Goal: Information Seeking & Learning: Find specific fact

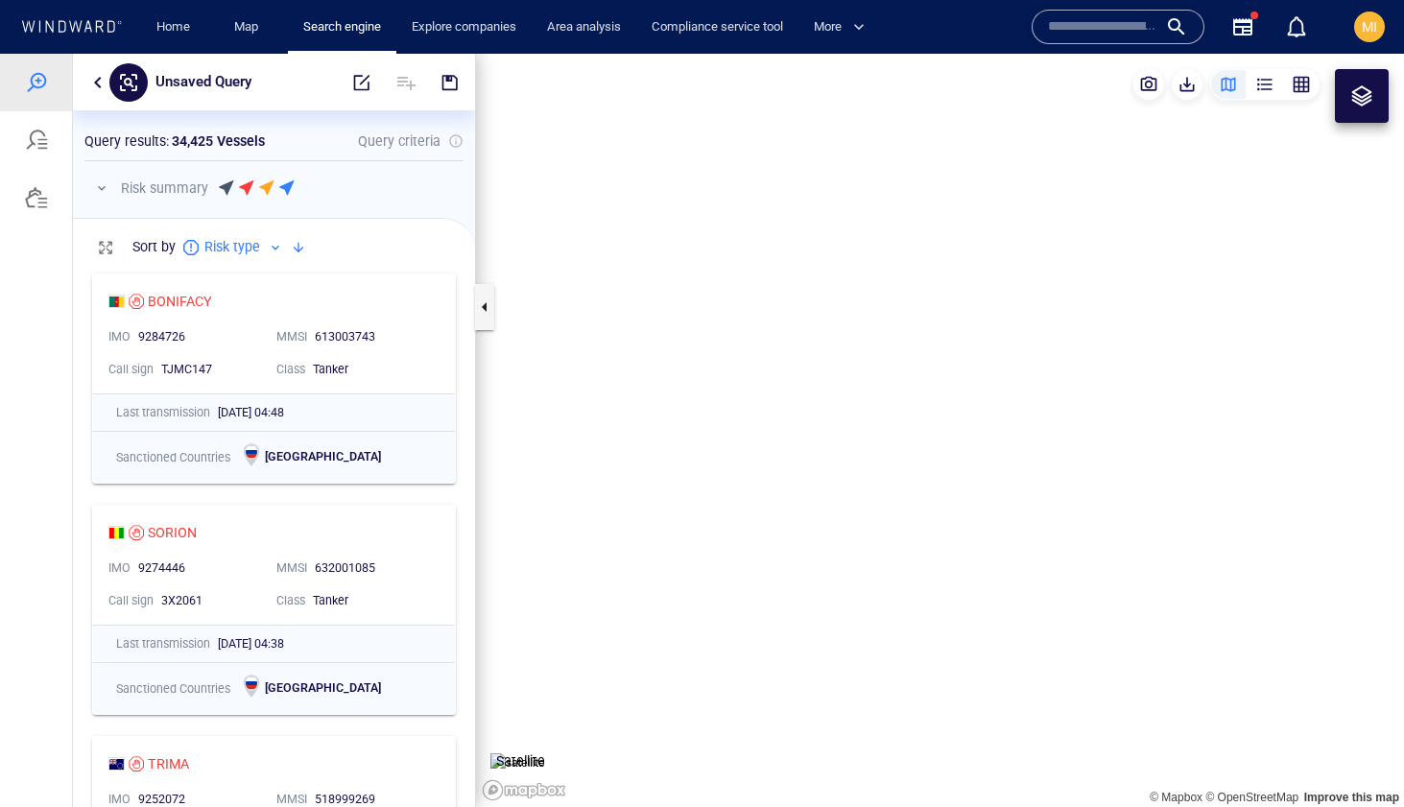
scroll to position [543, 402]
click at [41, 141] on div at bounding box center [36, 140] width 23 height 23
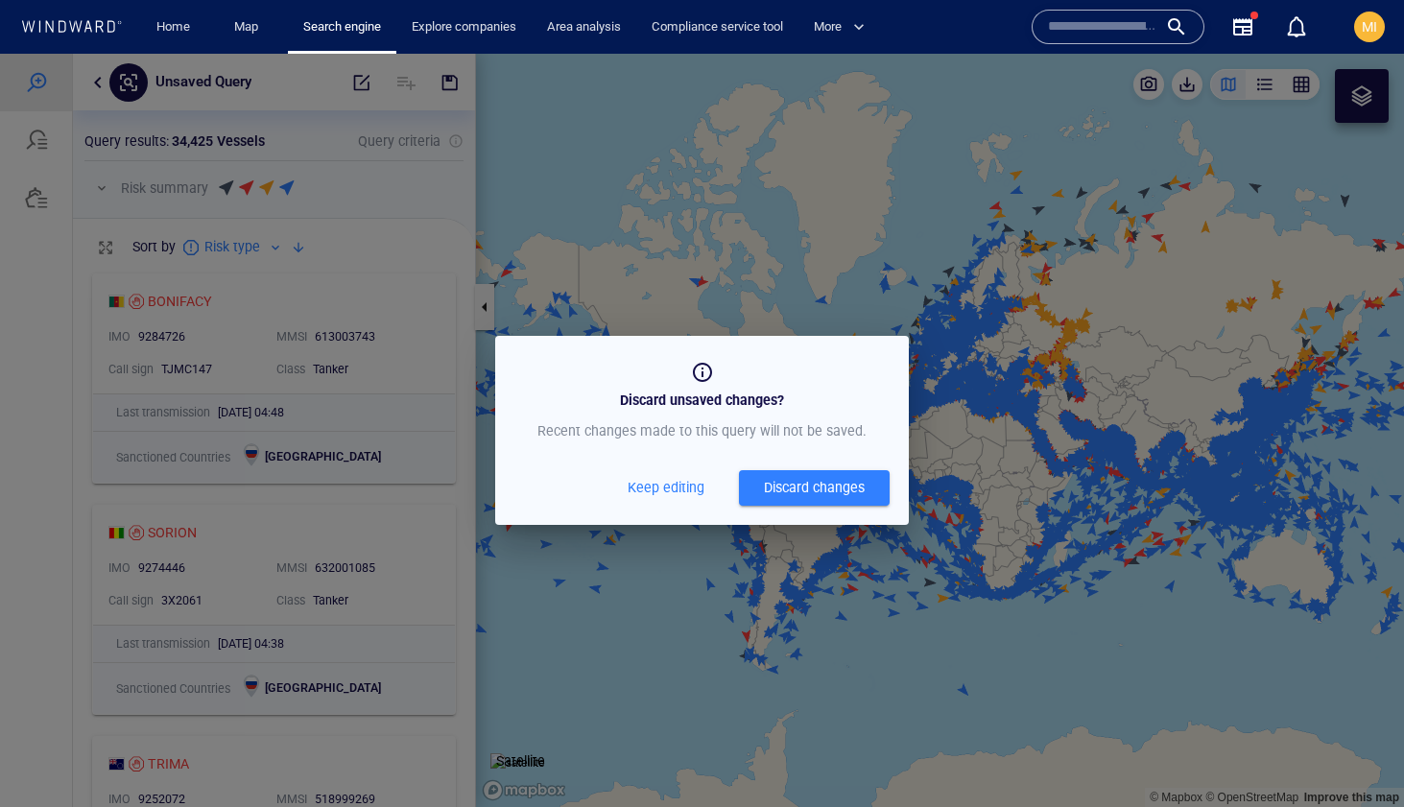
click at [786, 492] on div "Discard changes" at bounding box center [814, 488] width 101 height 24
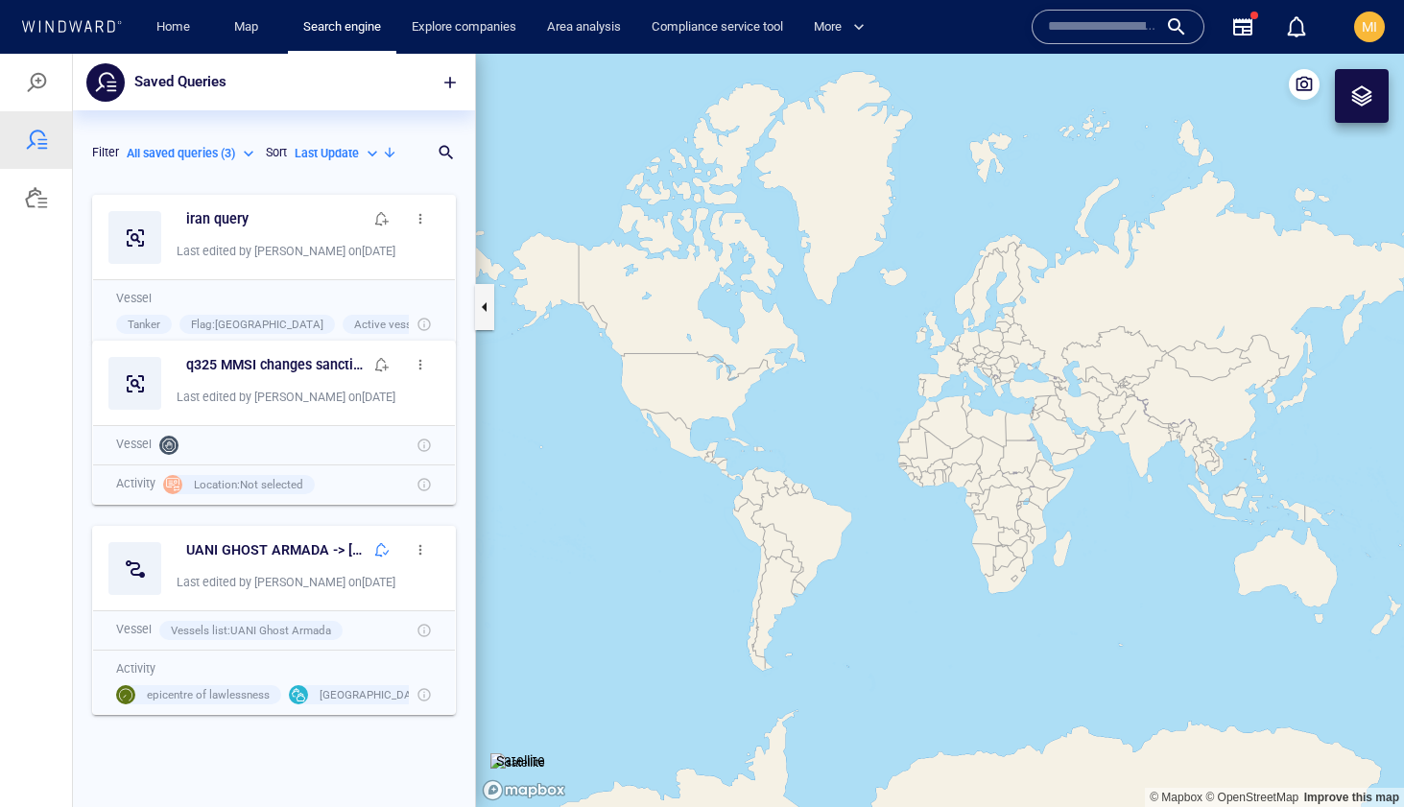
scroll to position [622, 402]
click at [225, 217] on h6 "iran query" at bounding box center [217, 219] width 62 height 24
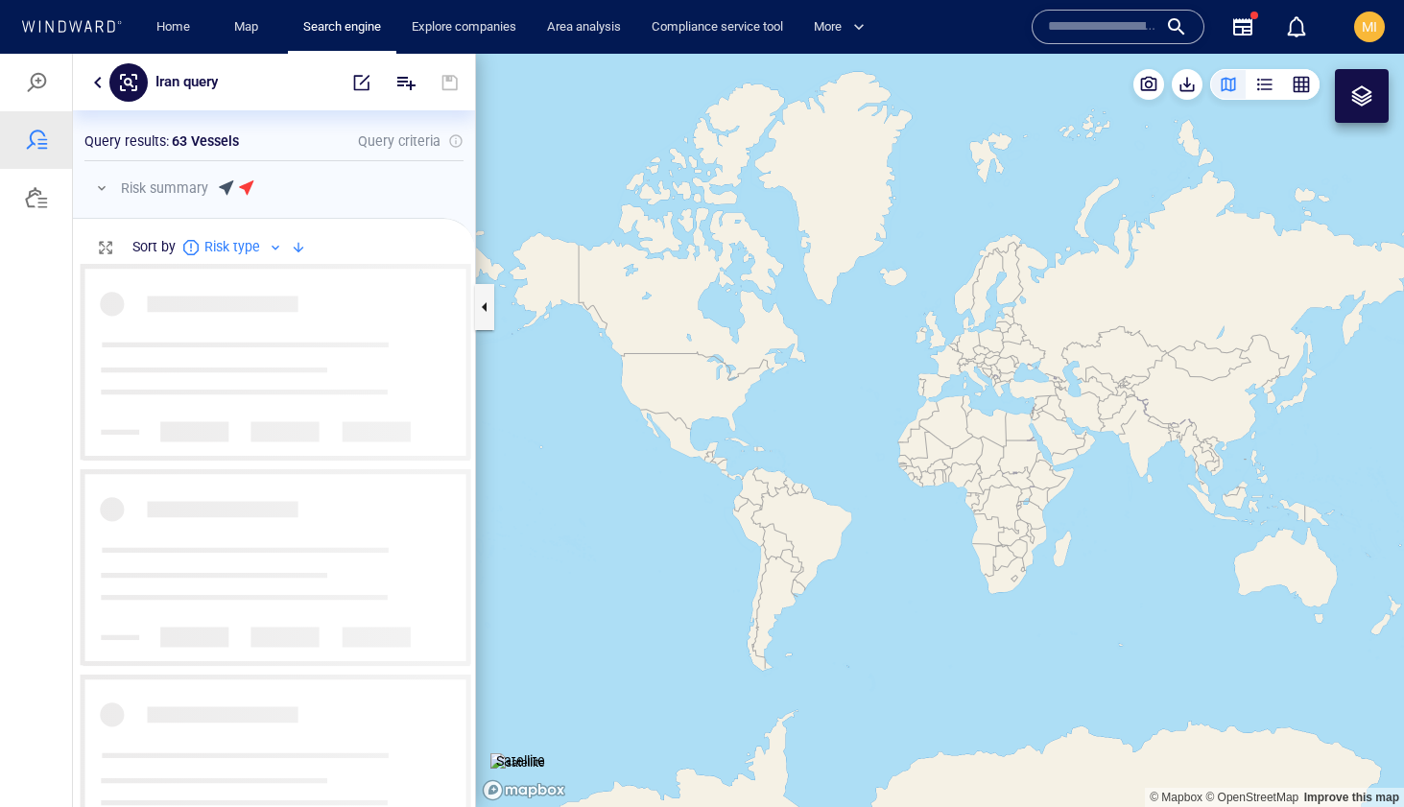
scroll to position [543, 402]
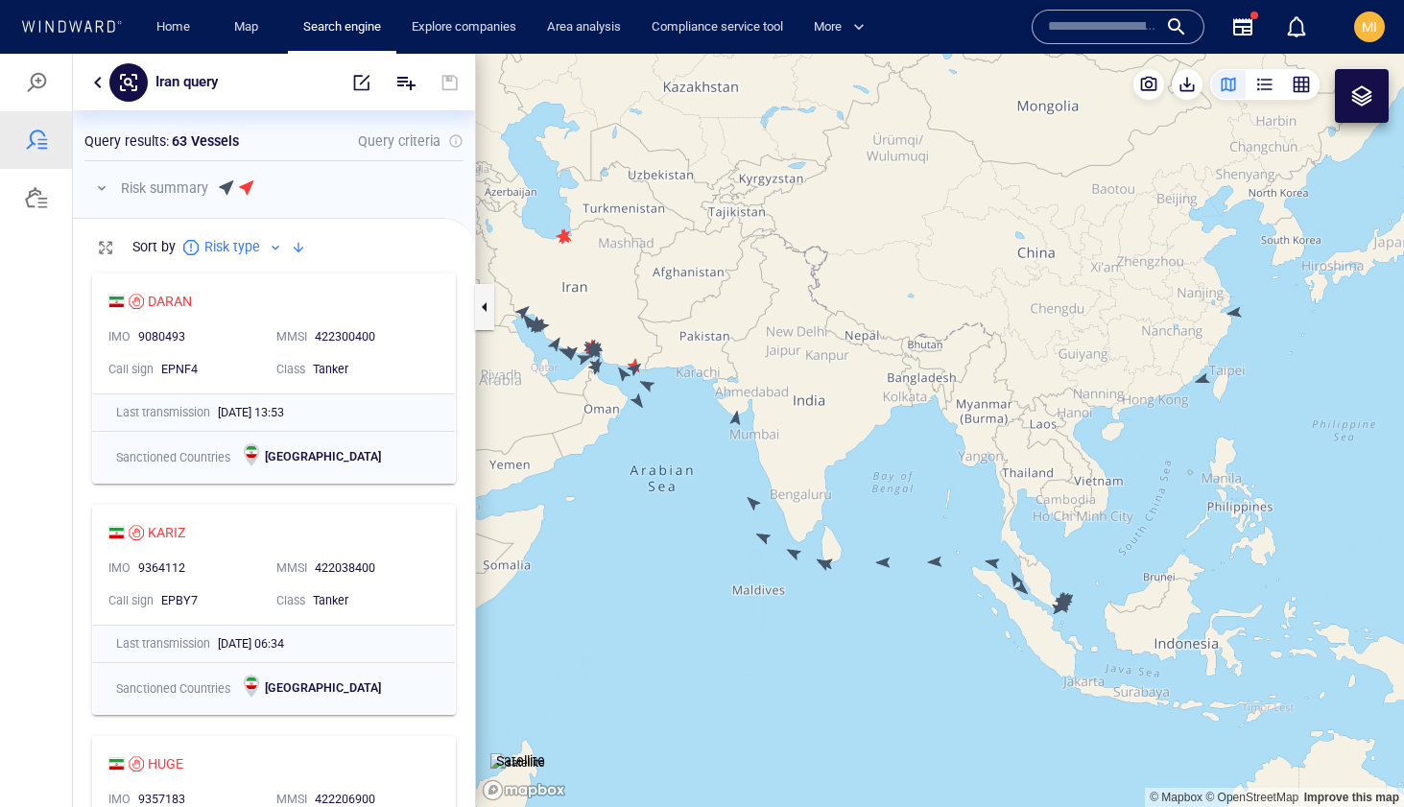
drag, startPoint x: 586, startPoint y: 369, endPoint x: 683, endPoint y: 396, distance: 100.6
click at [682, 396] on canvas "Map" at bounding box center [940, 431] width 928 height 754
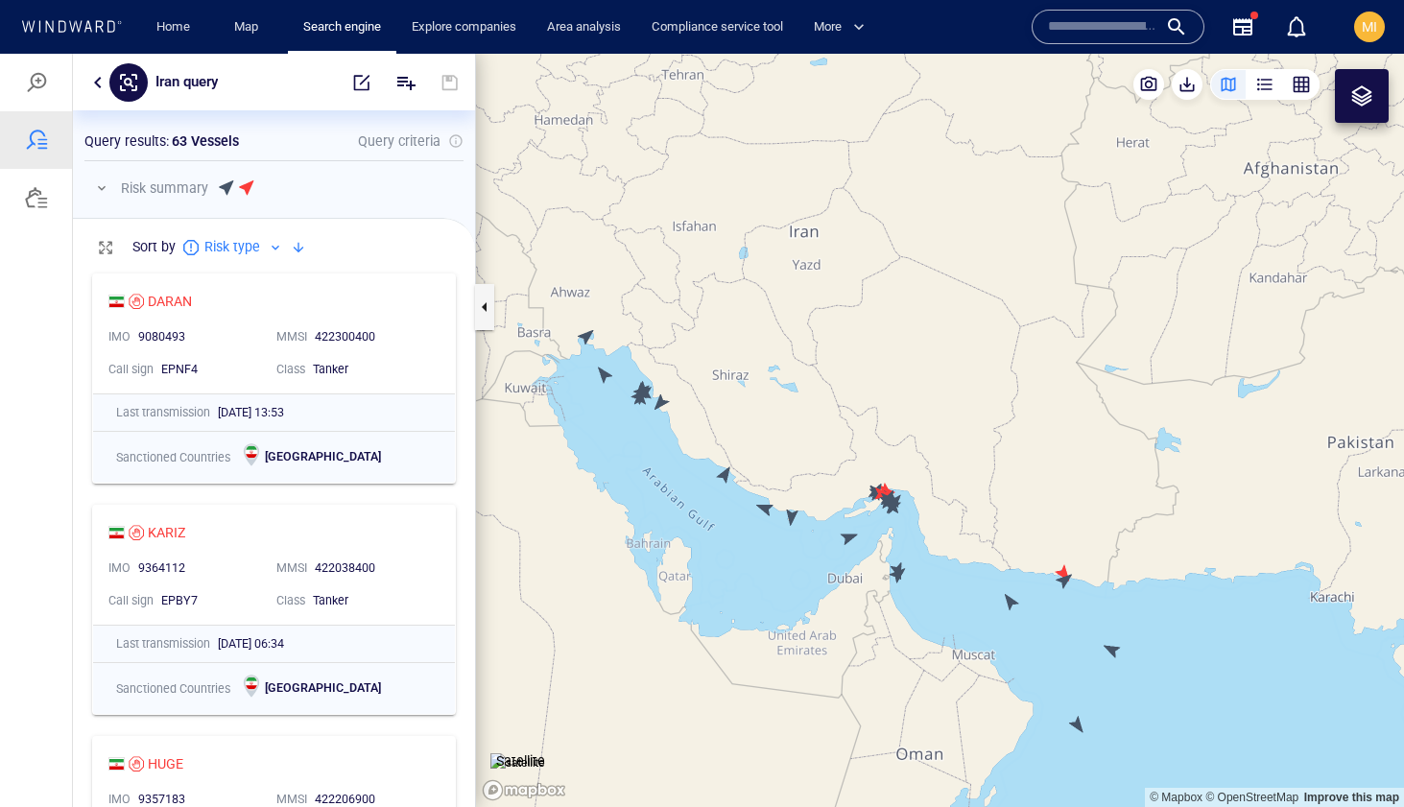
drag, startPoint x: 655, startPoint y: 376, endPoint x: 691, endPoint y: 395, distance: 40.8
click at [690, 394] on canvas "Map" at bounding box center [940, 431] width 928 height 754
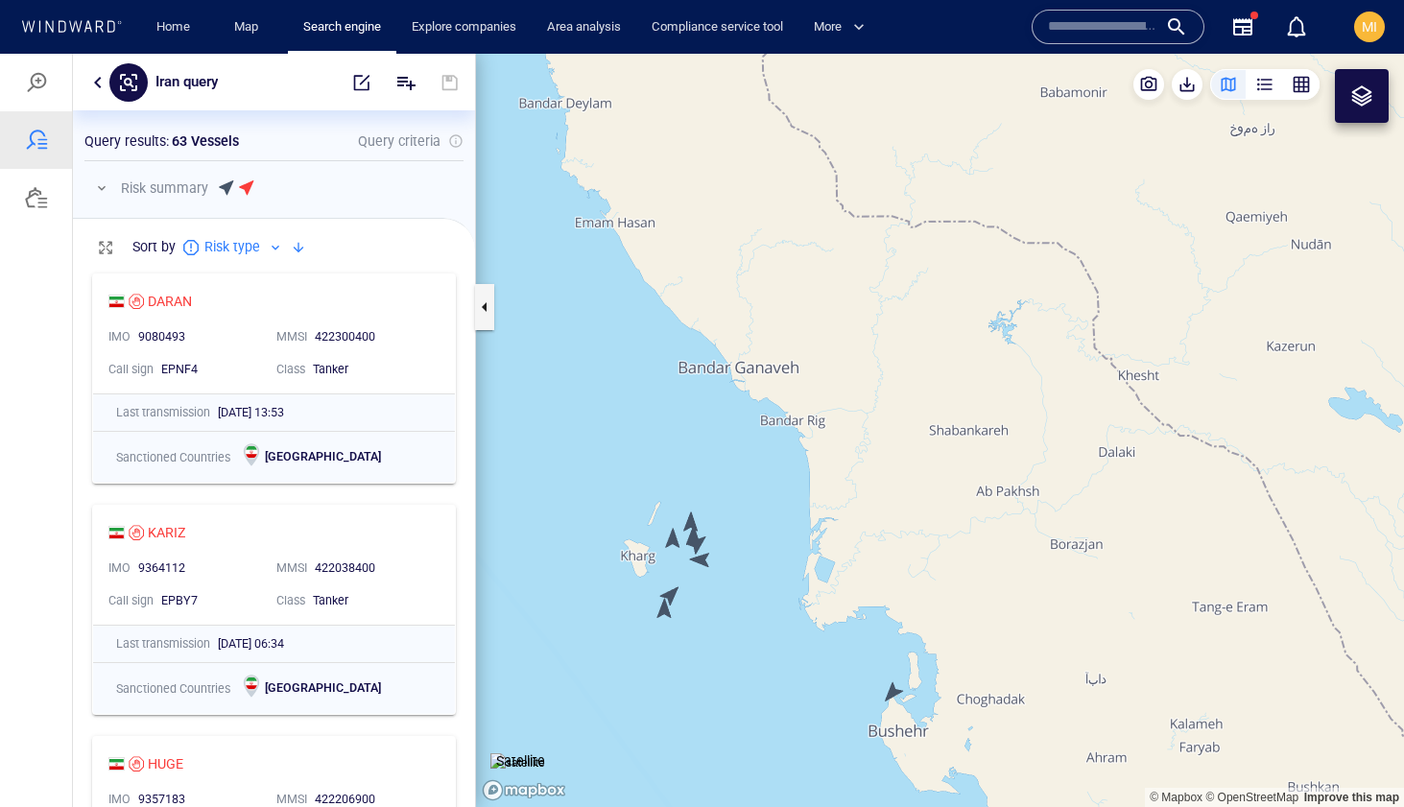
click at [673, 595] on canvas "Map" at bounding box center [940, 431] width 928 height 754
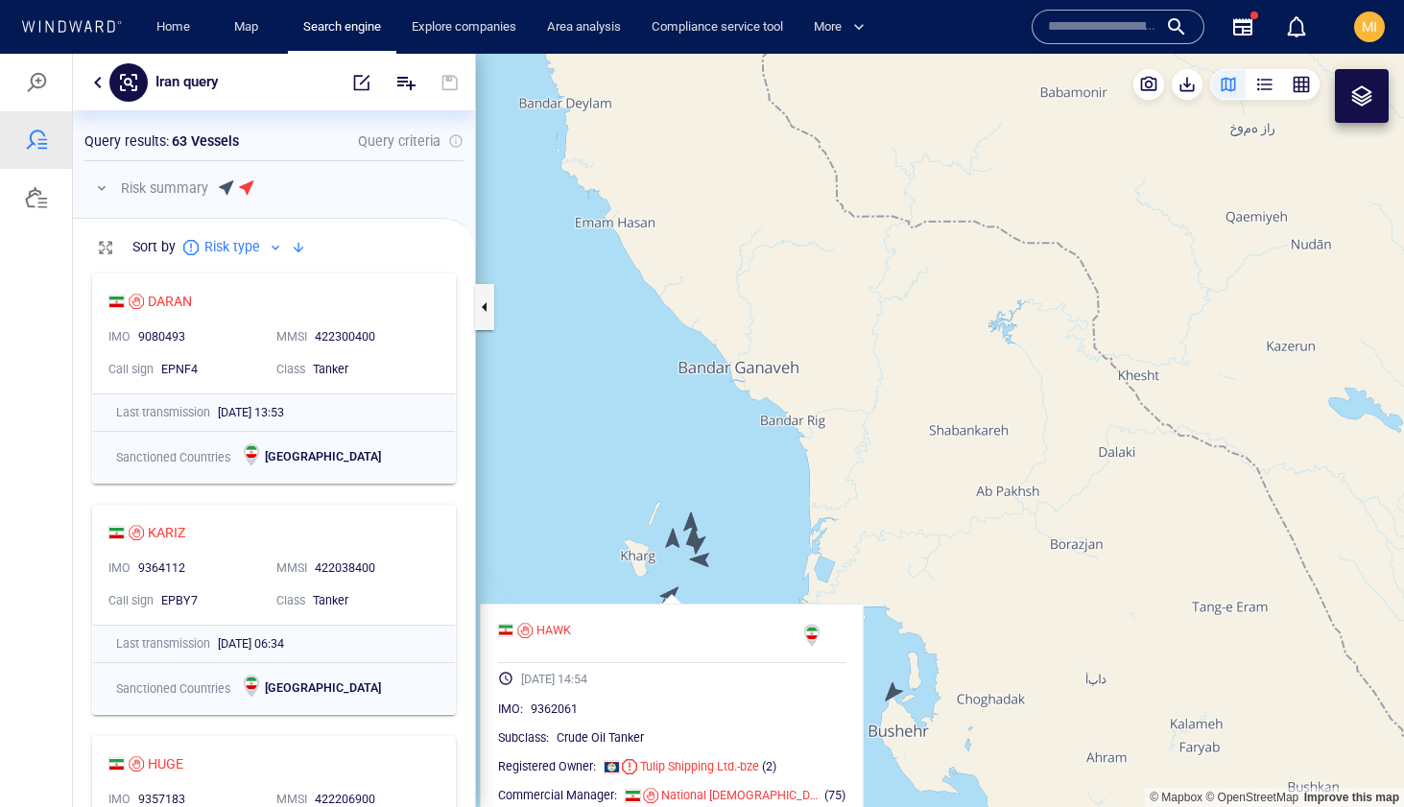
click at [674, 547] on canvas "Map" at bounding box center [940, 431] width 928 height 754
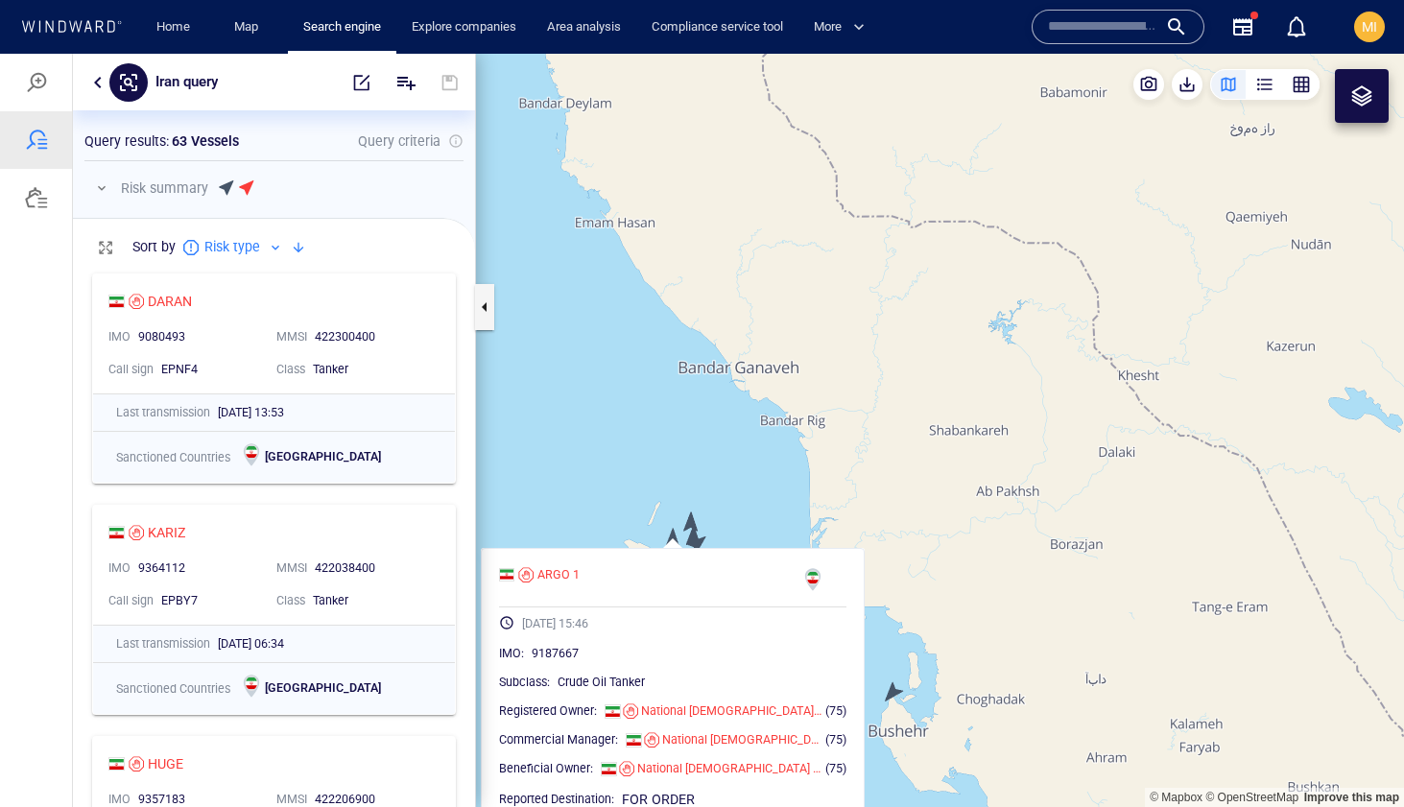
click at [690, 521] on canvas "Map" at bounding box center [940, 431] width 928 height 754
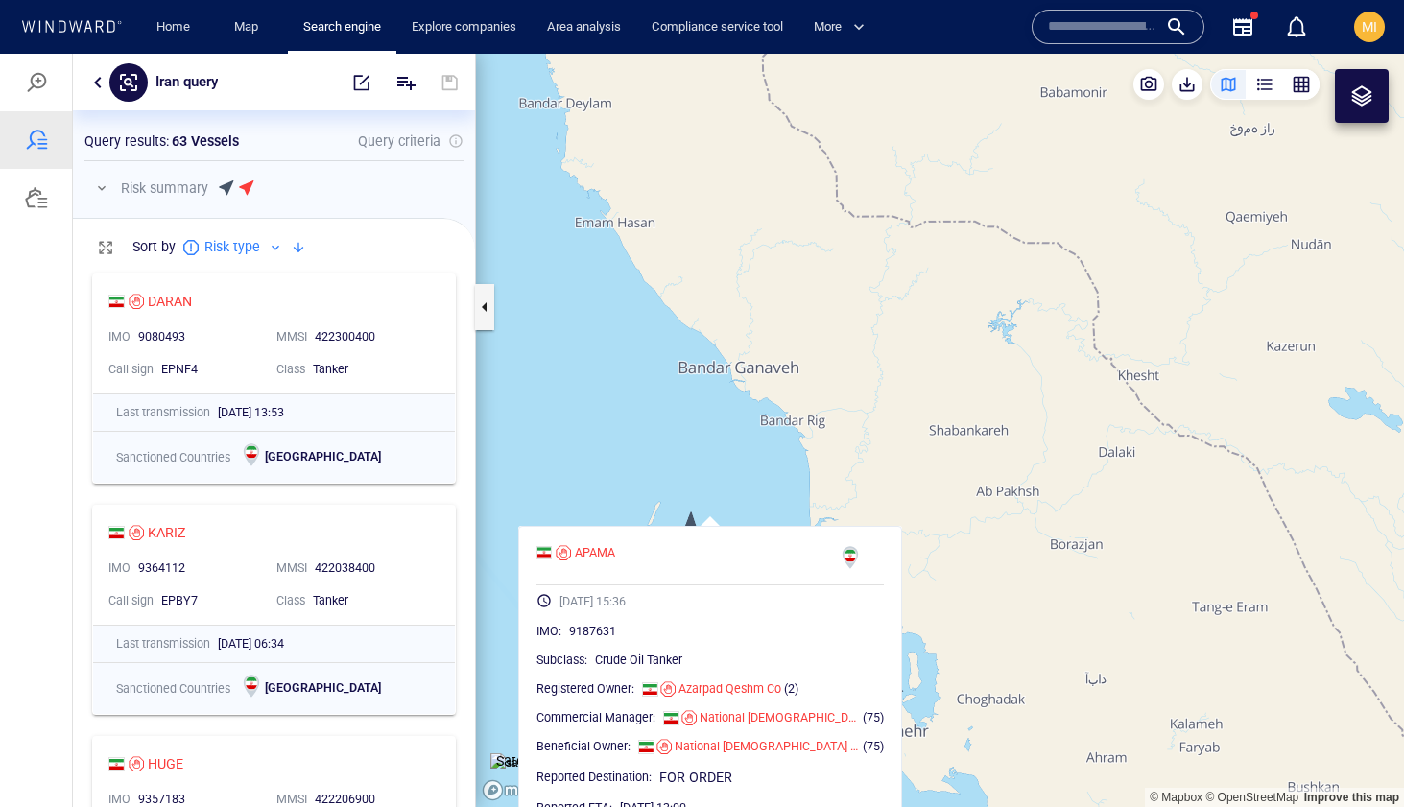
click at [755, 505] on canvas "Map" at bounding box center [940, 431] width 928 height 754
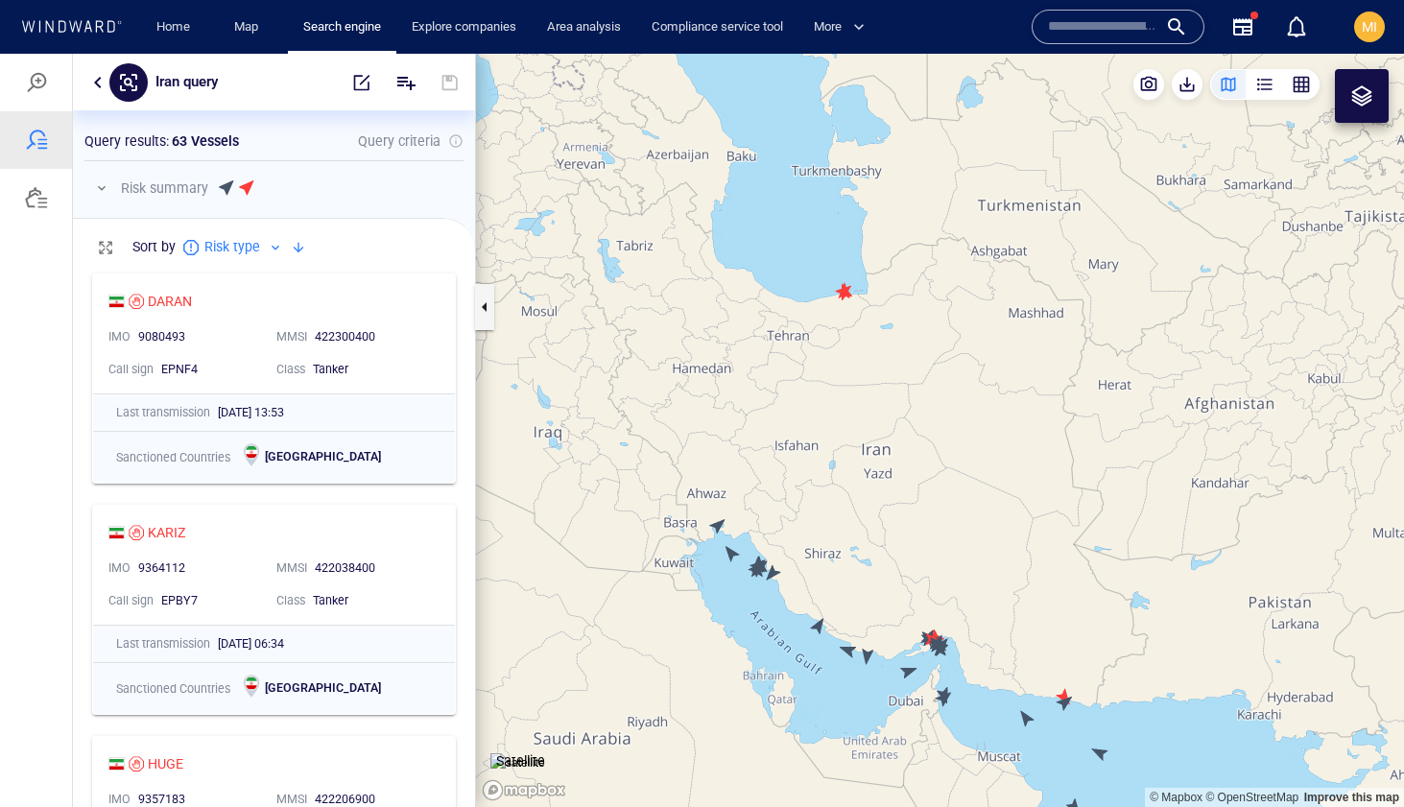
drag, startPoint x: 966, startPoint y: 661, endPoint x: 914, endPoint y: 527, distance: 144.1
click at [916, 529] on canvas "Map" at bounding box center [940, 431] width 928 height 754
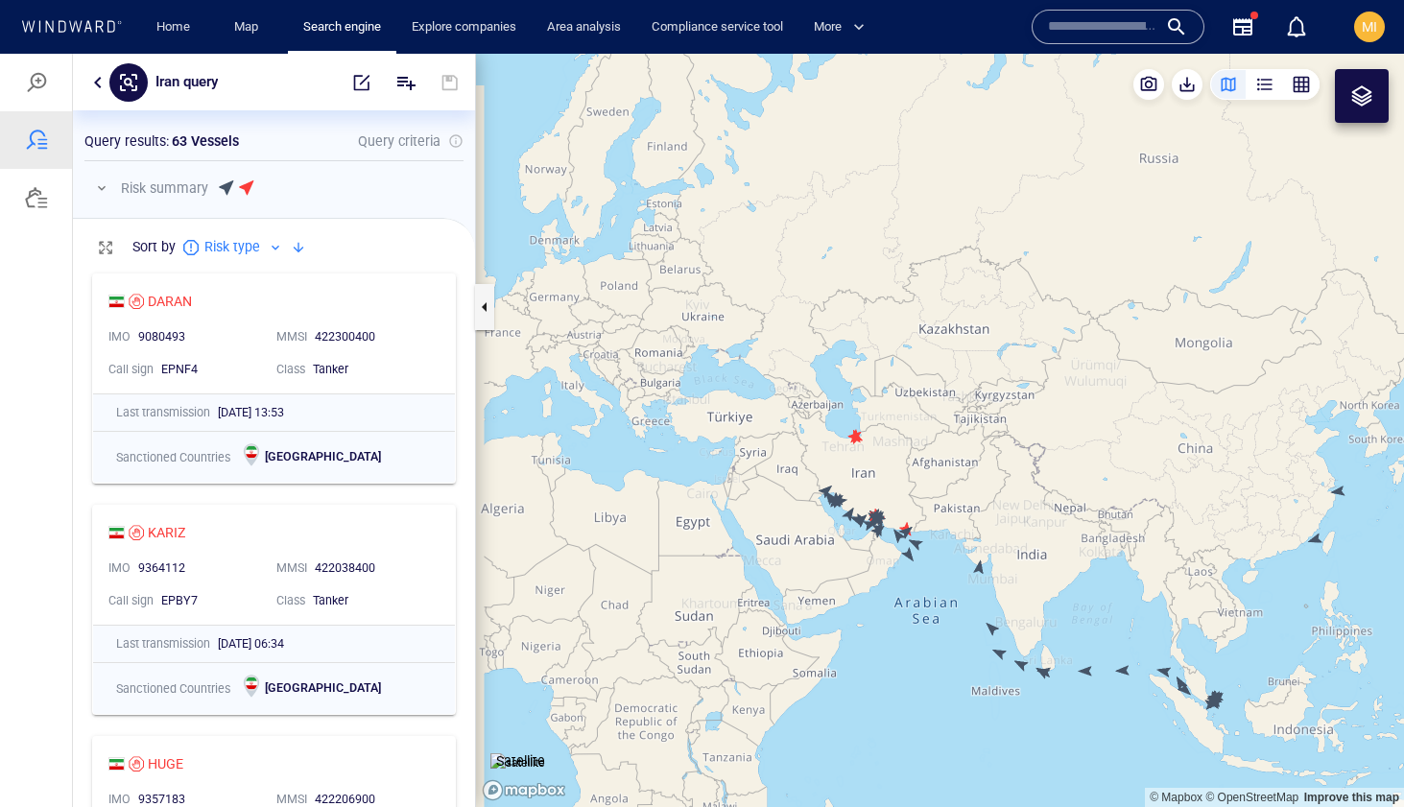
drag, startPoint x: 1066, startPoint y: 507, endPoint x: 866, endPoint y: 505, distance: 199.7
click at [866, 505] on canvas "Map" at bounding box center [940, 431] width 928 height 754
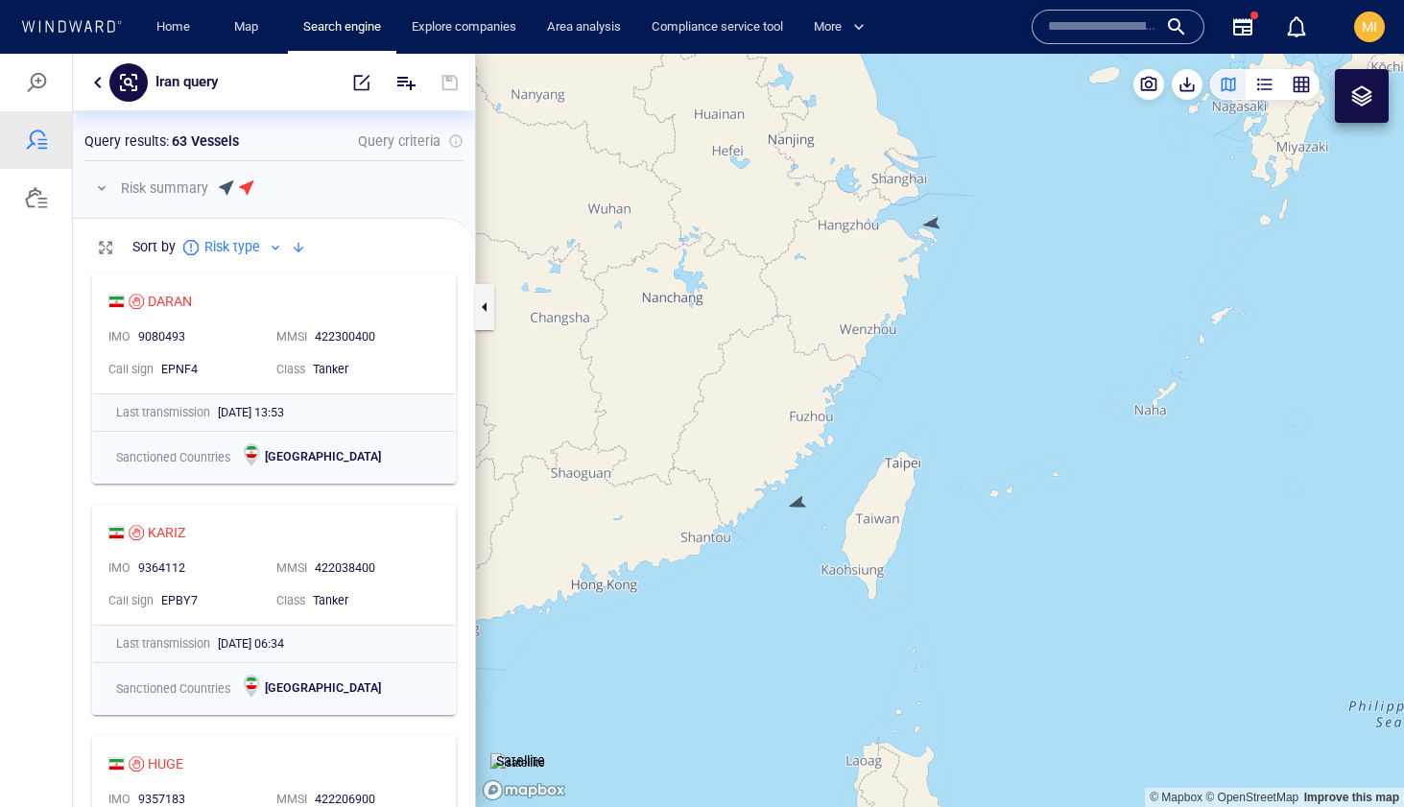
click at [798, 507] on canvas "Map" at bounding box center [940, 431] width 928 height 754
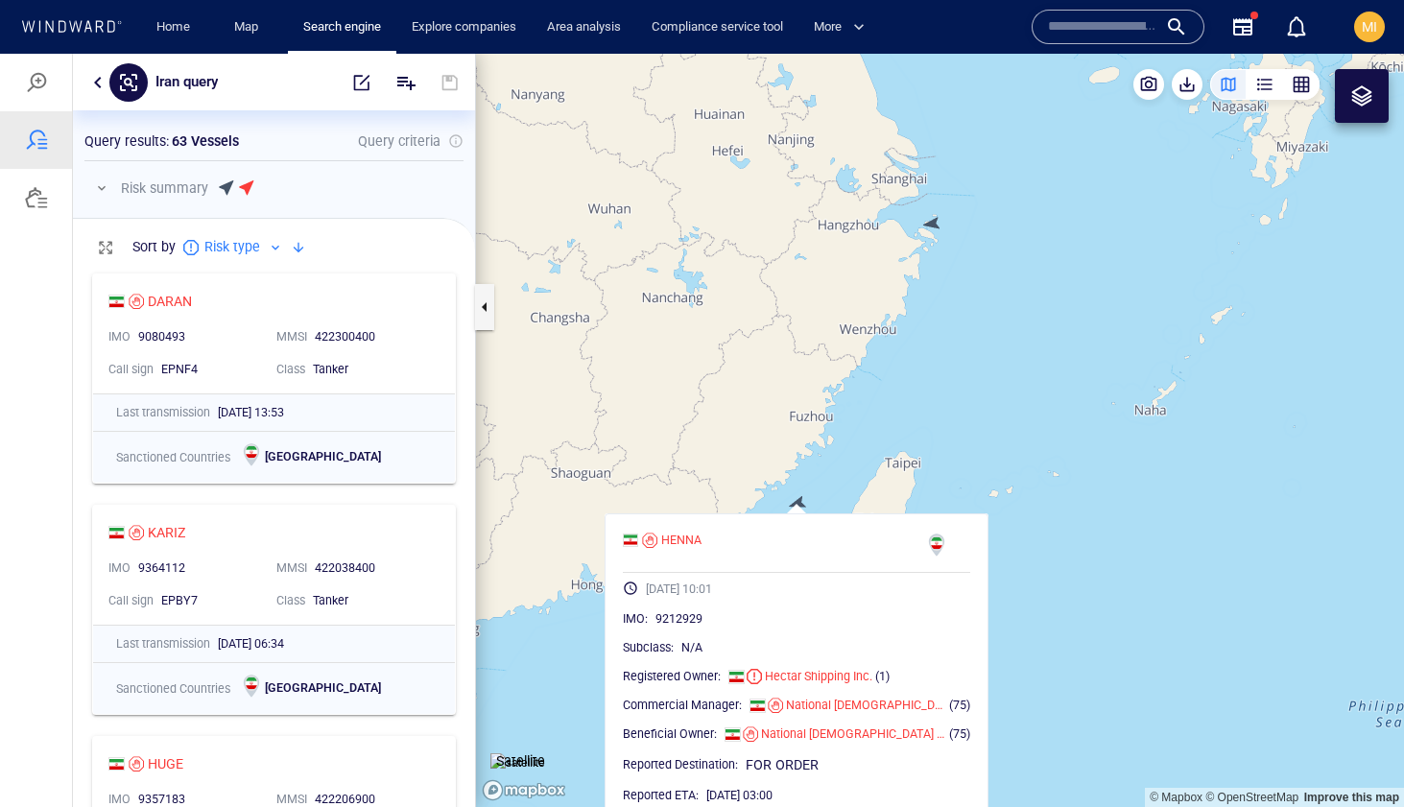
click at [935, 225] on canvas "Map" at bounding box center [940, 431] width 928 height 754
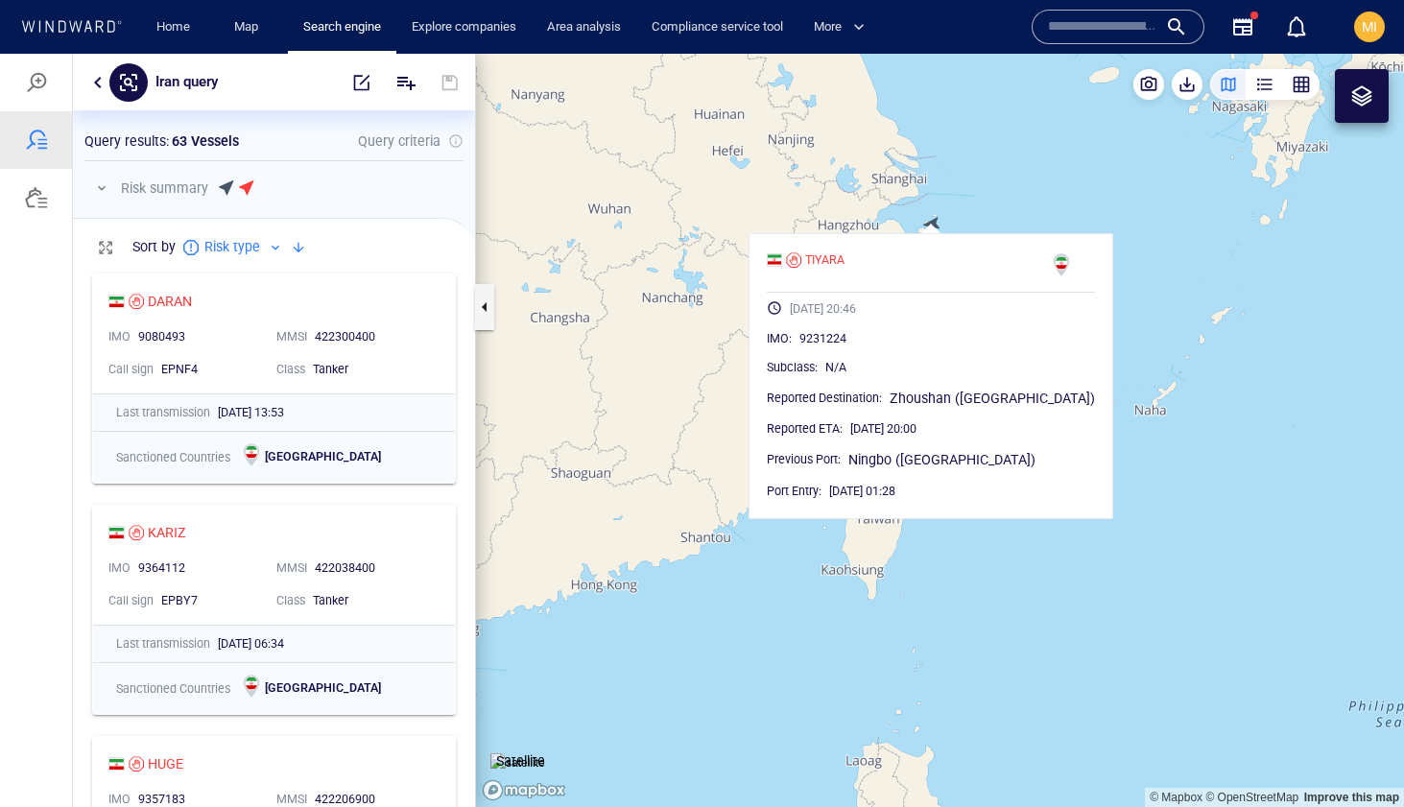
click at [1013, 555] on canvas "Map" at bounding box center [940, 431] width 928 height 754
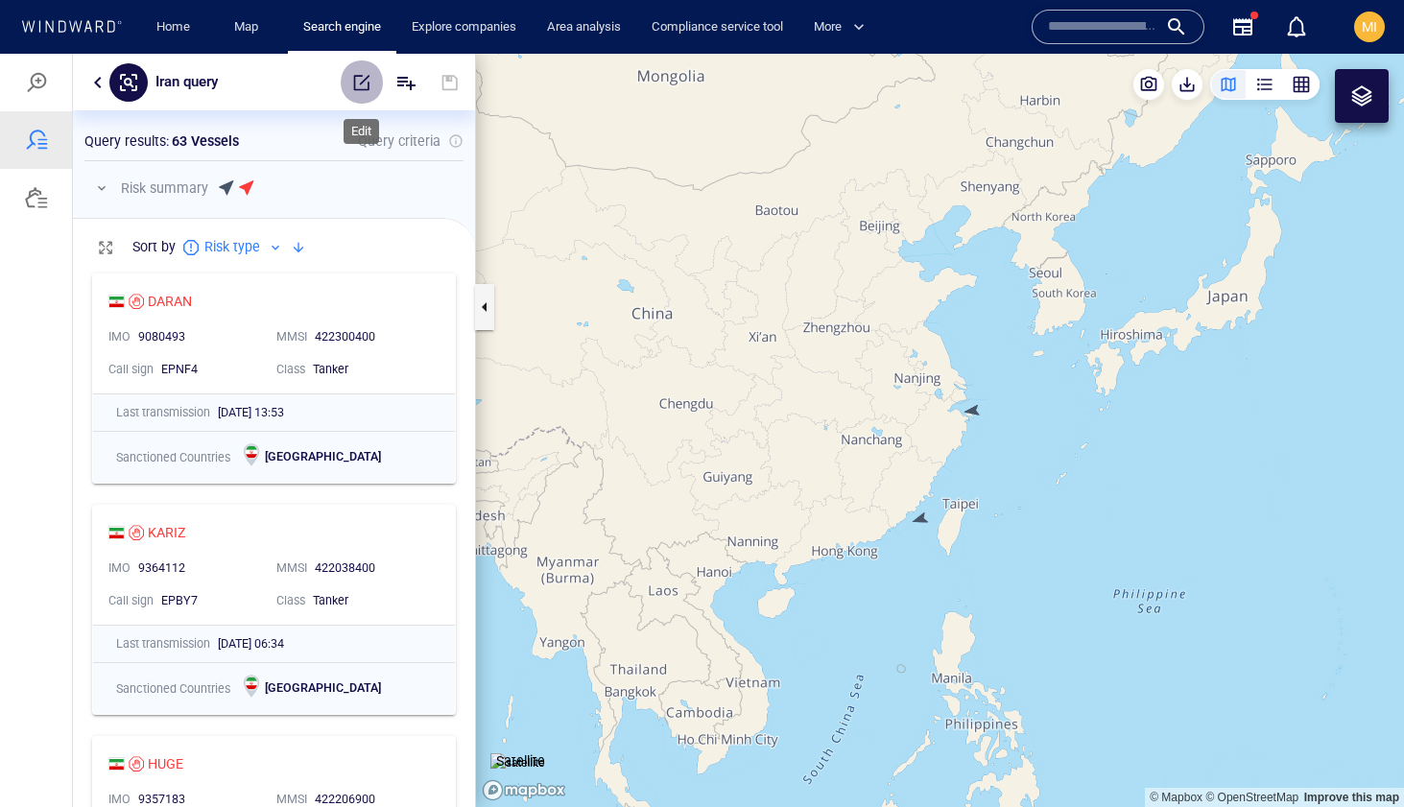
click at [363, 88] on span "button" at bounding box center [361, 82] width 19 height 19
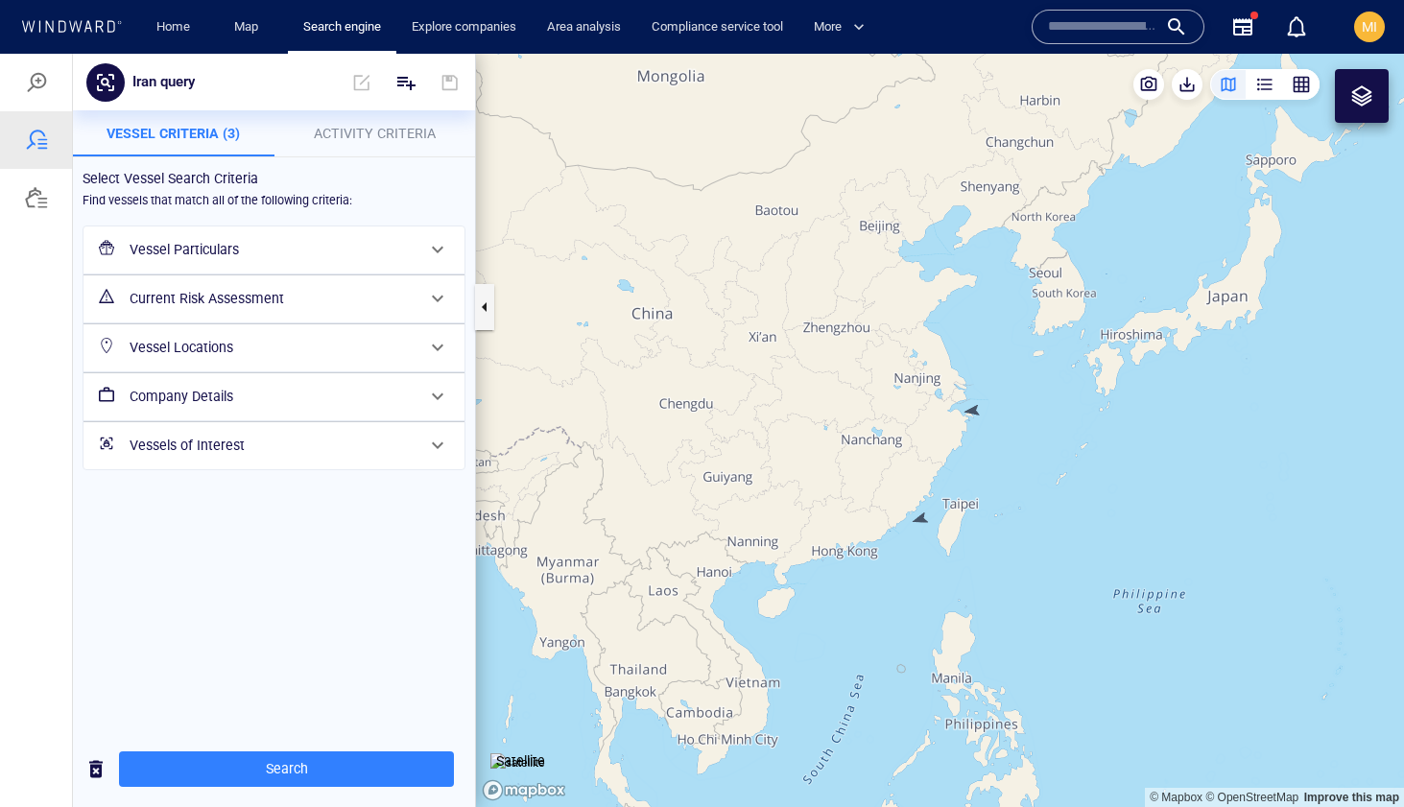
click at [313, 268] on div "Vessel Particulars" at bounding box center [272, 249] width 300 height 39
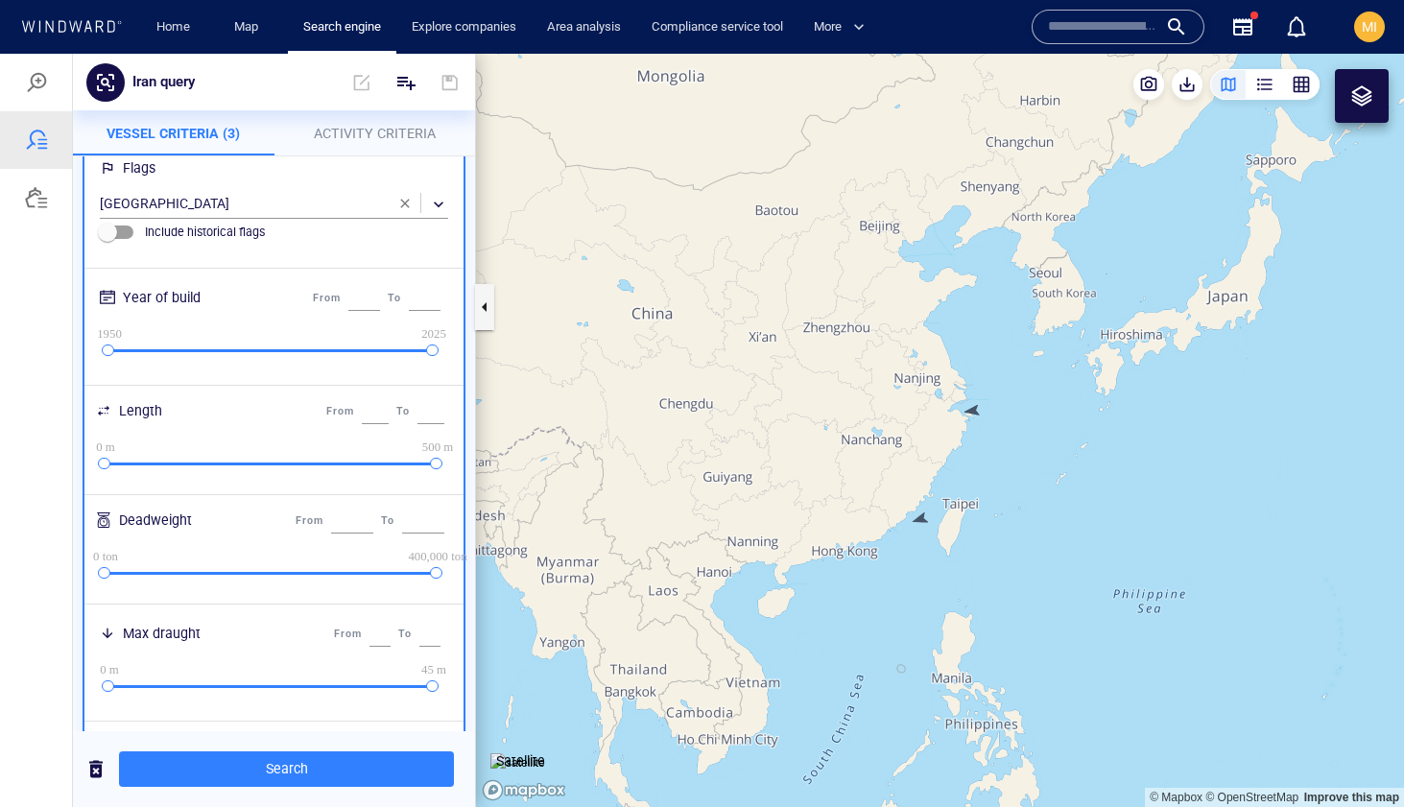
scroll to position [322, 0]
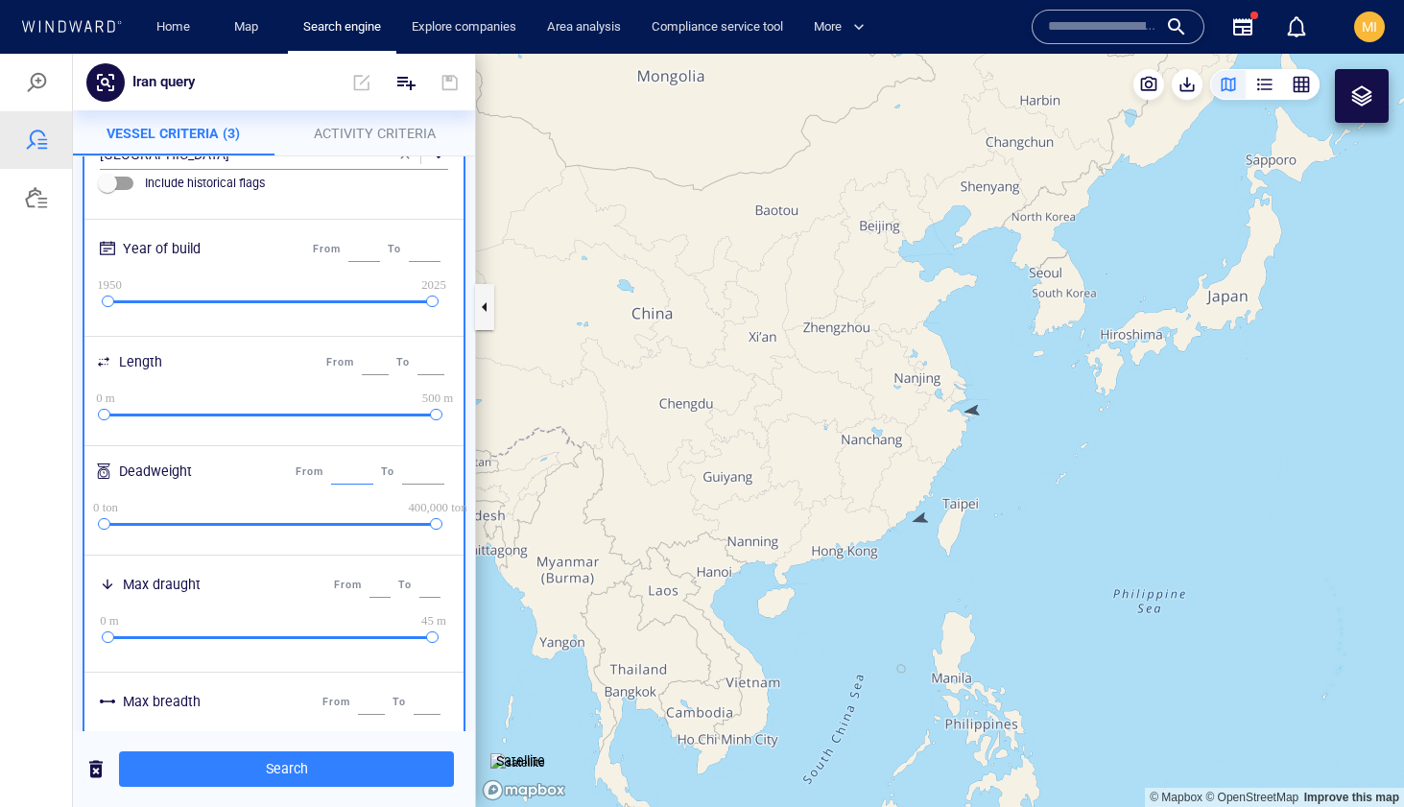
click at [337, 470] on input "*" at bounding box center [352, 472] width 42 height 25
type input "***"
click at [293, 769] on span "Search" at bounding box center [286, 769] width 304 height 24
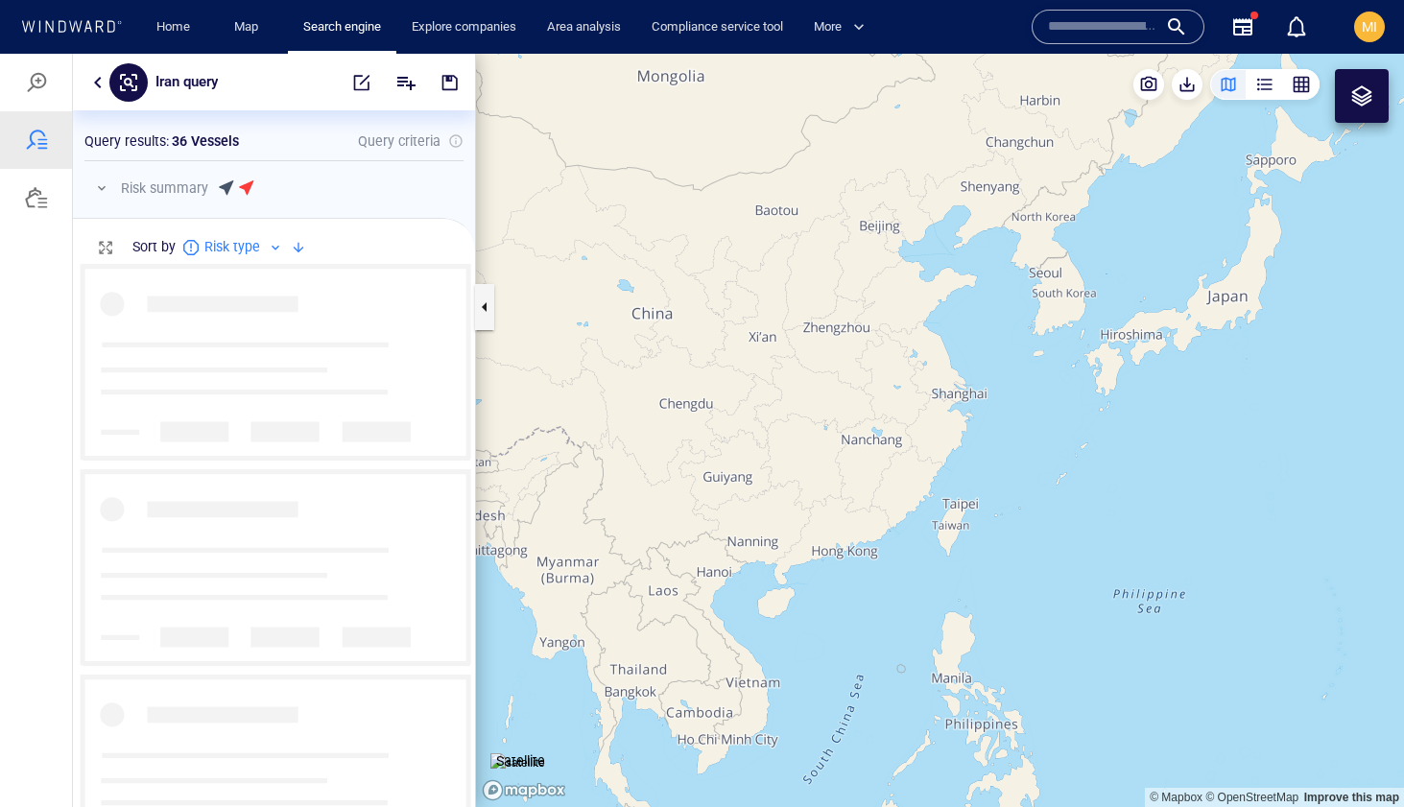
scroll to position [543, 402]
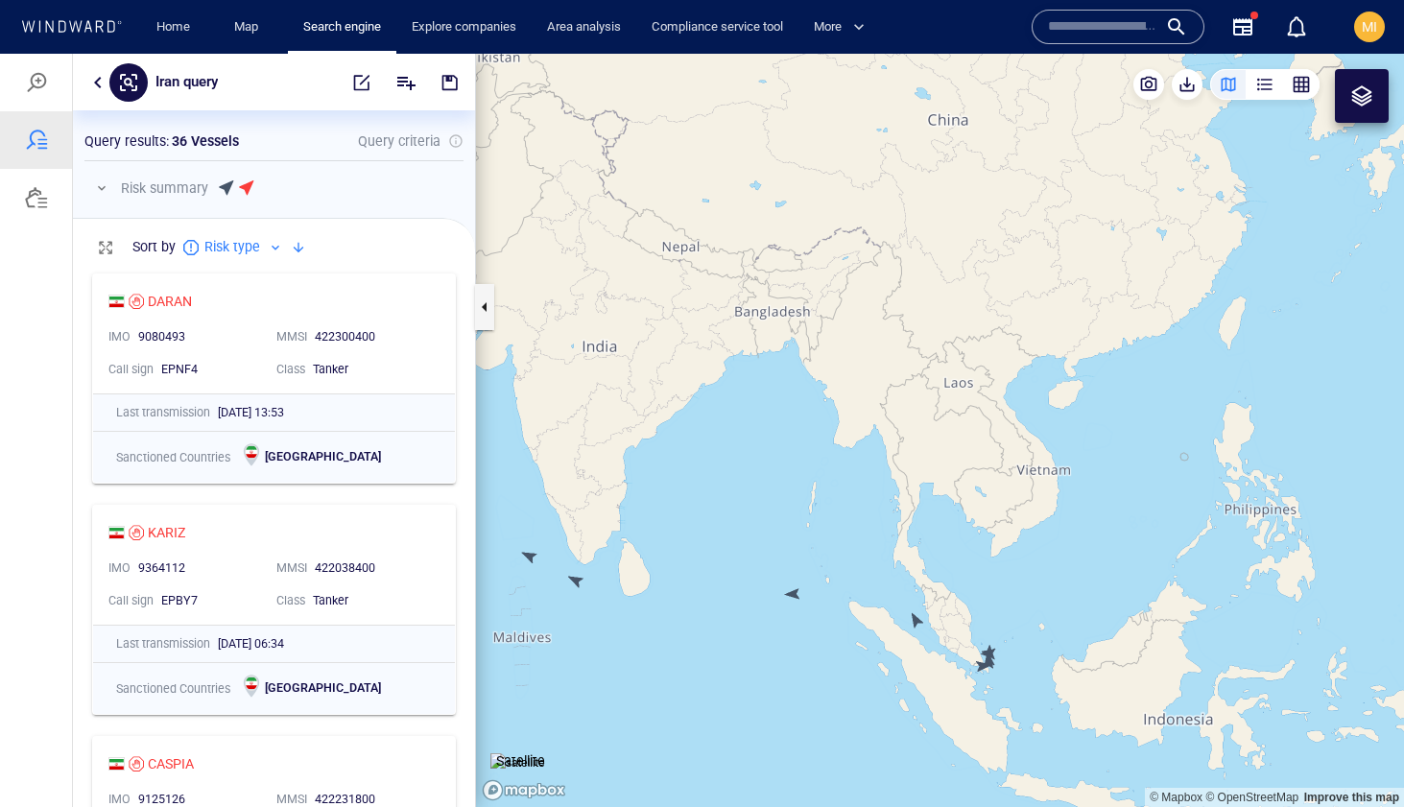
drag, startPoint x: 991, startPoint y: 653, endPoint x: 991, endPoint y: 599, distance: 53.8
click at [991, 624] on canvas "Map" at bounding box center [940, 431] width 928 height 754
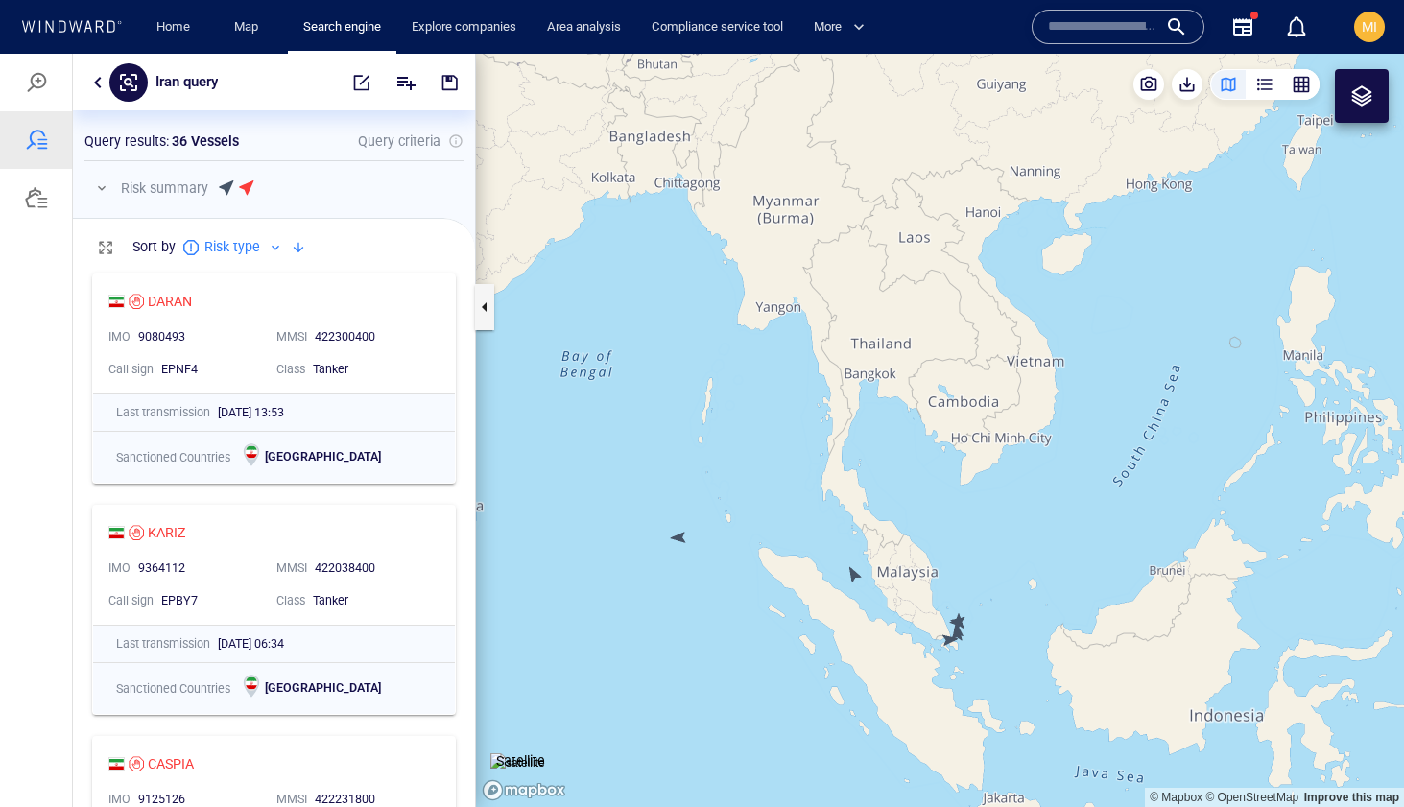
drag, startPoint x: 987, startPoint y: 620, endPoint x: 987, endPoint y: 568, distance: 51.8
click at [987, 587] on canvas "Map" at bounding box center [940, 431] width 928 height 754
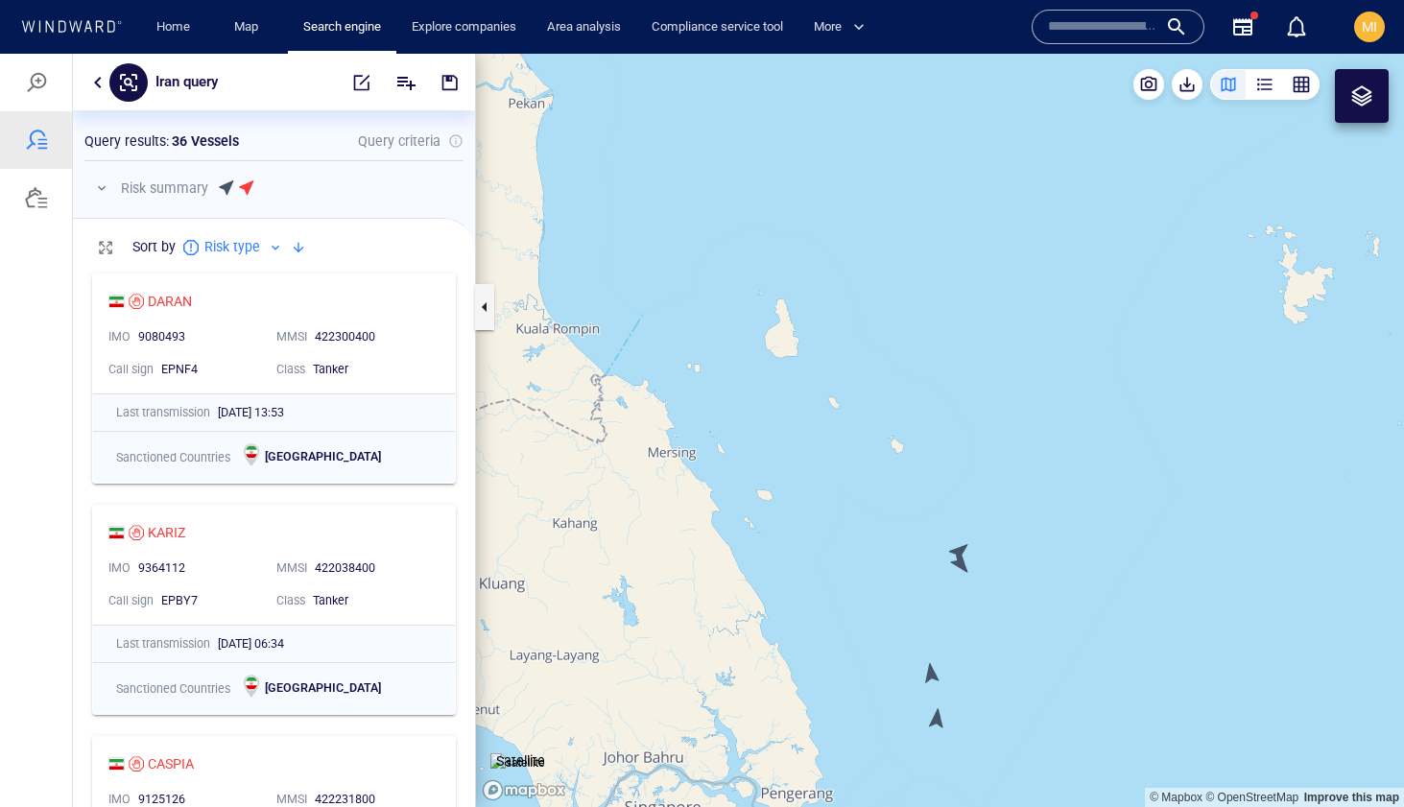
drag, startPoint x: 1011, startPoint y: 598, endPoint x: 1026, endPoint y: 430, distance: 168.7
click at [1026, 433] on canvas "Map" at bounding box center [940, 431] width 928 height 754
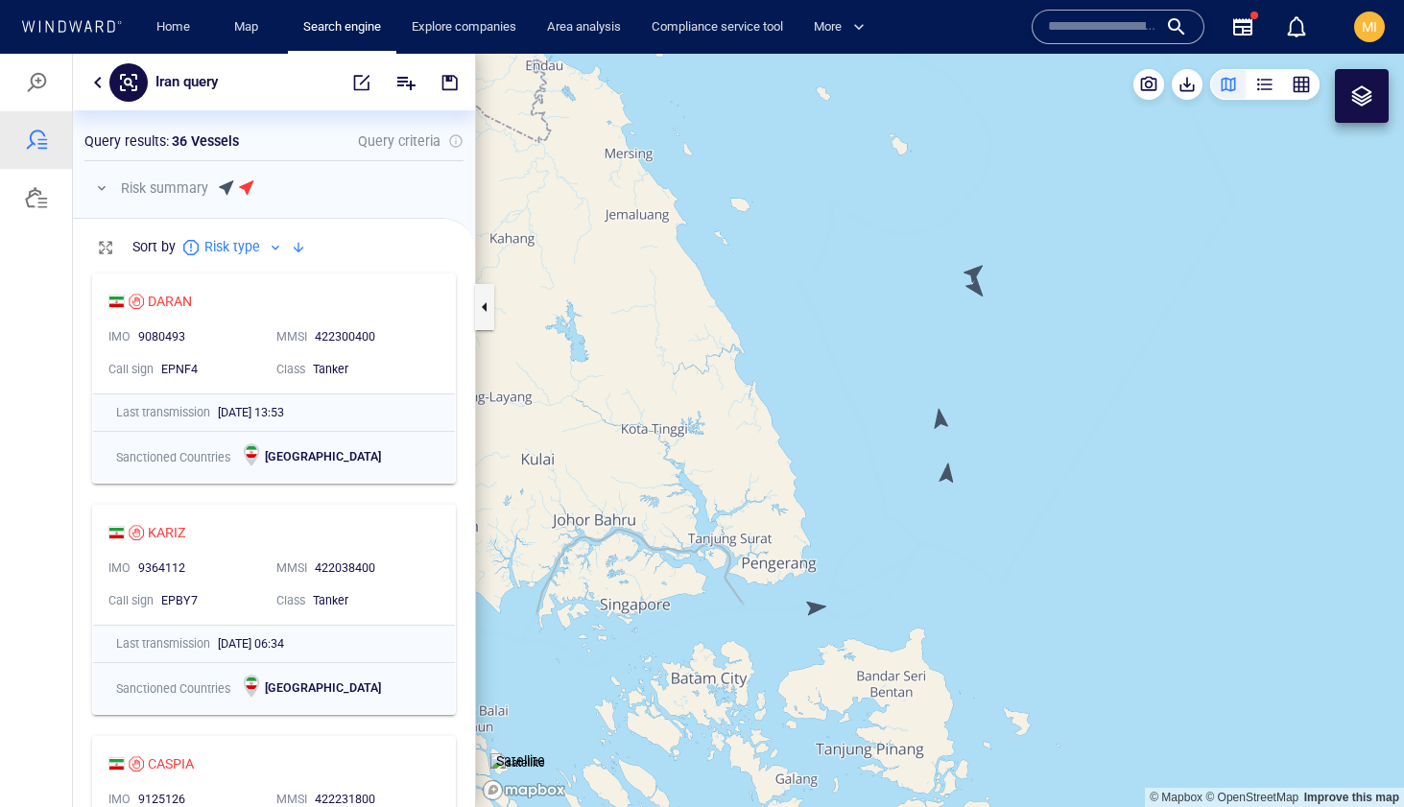
click at [972, 269] on canvas "Map" at bounding box center [940, 431] width 928 height 754
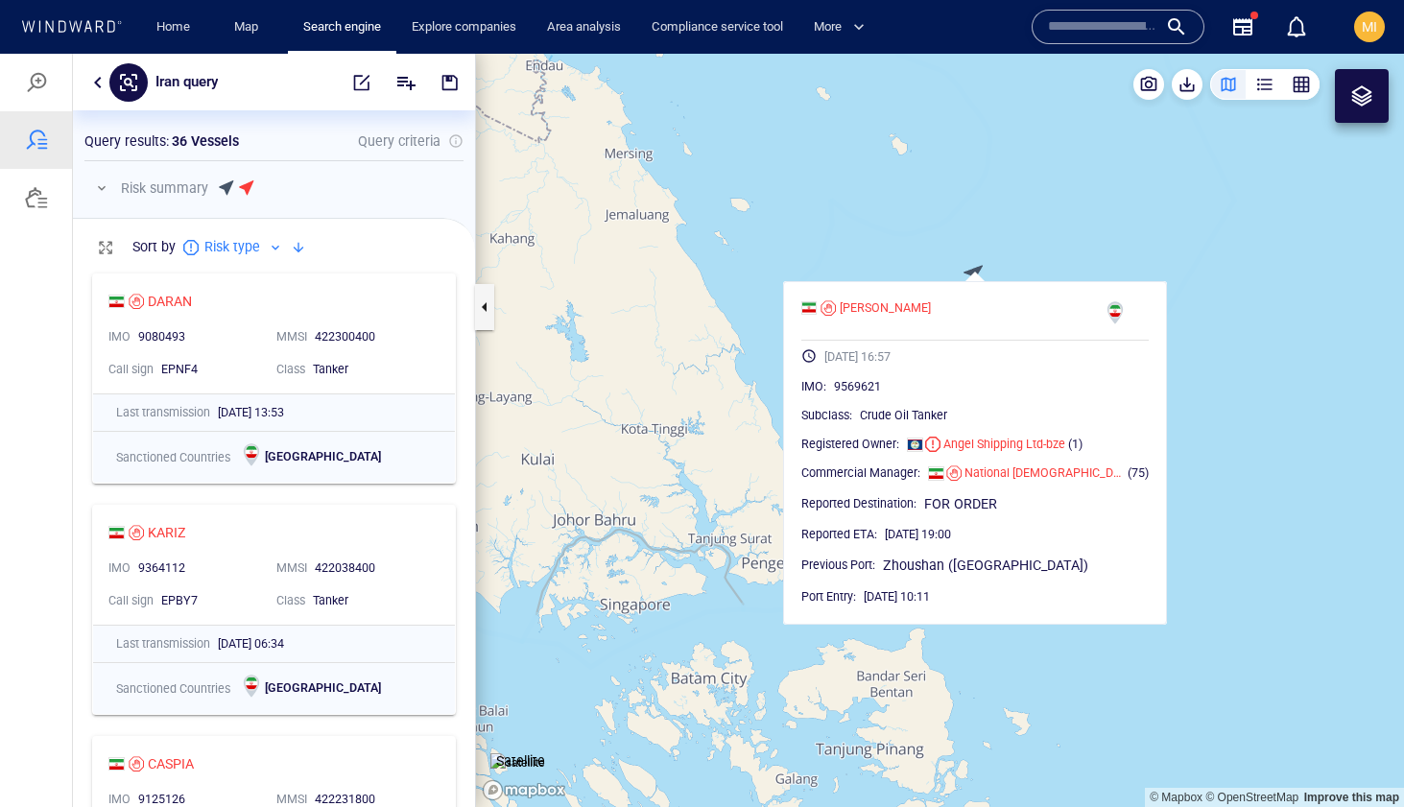
click at [999, 263] on canvas "Map" at bounding box center [940, 431] width 928 height 754
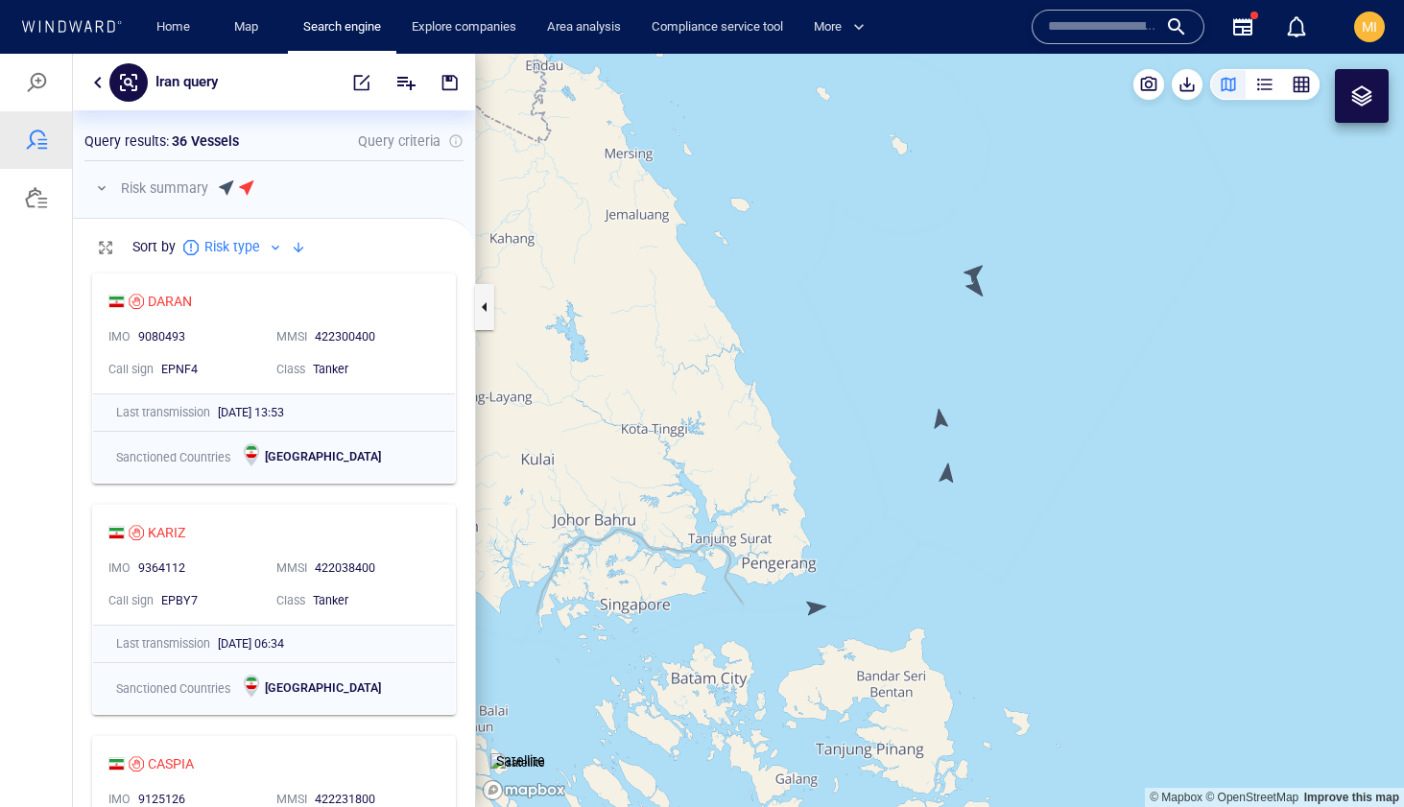
click at [974, 286] on canvas "Map" at bounding box center [940, 431] width 928 height 754
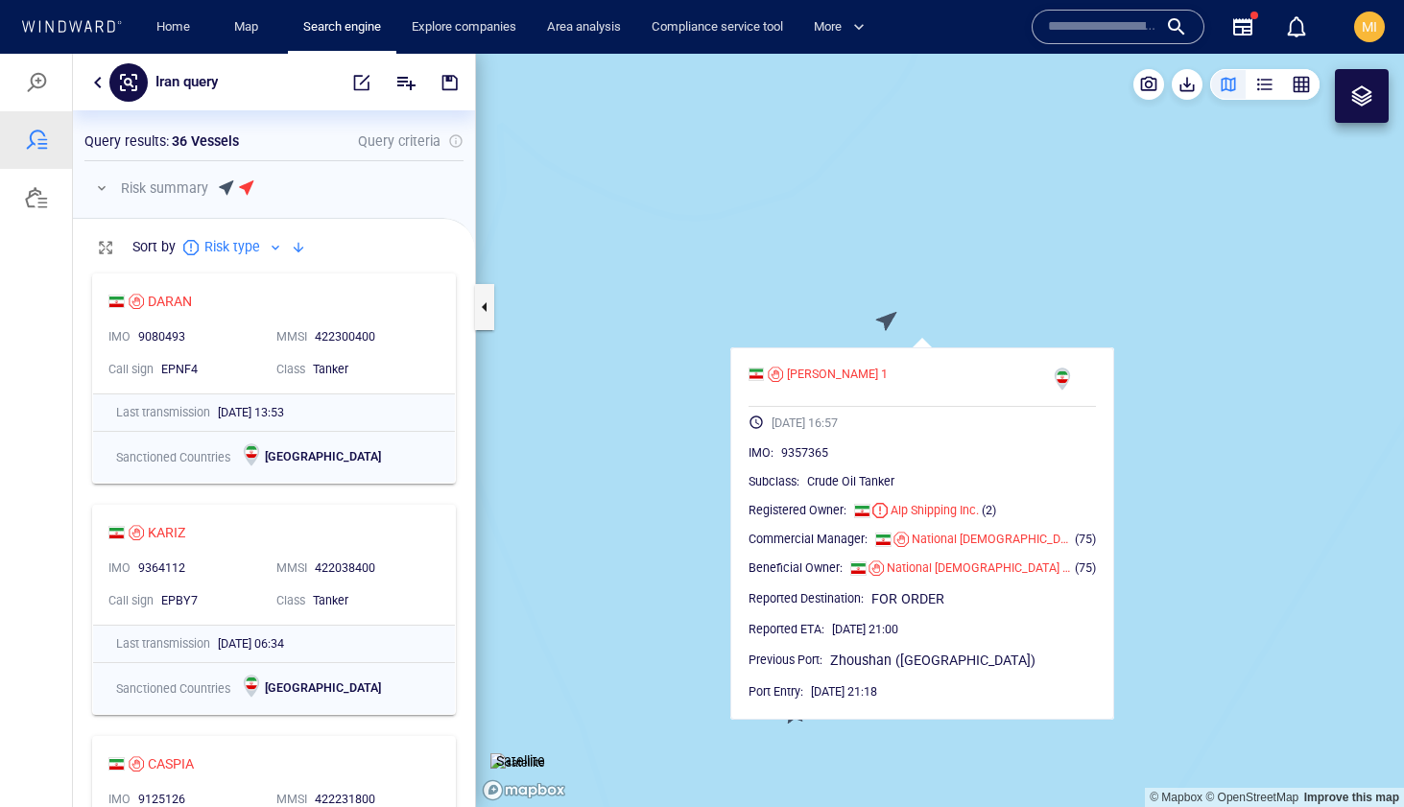
click at [1019, 276] on canvas "Map" at bounding box center [940, 431] width 928 height 754
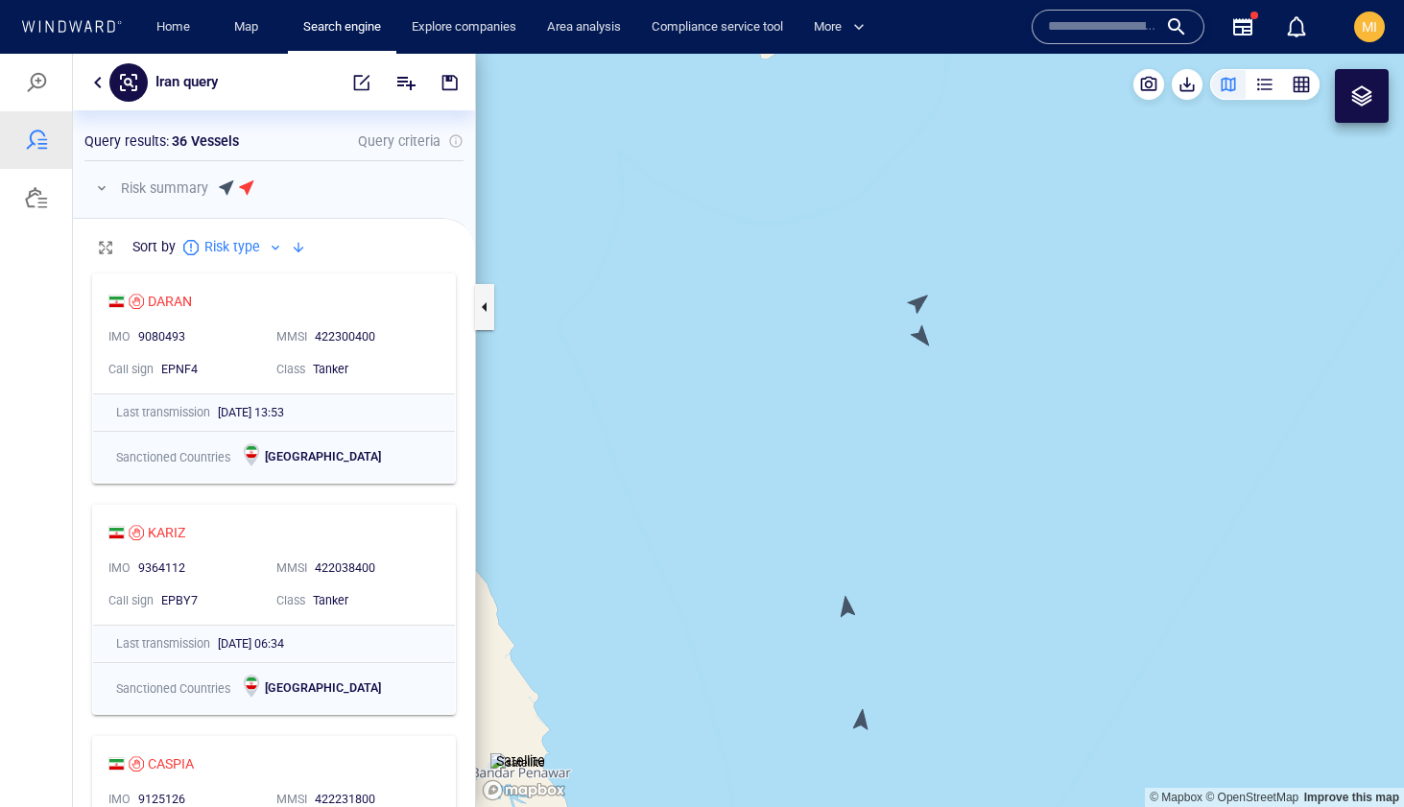
click at [849, 608] on canvas "Map" at bounding box center [940, 431] width 928 height 754
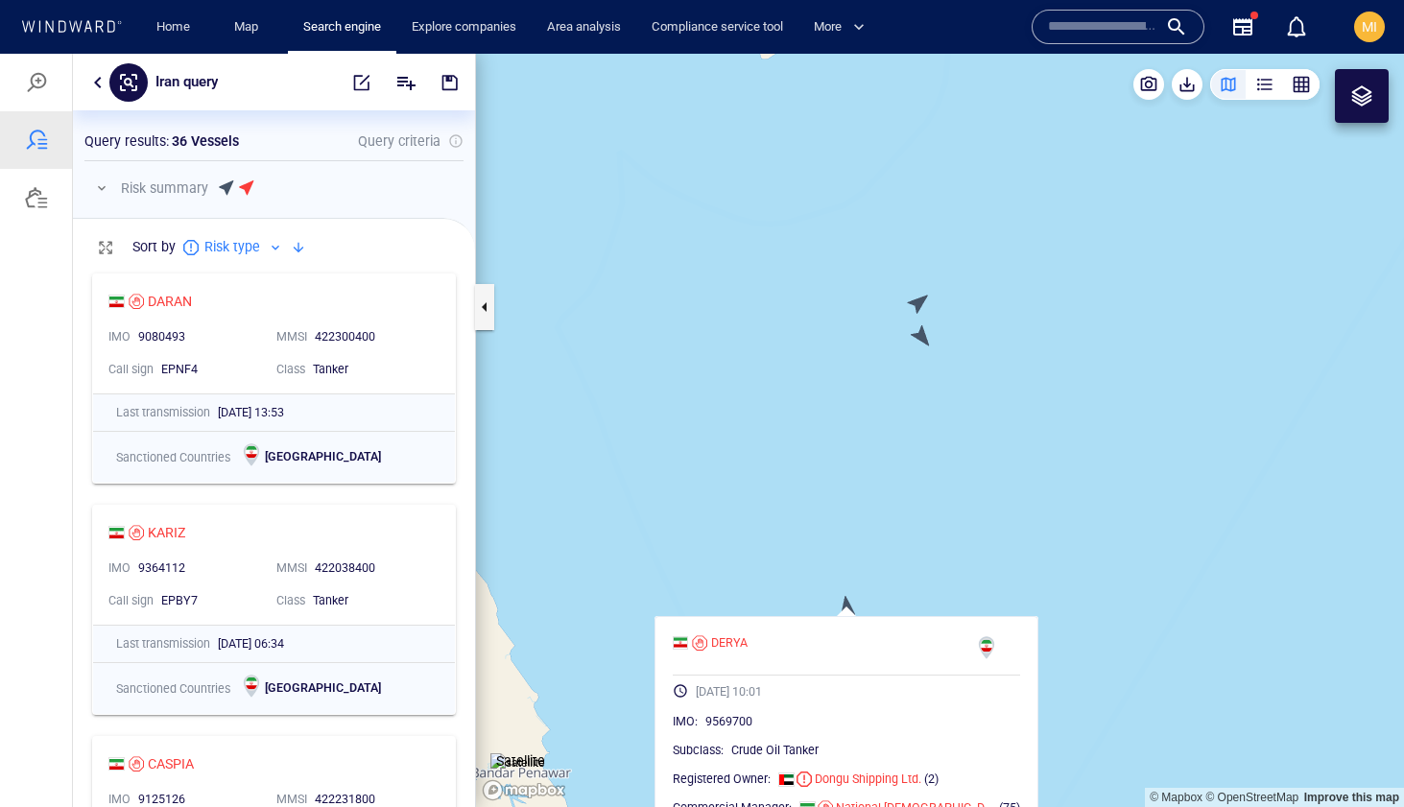
click at [875, 582] on canvas "Map" at bounding box center [940, 431] width 928 height 754
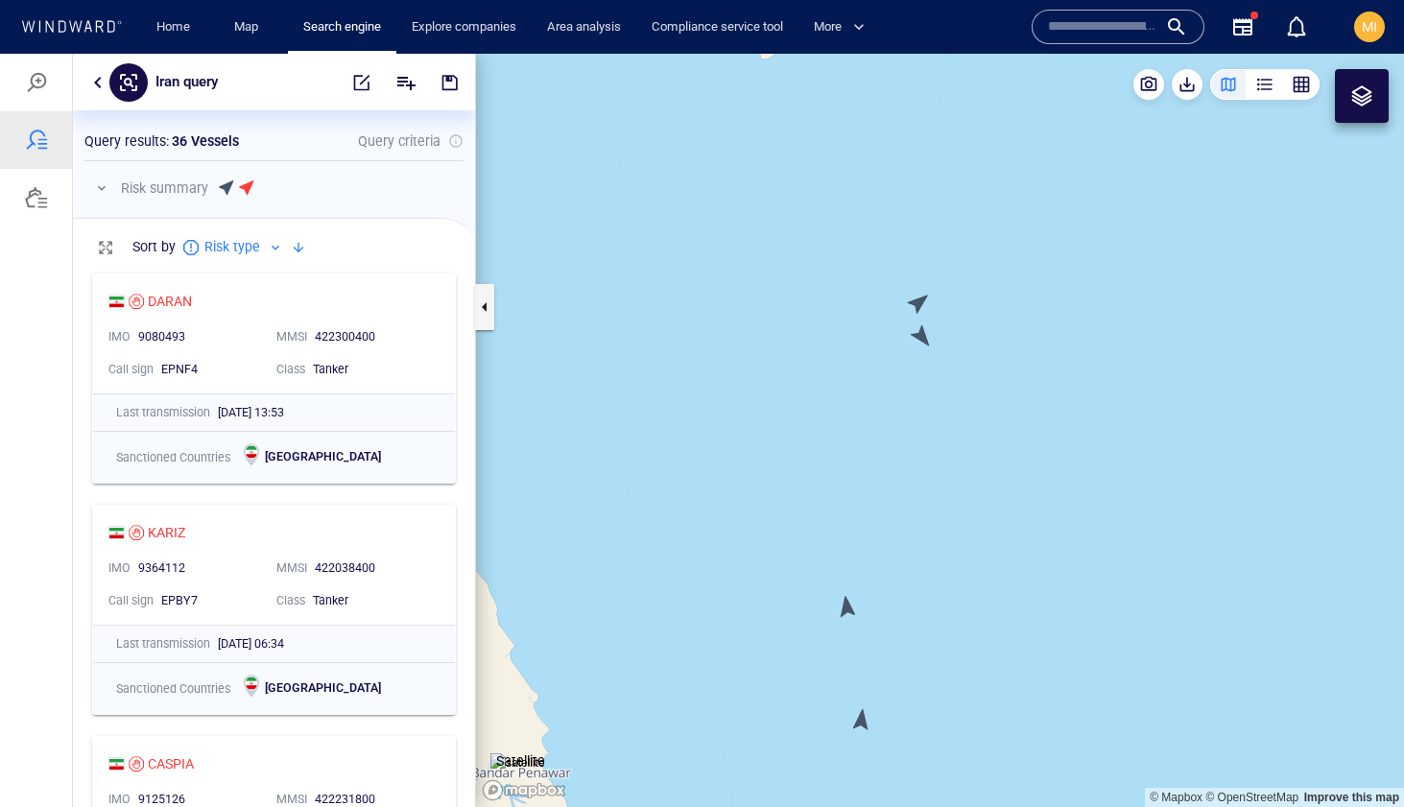
click at [863, 725] on canvas "Map" at bounding box center [940, 431] width 928 height 754
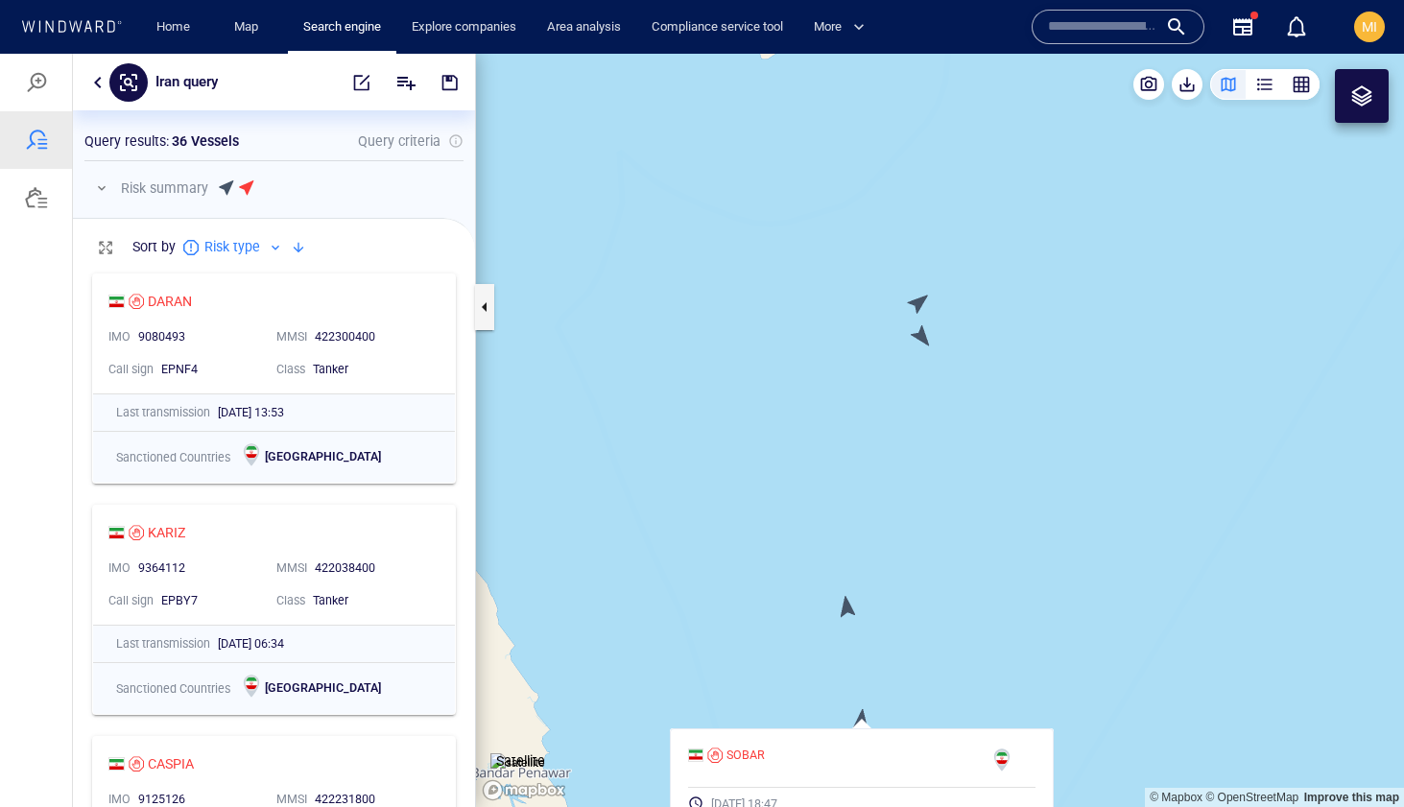
click at [932, 654] on canvas "Map" at bounding box center [940, 431] width 928 height 754
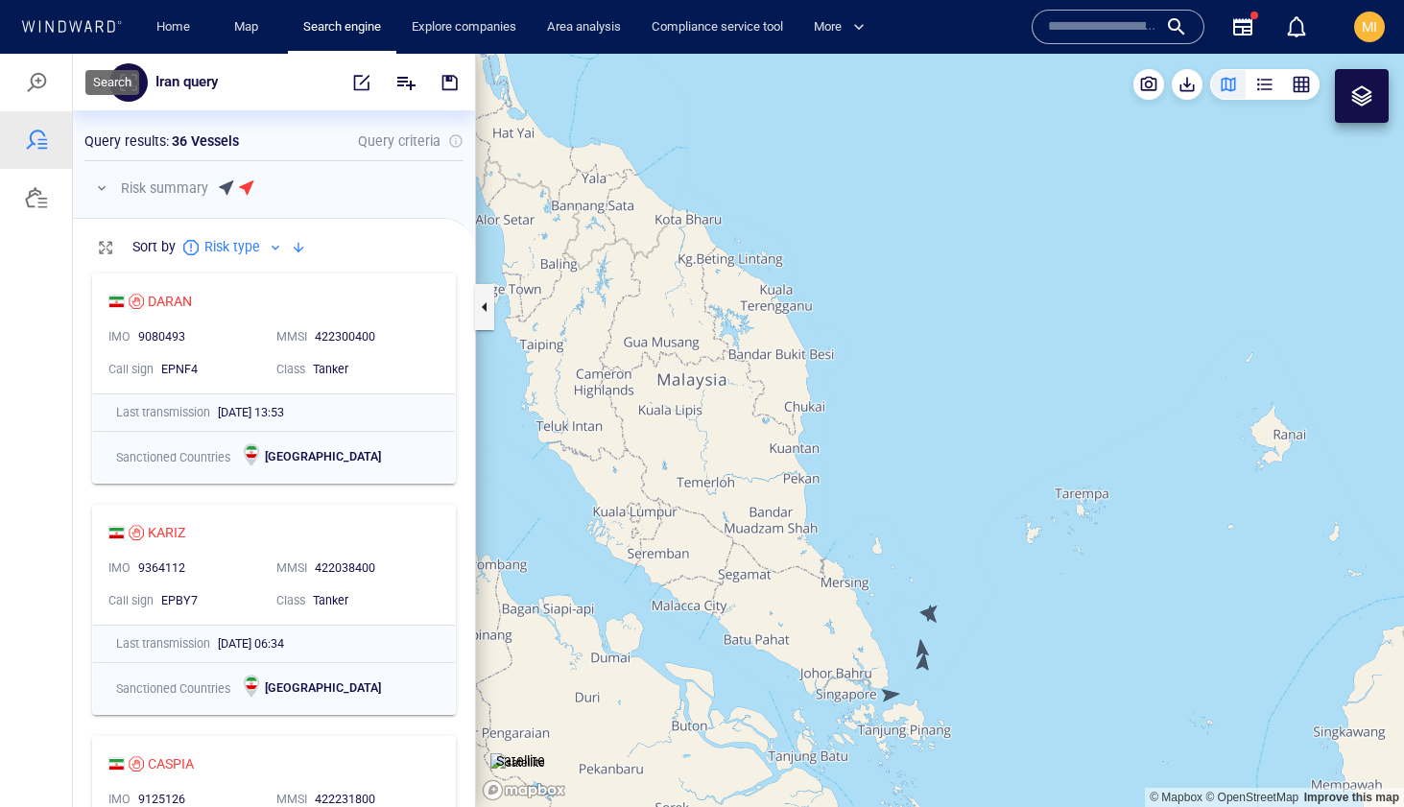
click at [34, 80] on div at bounding box center [36, 82] width 23 height 23
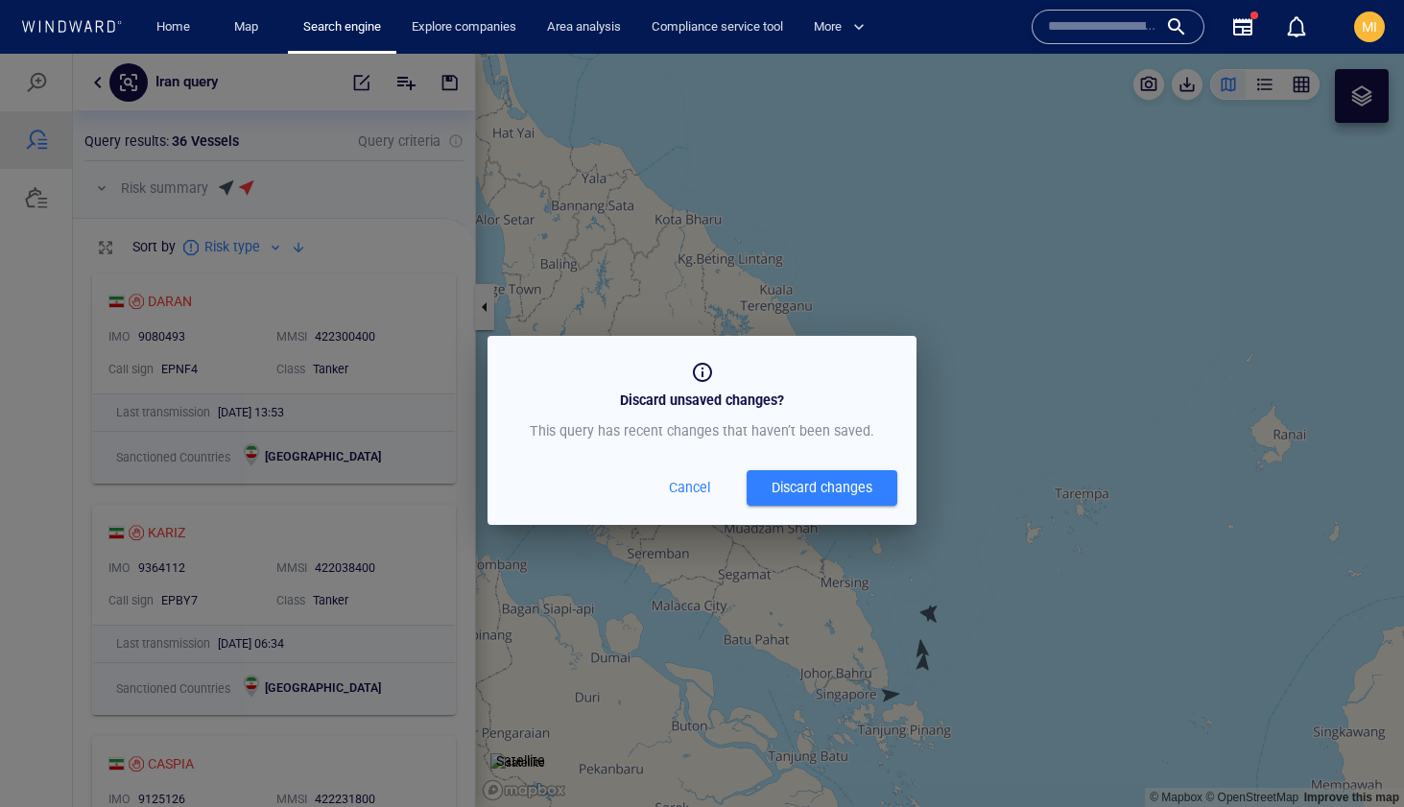
click at [790, 493] on div "Discard changes" at bounding box center [822, 488] width 101 height 24
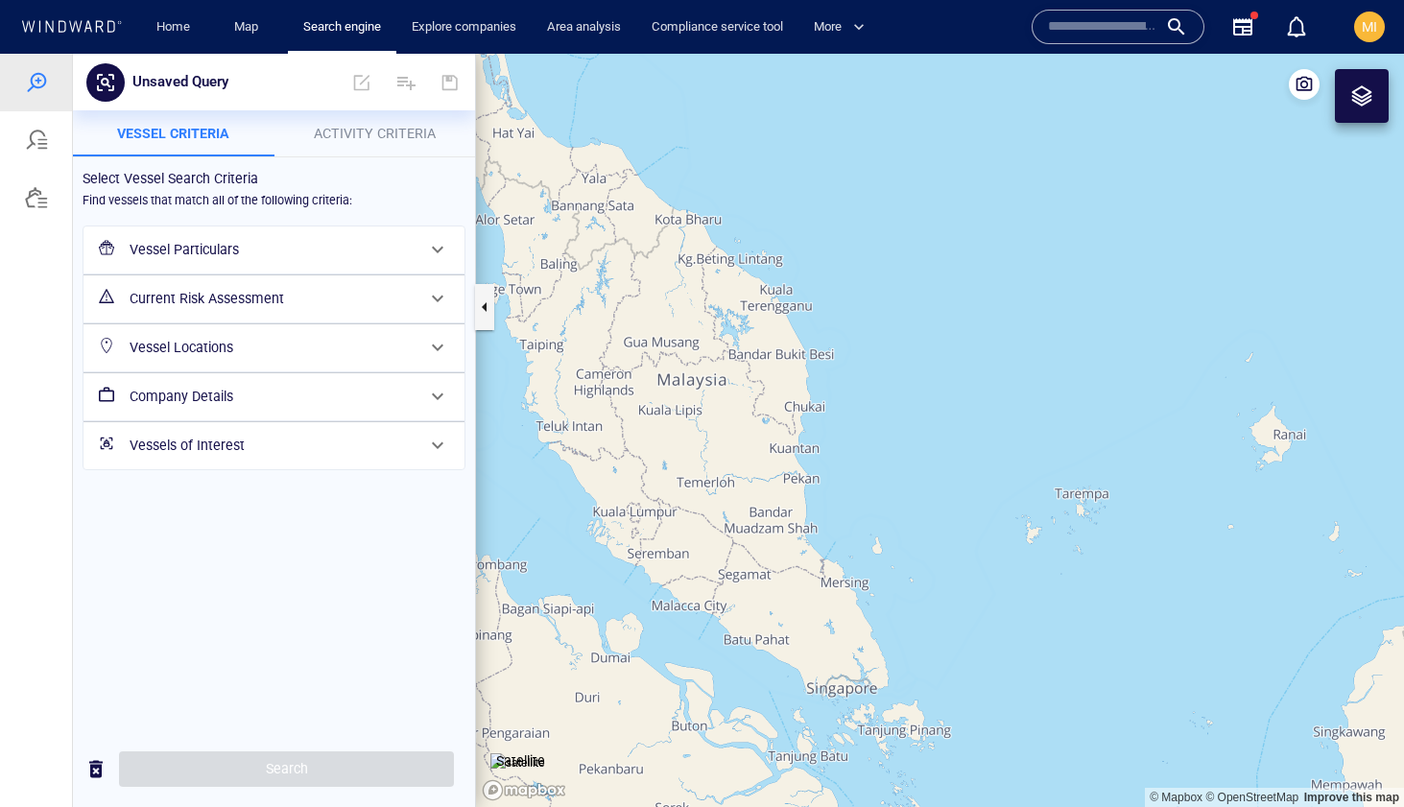
click at [284, 255] on h6 "Vessel Particulars" at bounding box center [272, 250] width 285 height 24
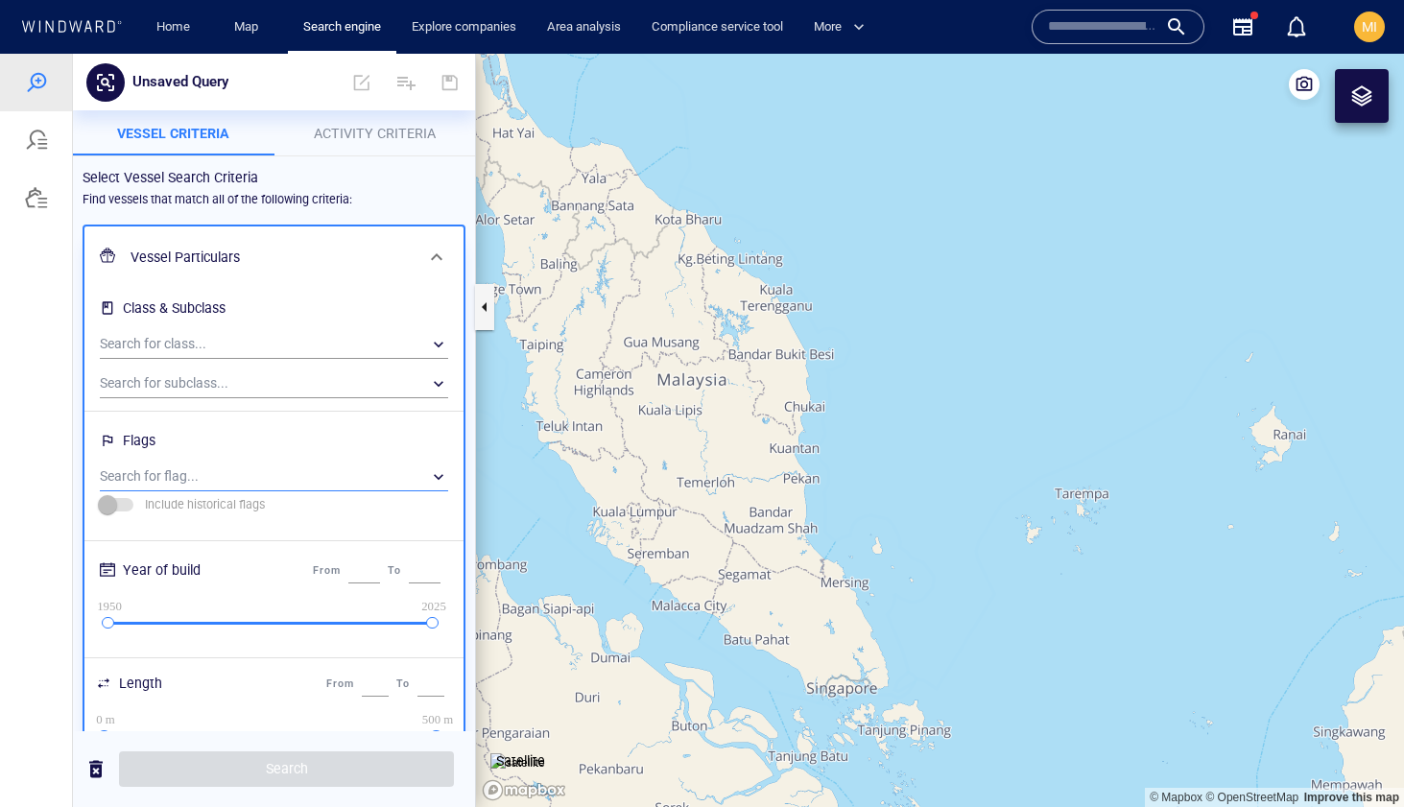
click at [225, 475] on div "​" at bounding box center [274, 477] width 348 height 29
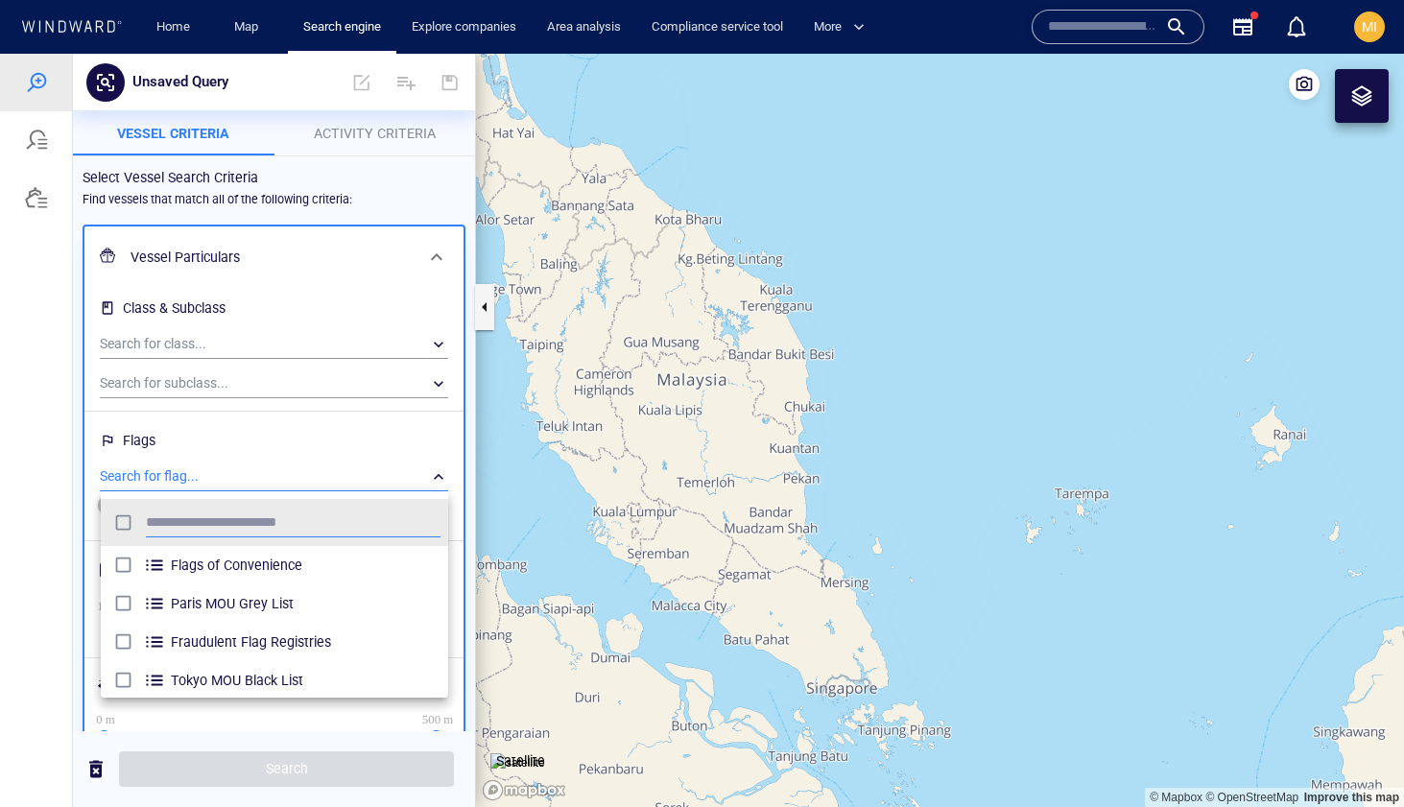
scroll to position [191, 348]
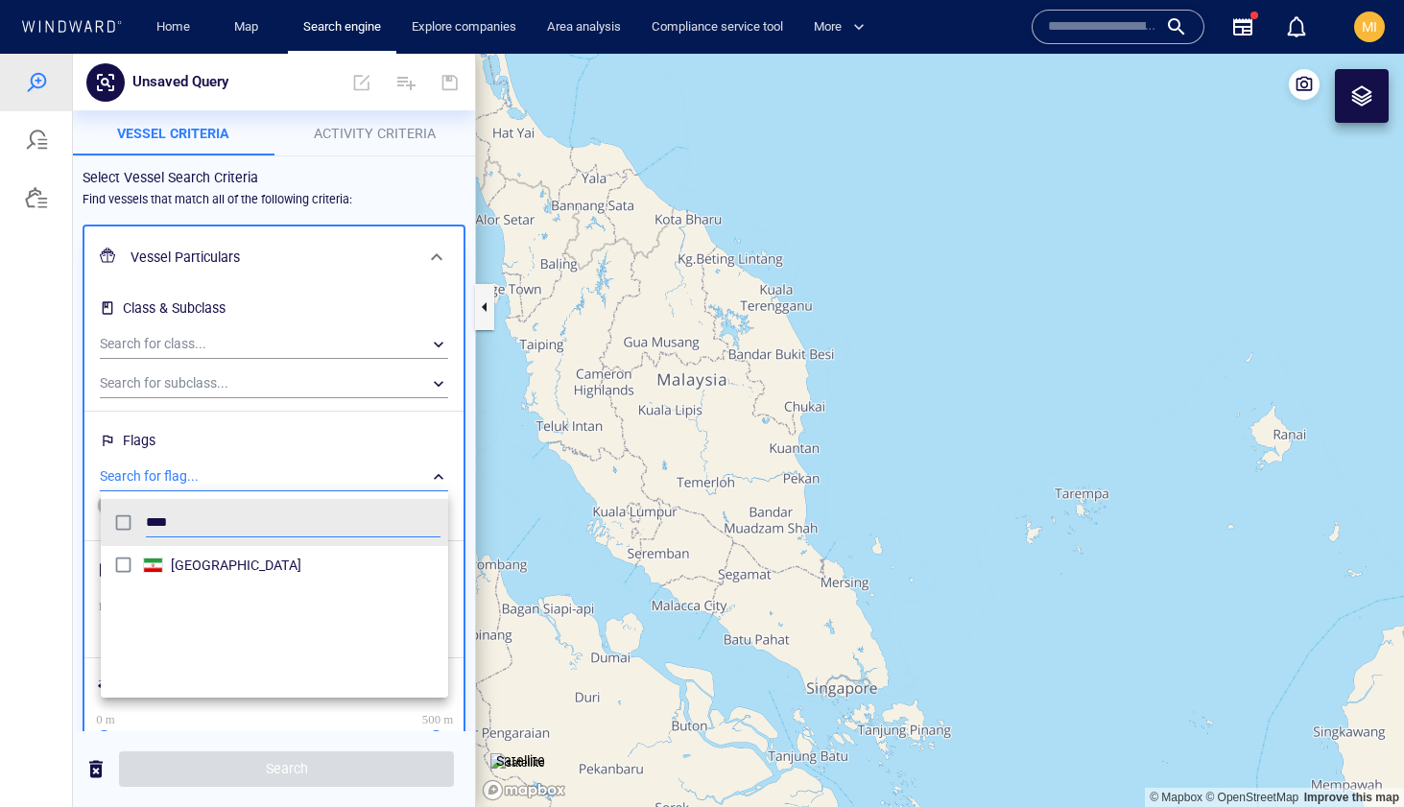
type input "****"
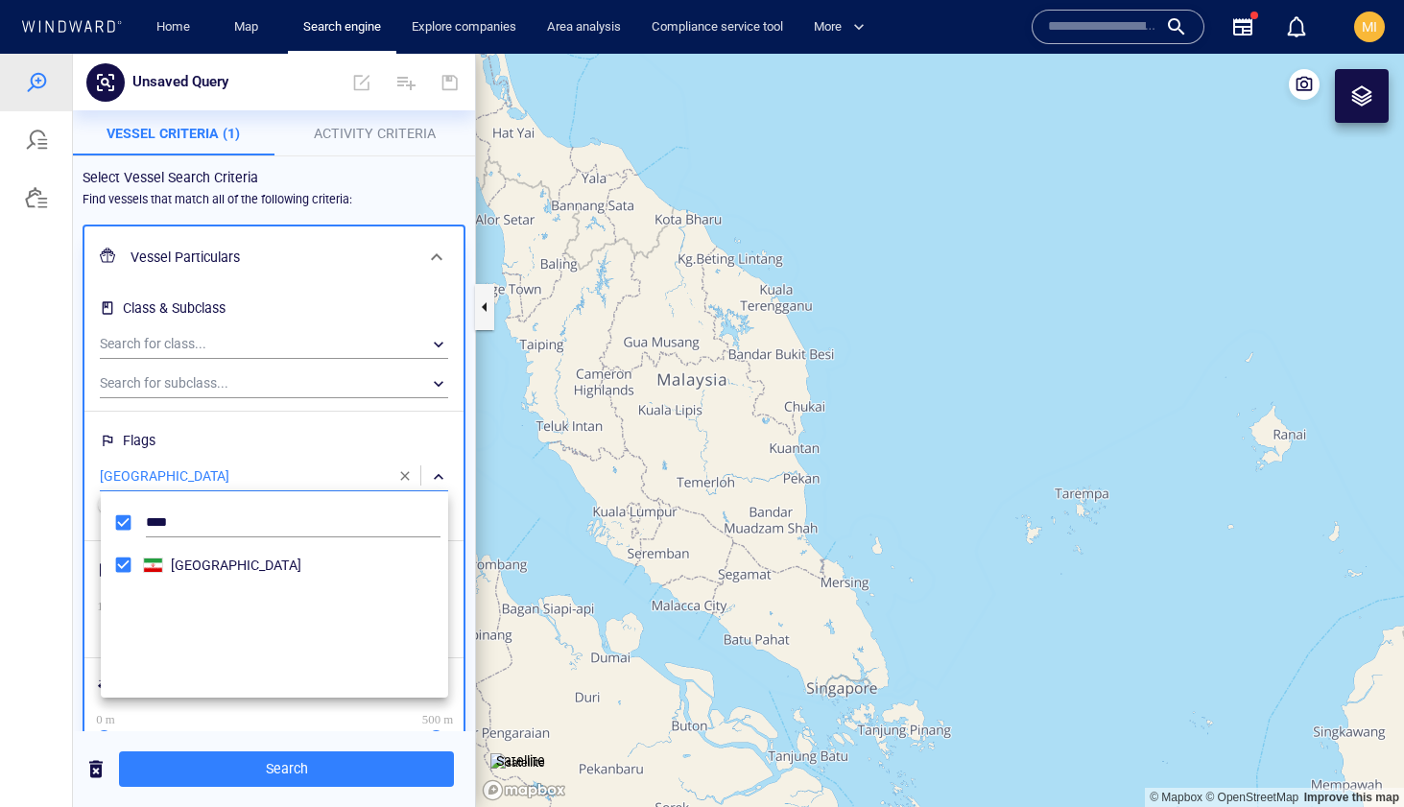
click at [237, 339] on div at bounding box center [702, 431] width 1404 height 754
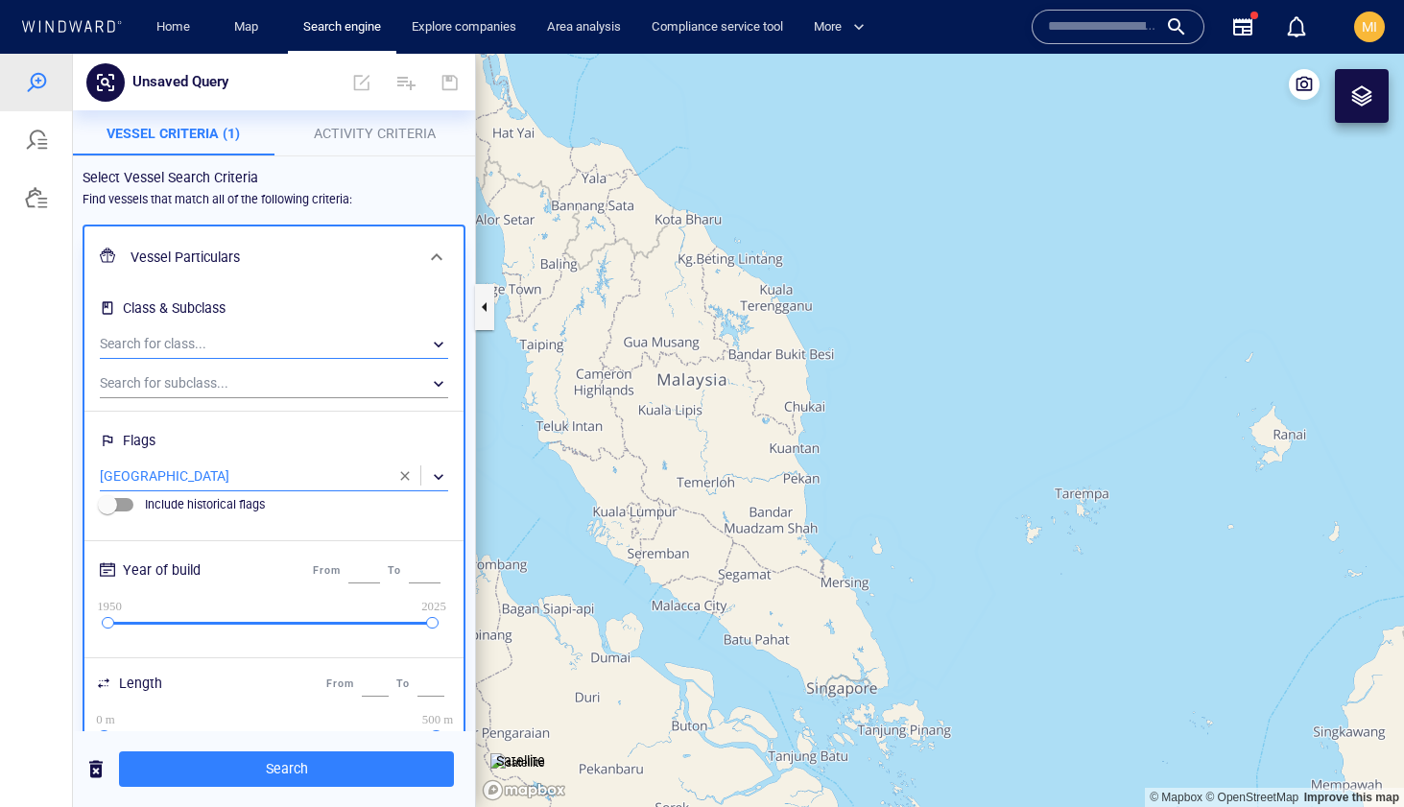
click at [238, 338] on div "​" at bounding box center [274, 344] width 348 height 29
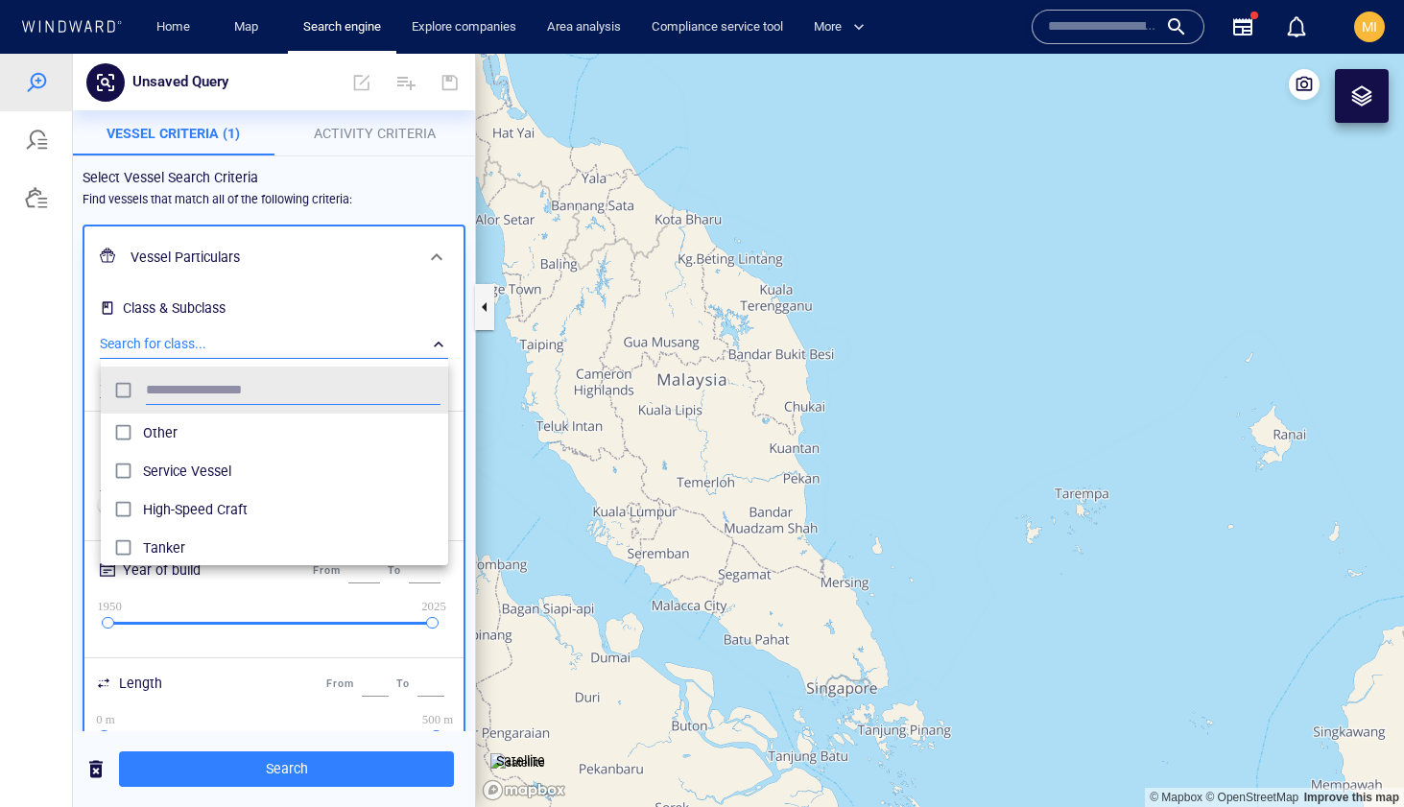
scroll to position [191, 348]
type input "******"
click at [272, 768] on div at bounding box center [702, 431] width 1404 height 754
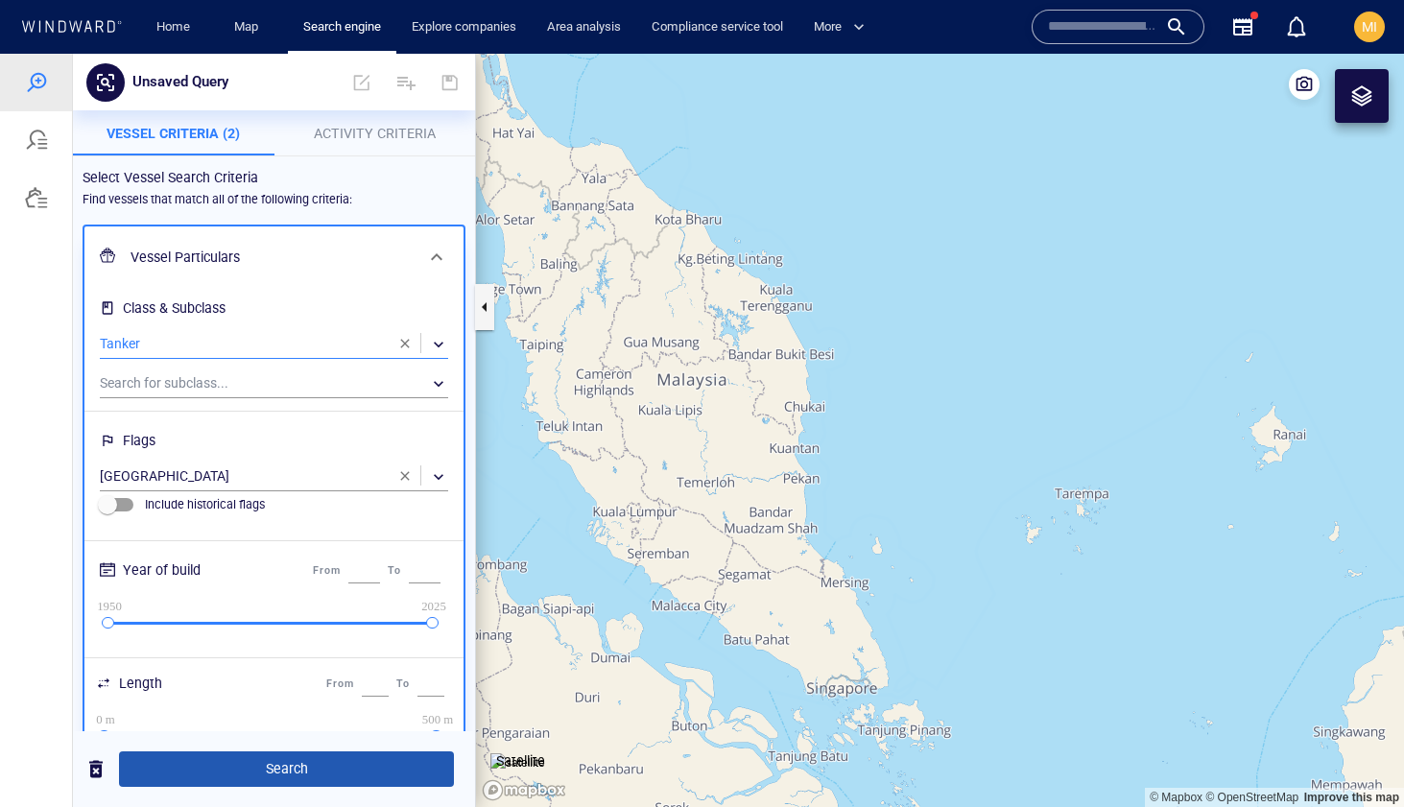
click at [284, 765] on span "Search" at bounding box center [286, 769] width 304 height 24
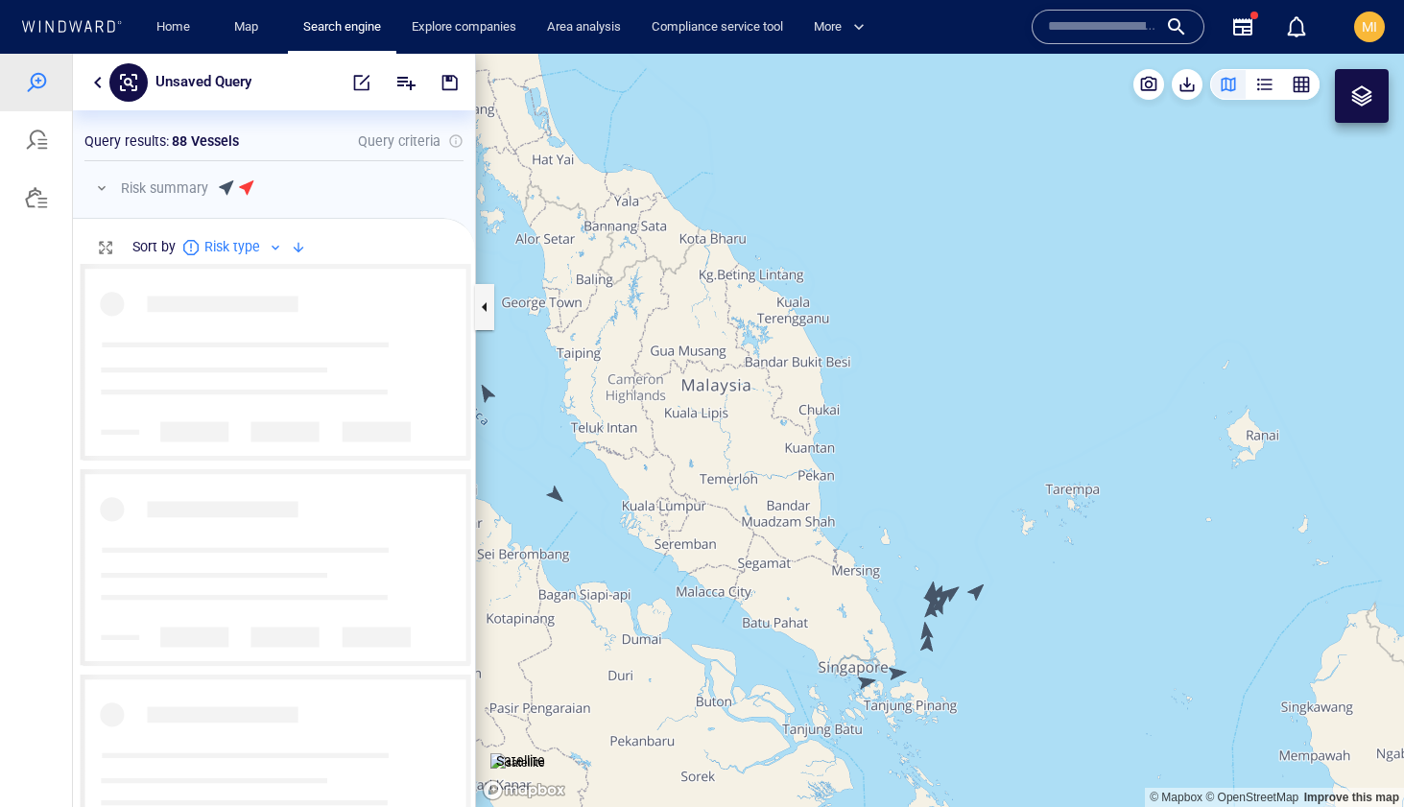
scroll to position [543, 402]
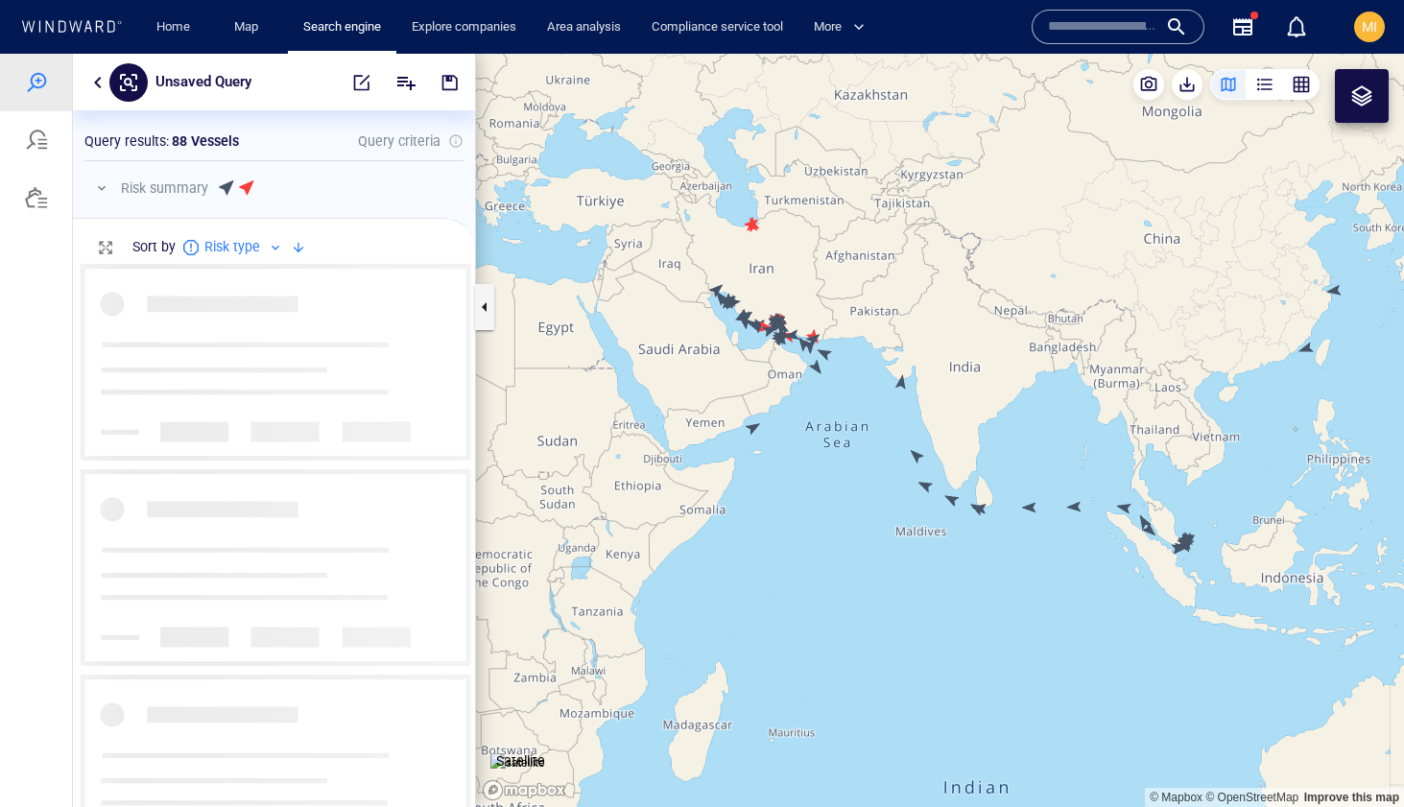
drag, startPoint x: 998, startPoint y: 531, endPoint x: 836, endPoint y: 504, distance: 164.5
click at [840, 500] on canvas "Map" at bounding box center [940, 431] width 928 height 754
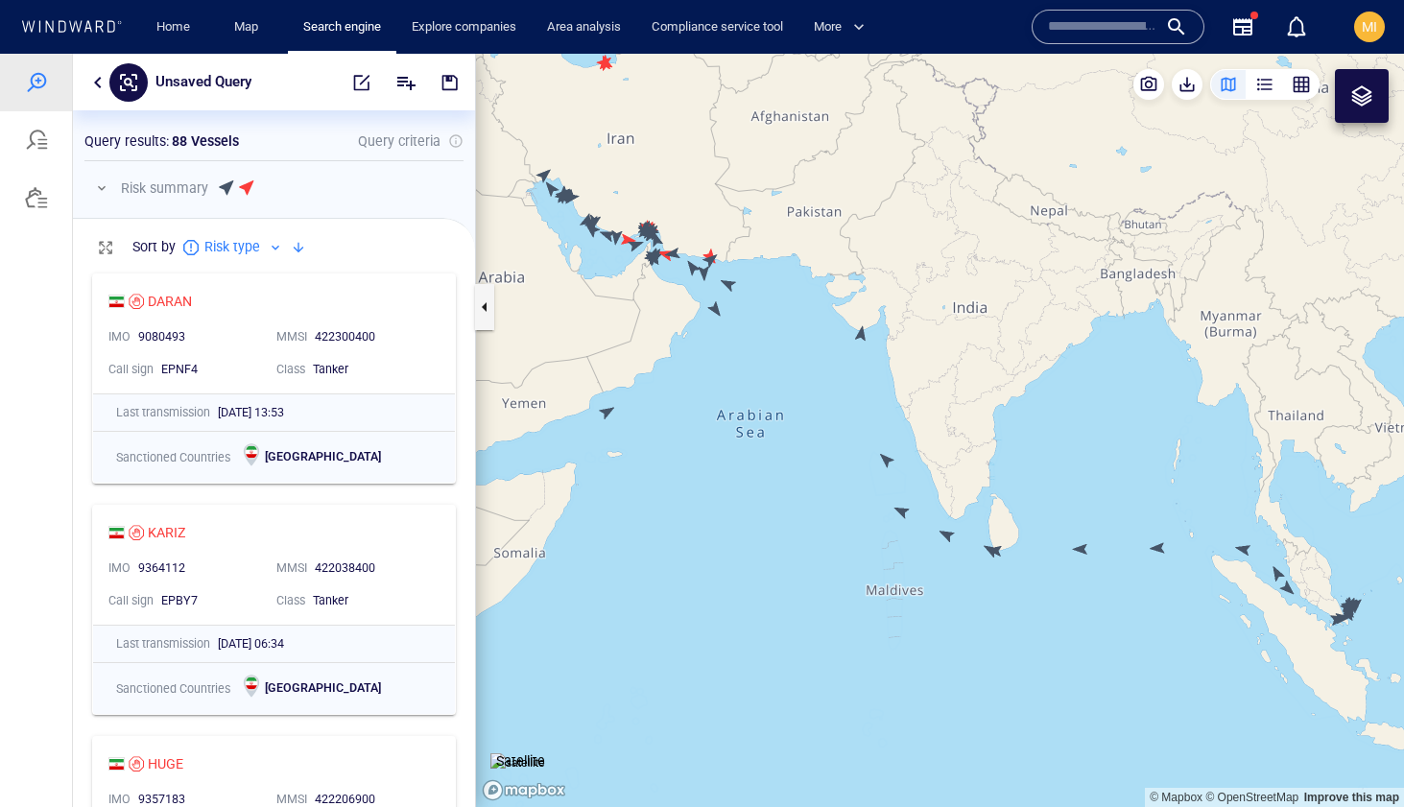
drag, startPoint x: 692, startPoint y: 368, endPoint x: 749, endPoint y: 480, distance: 125.8
click at [749, 480] on canvas "Map" at bounding box center [940, 431] width 928 height 754
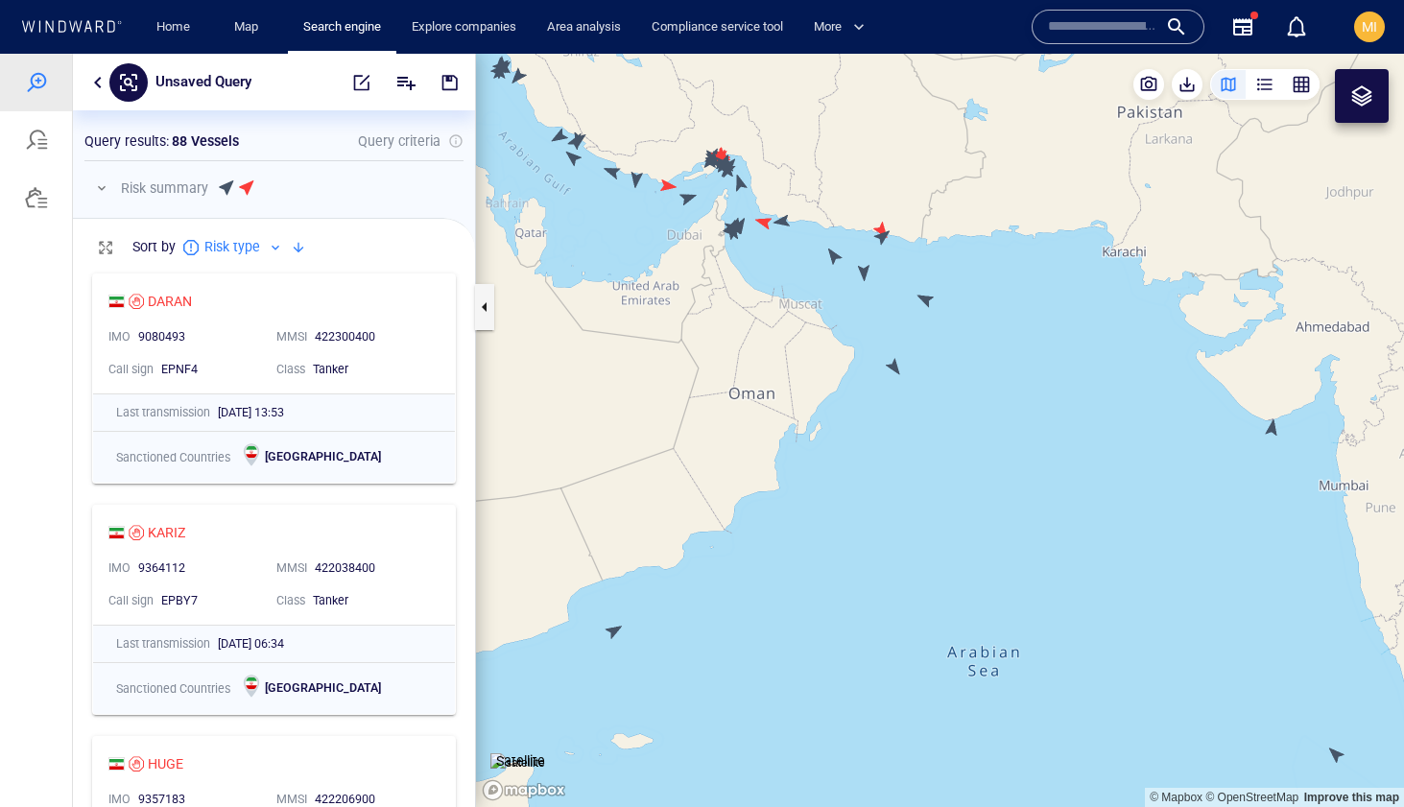
drag, startPoint x: 714, startPoint y: 480, endPoint x: 750, endPoint y: 612, distance: 136.2
click at [750, 612] on canvas "Map" at bounding box center [940, 431] width 928 height 754
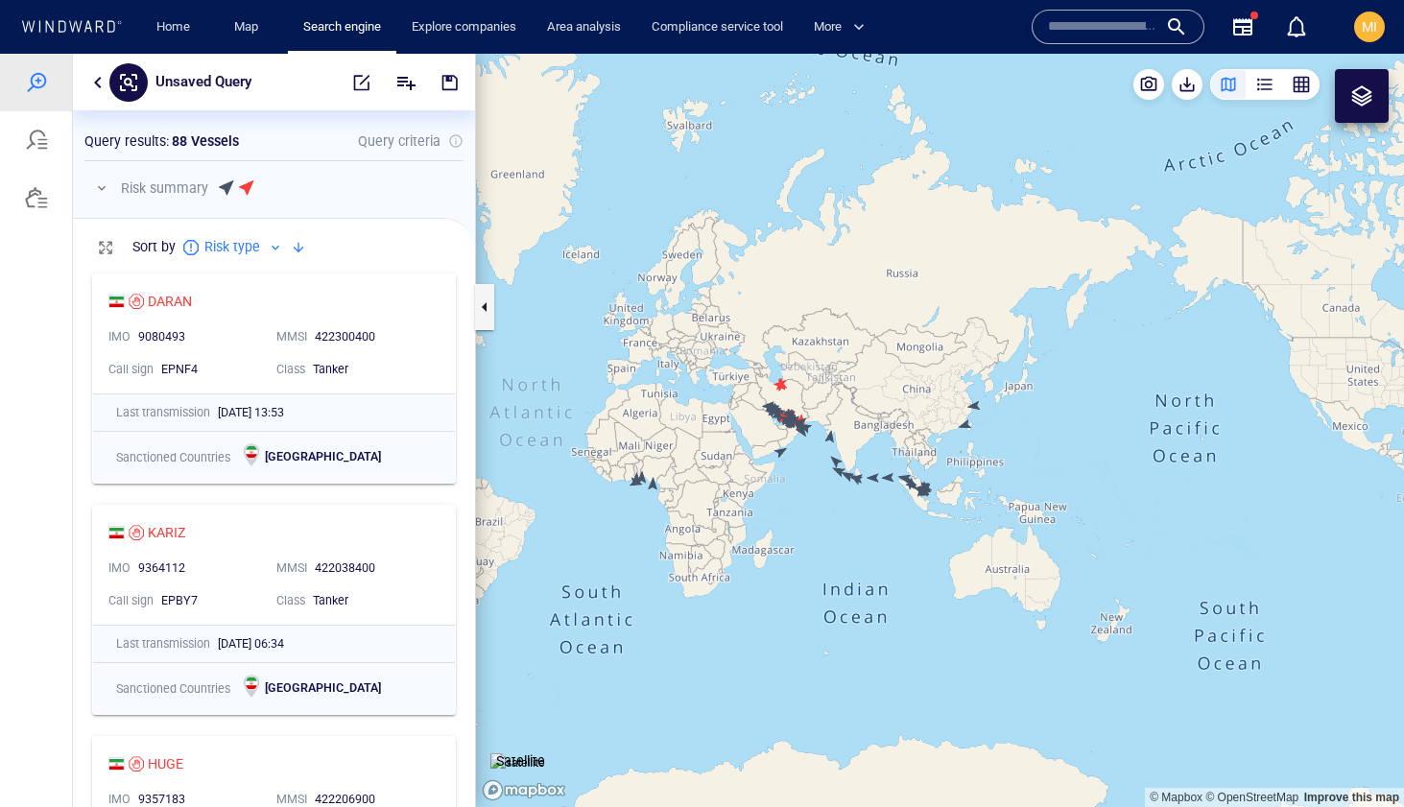
drag, startPoint x: 931, startPoint y: 505, endPoint x: 886, endPoint y: 444, distance: 76.2
click at [886, 444] on canvas "Map" at bounding box center [940, 431] width 928 height 754
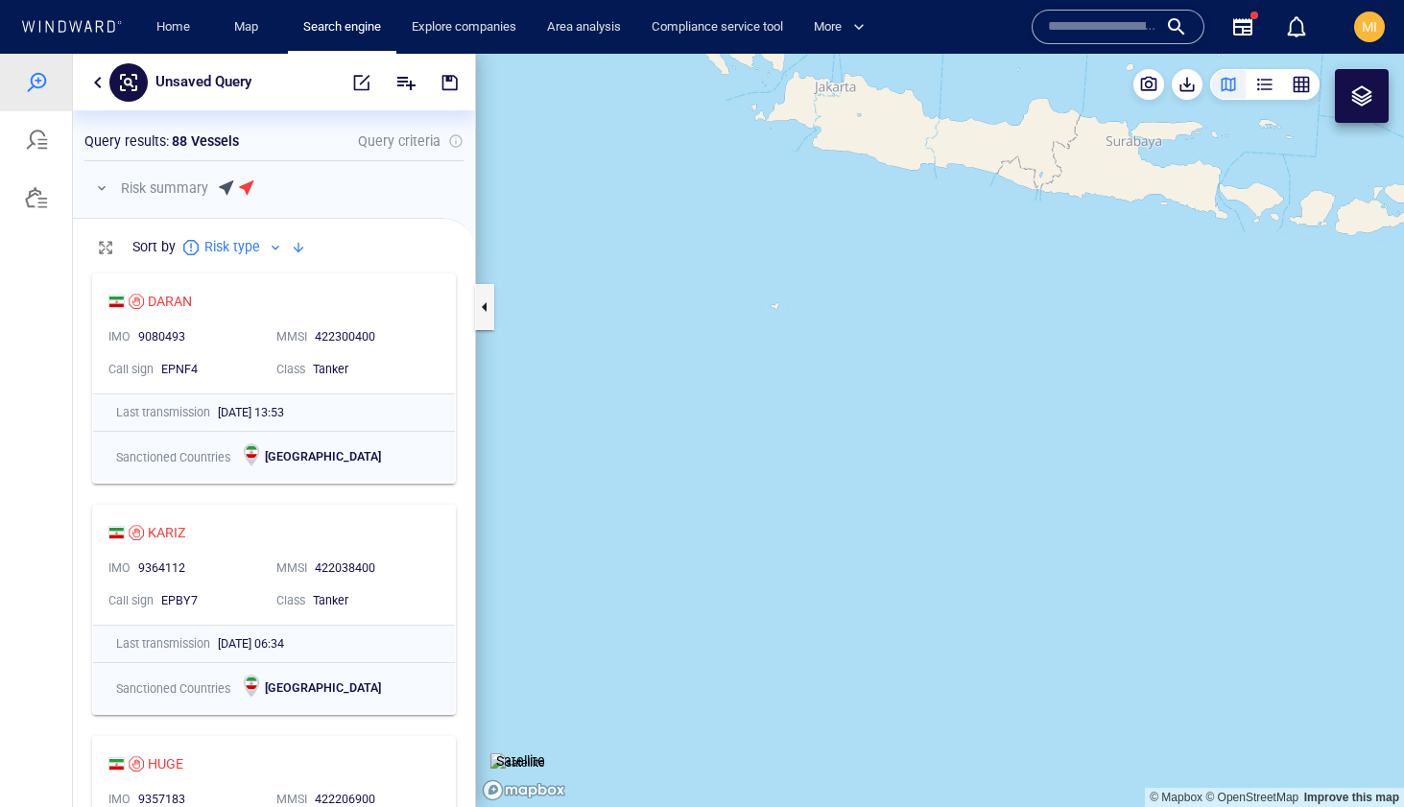
drag, startPoint x: 823, startPoint y: 499, endPoint x: 838, endPoint y: 608, distance: 109.6
click at [838, 608] on canvas "Map" at bounding box center [940, 431] width 928 height 754
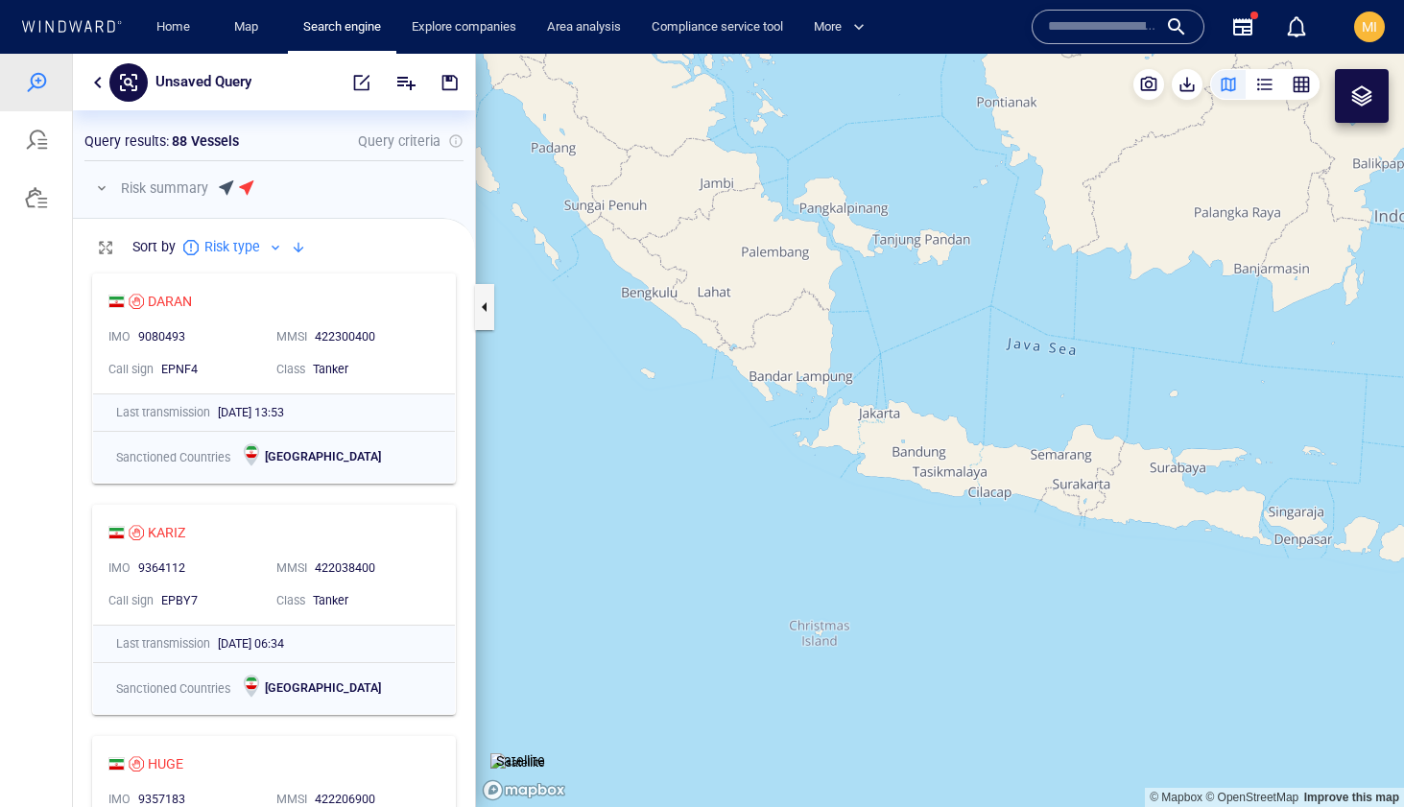
drag, startPoint x: 824, startPoint y: 464, endPoint x: 824, endPoint y: 650, distance: 186.2
click at [824, 648] on canvas "Map" at bounding box center [940, 431] width 928 height 754
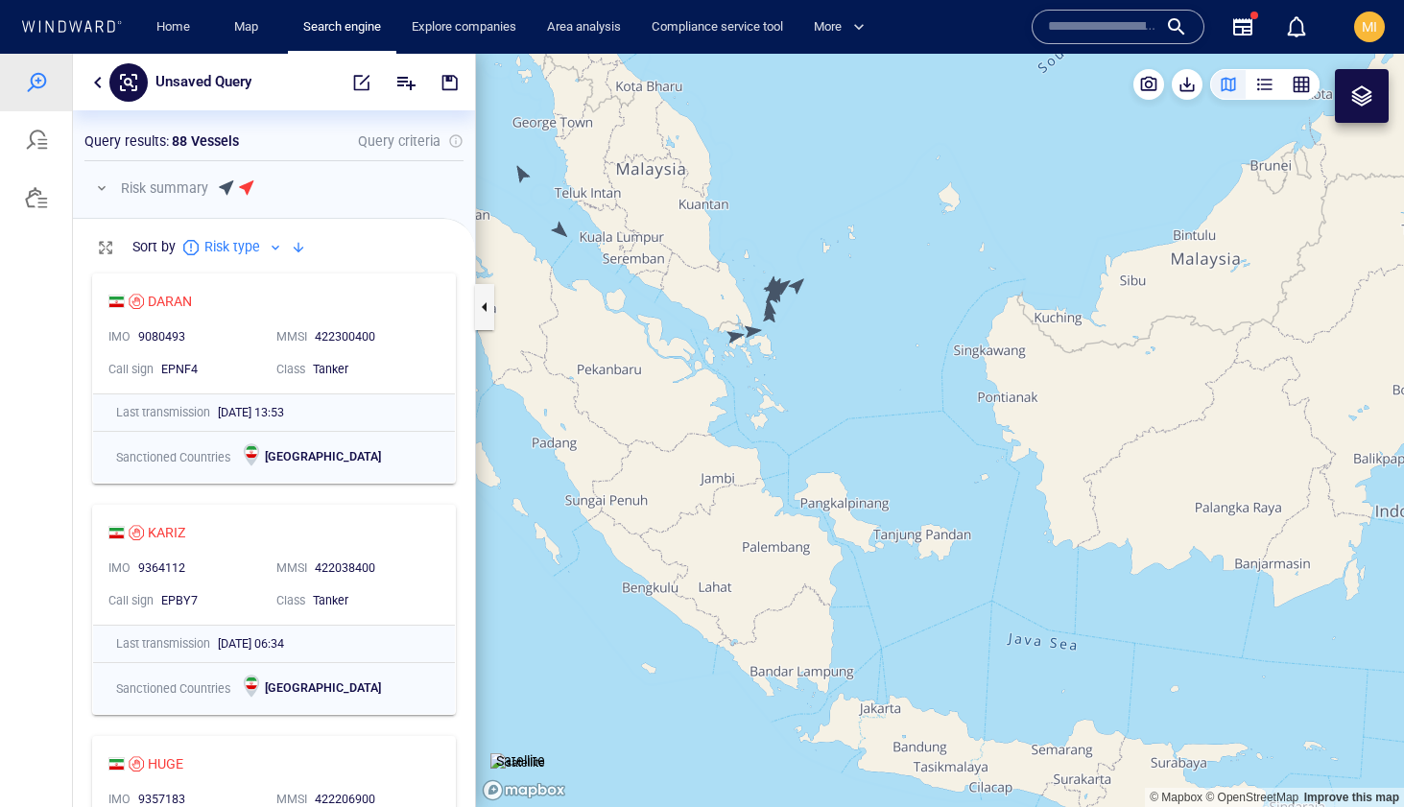
drag, startPoint x: 790, startPoint y: 404, endPoint x: 804, endPoint y: 483, distance: 80.0
click at [804, 483] on canvas "Map" at bounding box center [940, 431] width 928 height 754
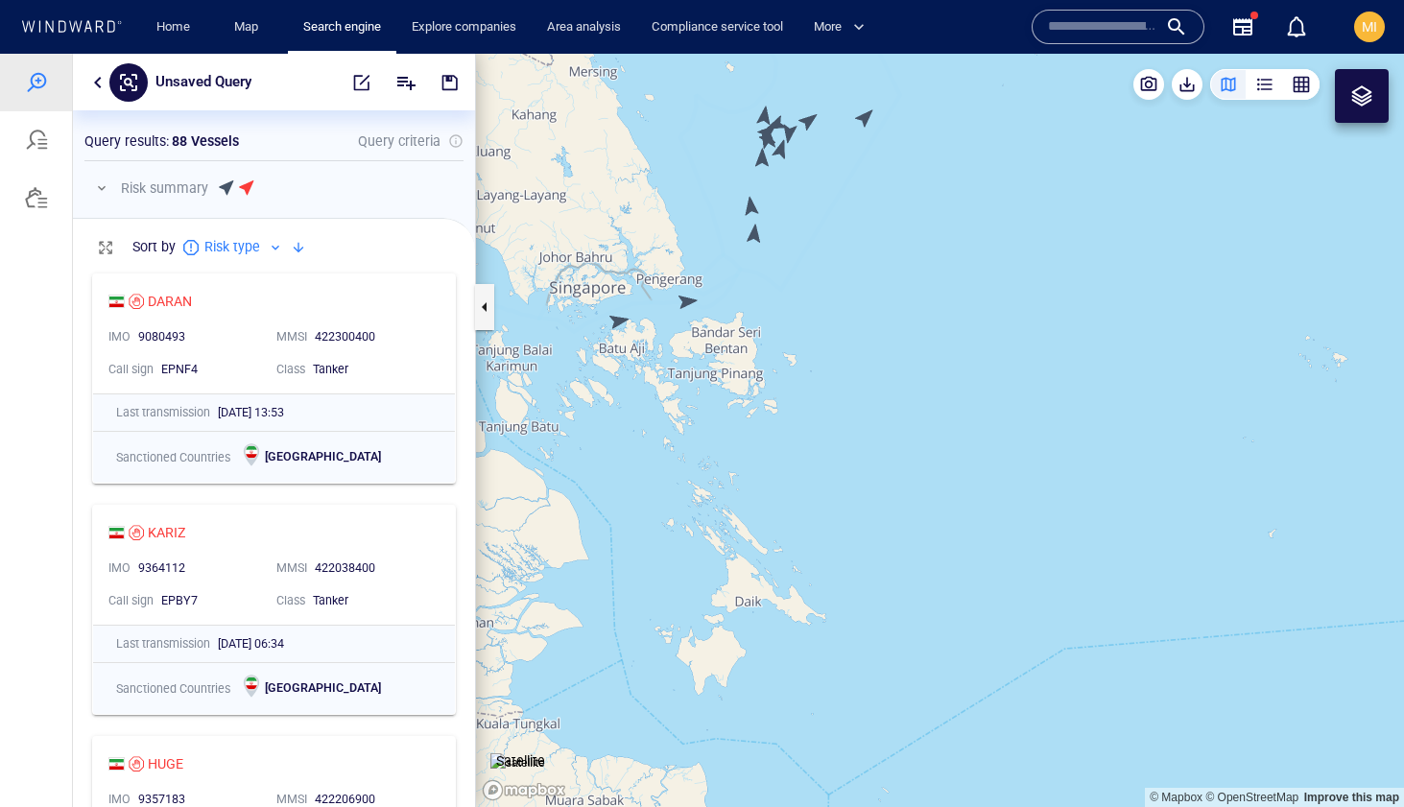
drag, startPoint x: 786, startPoint y: 401, endPoint x: 812, endPoint y: 492, distance: 93.9
click at [812, 492] on canvas "Map" at bounding box center [940, 431] width 928 height 754
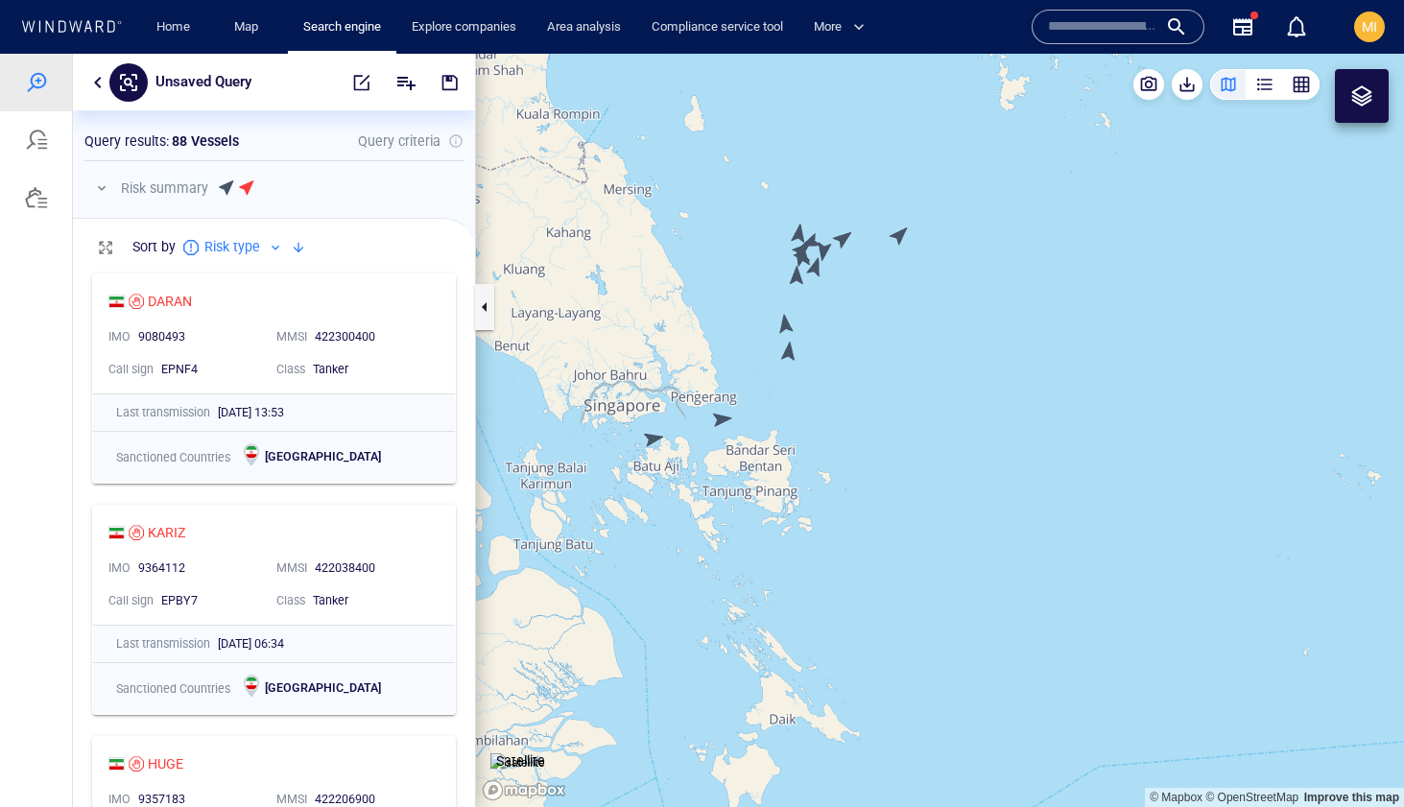
click at [649, 441] on canvas "Map" at bounding box center [940, 431] width 928 height 754
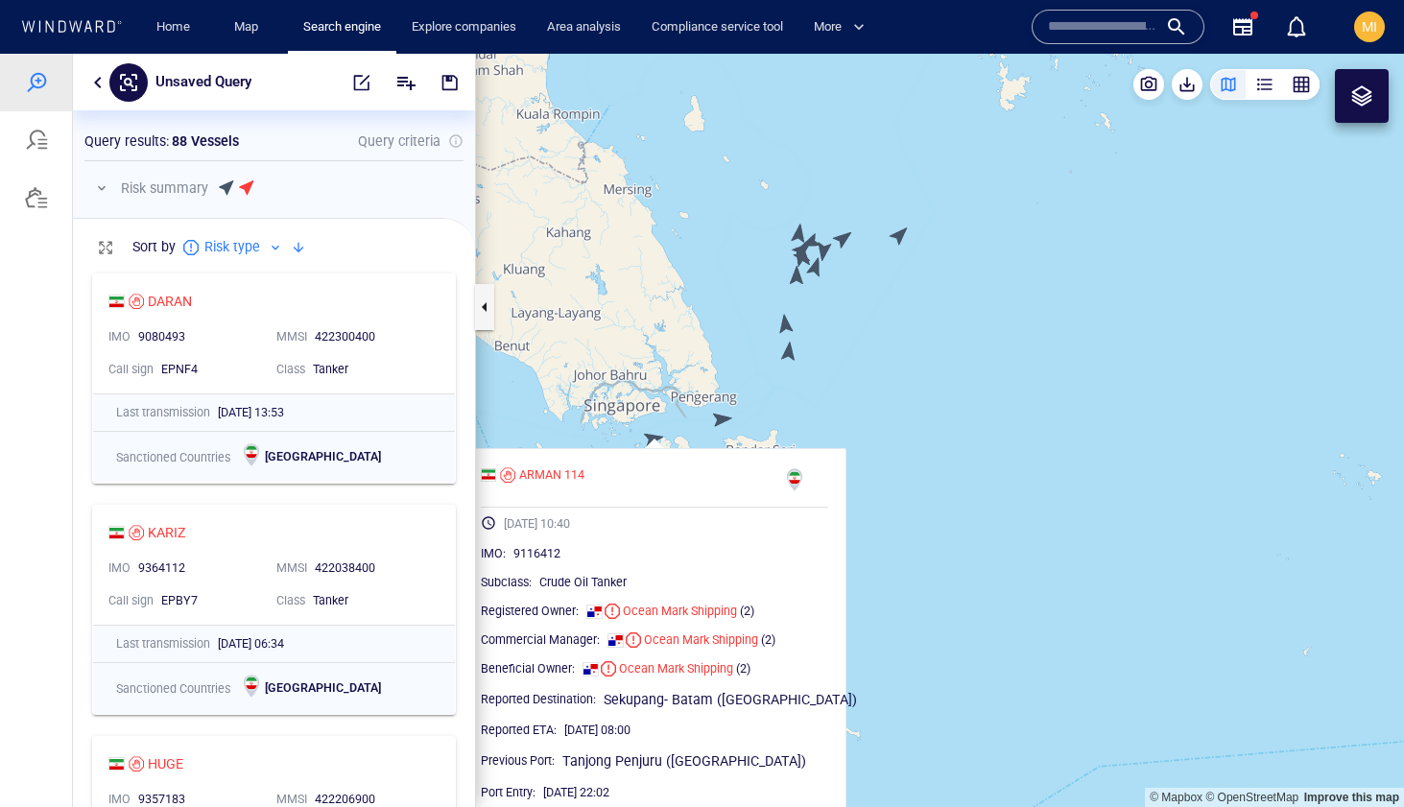
click at [726, 420] on canvas "Map" at bounding box center [940, 431] width 928 height 754
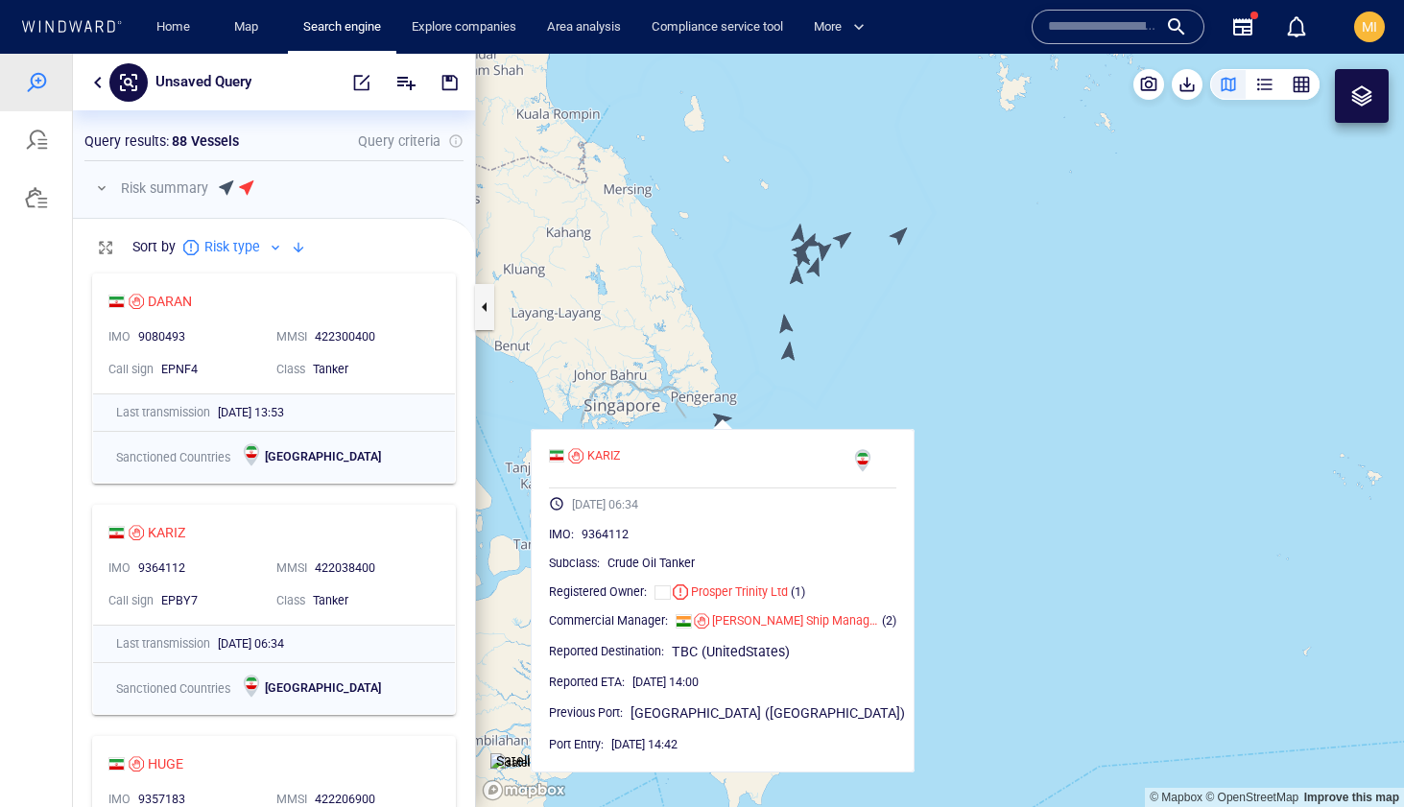
click at [790, 356] on canvas "Map" at bounding box center [940, 431] width 928 height 754
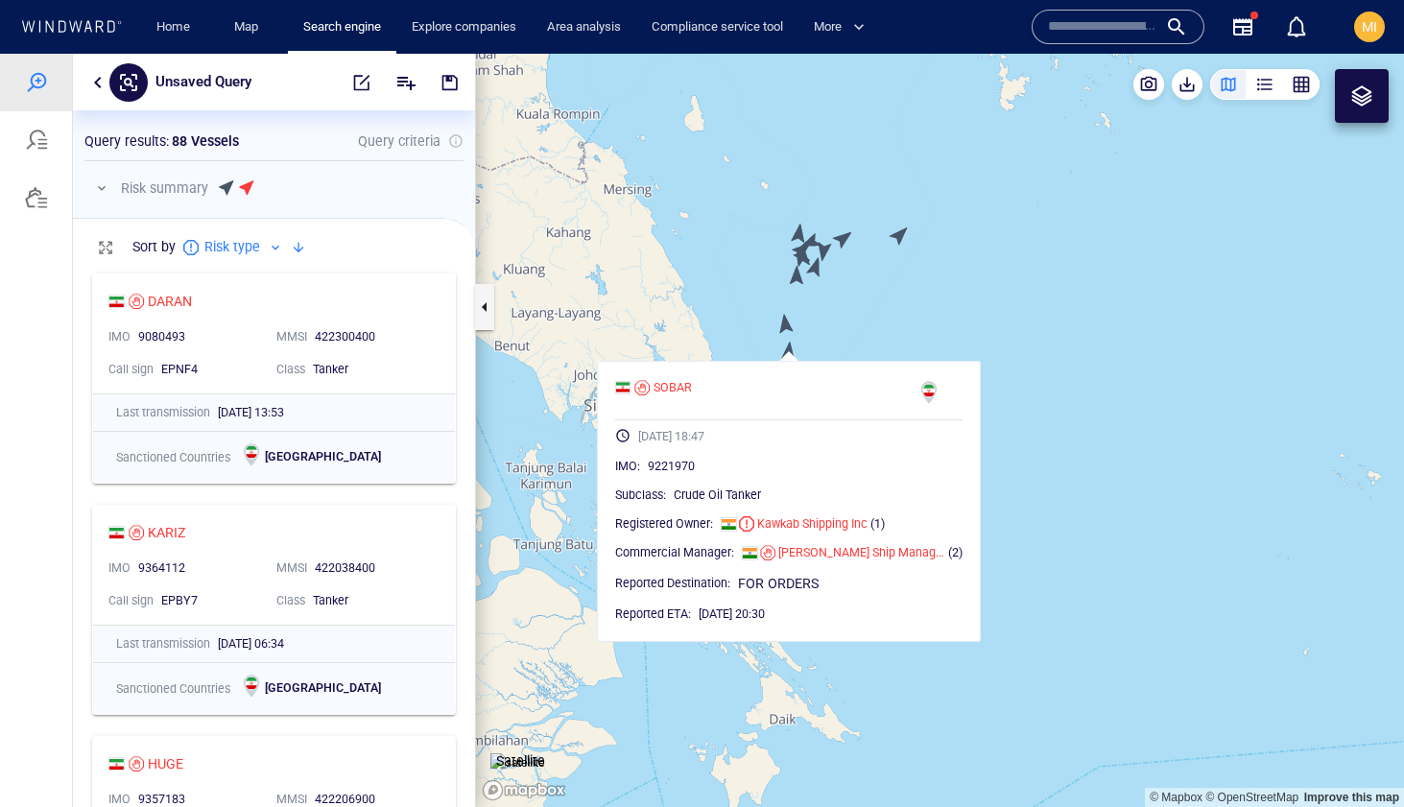
drag, startPoint x: 816, startPoint y: 331, endPoint x: 816, endPoint y: 367, distance: 35.5
click at [816, 366] on canvas "Map" at bounding box center [940, 431] width 928 height 754
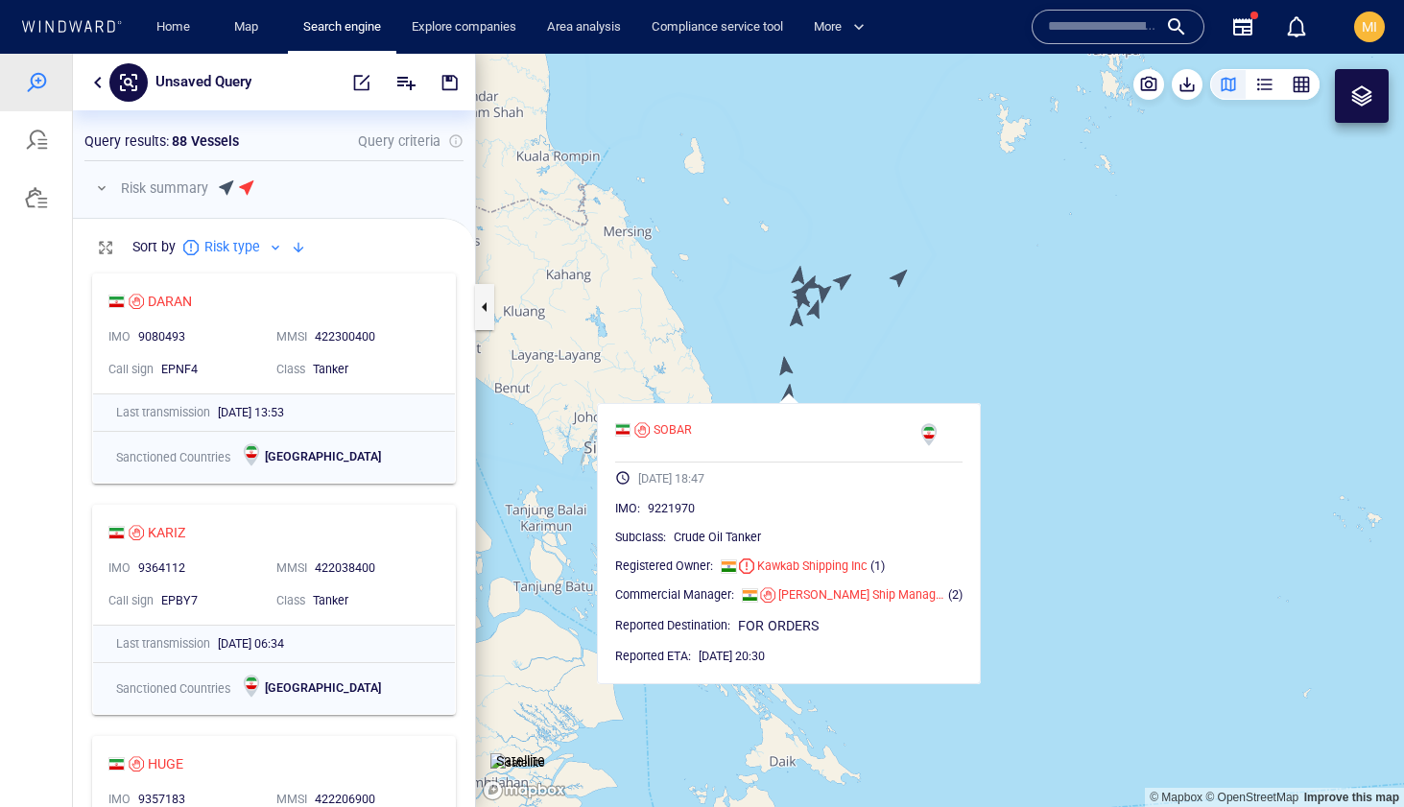
click at [783, 367] on canvas "Map" at bounding box center [940, 431] width 928 height 754
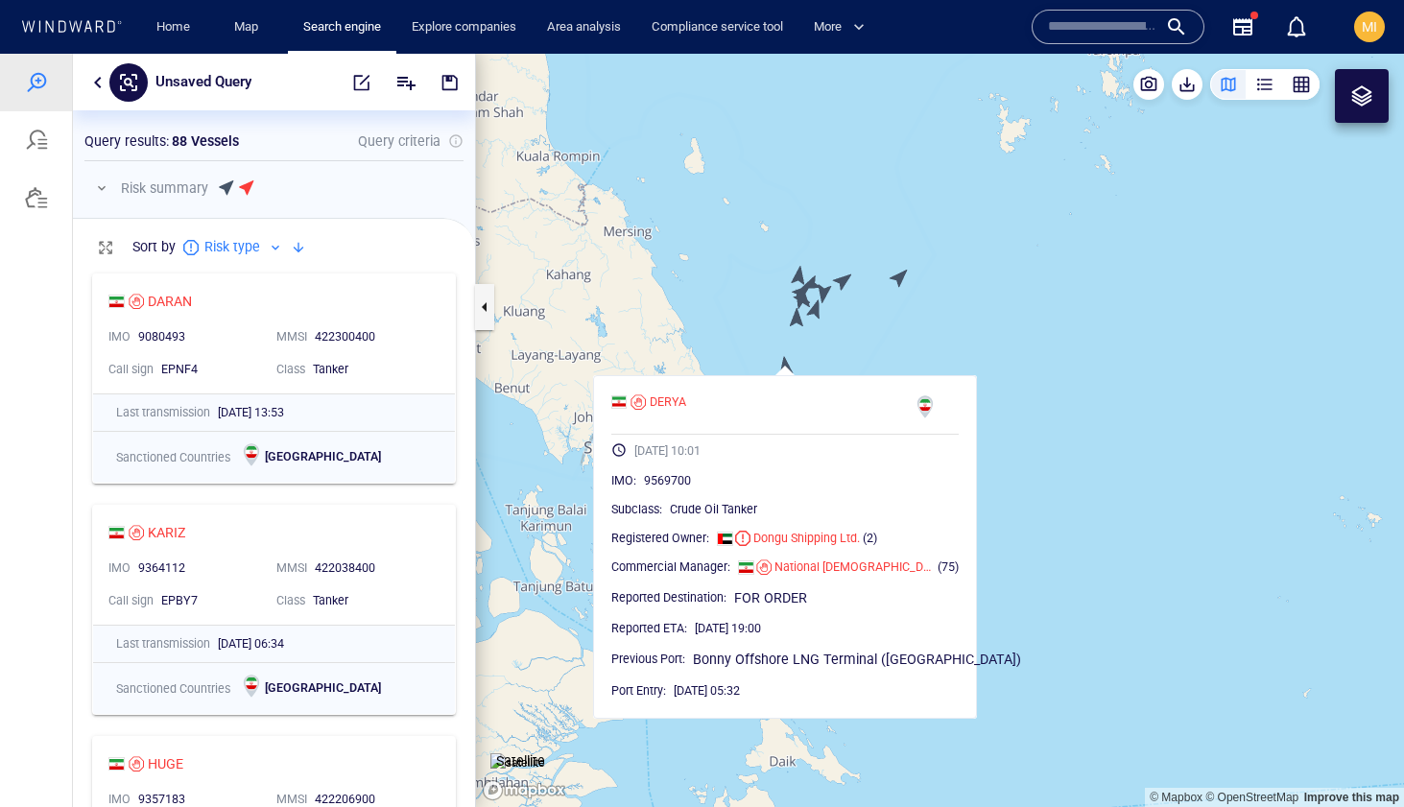
click at [794, 317] on canvas "Map" at bounding box center [940, 431] width 928 height 754
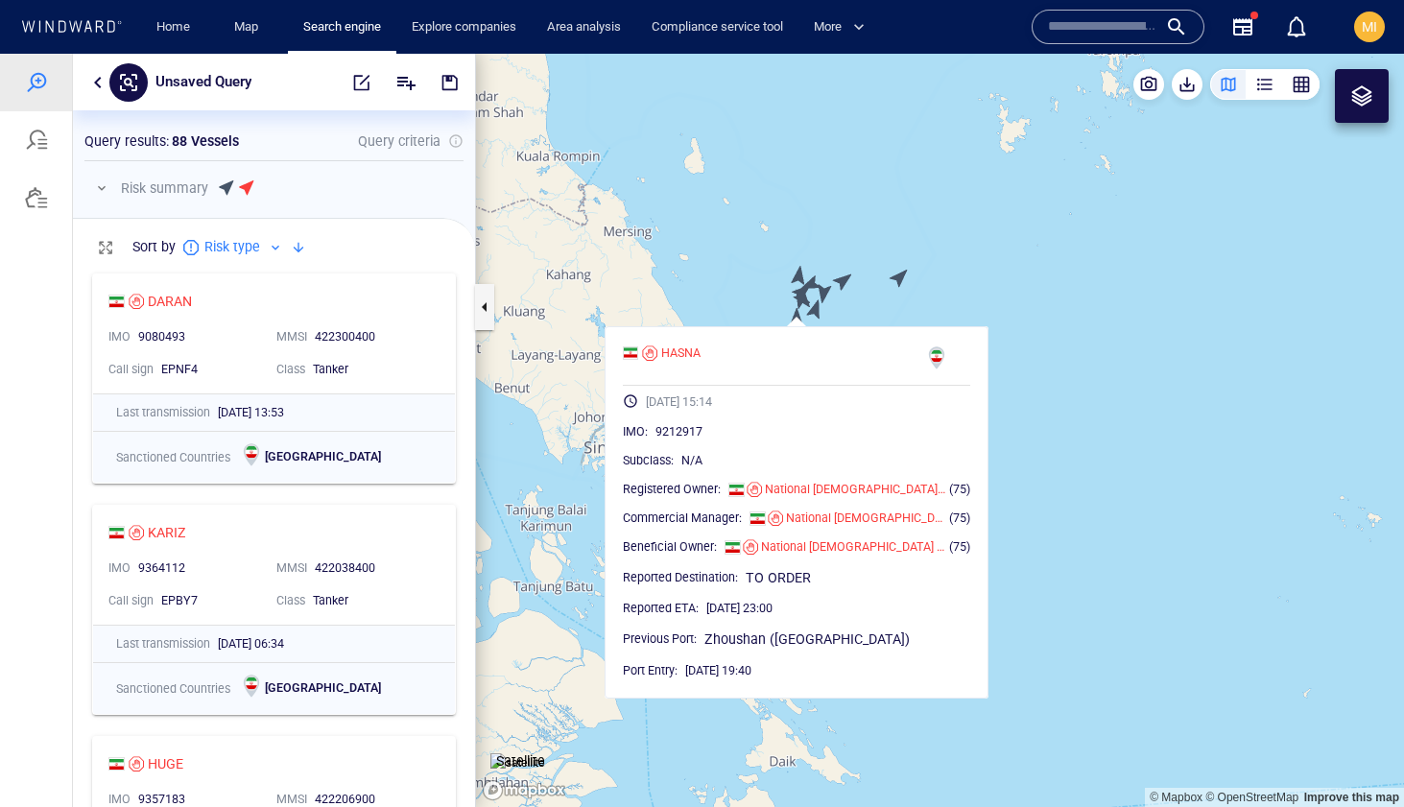
click at [819, 306] on canvas "Map" at bounding box center [940, 431] width 928 height 754
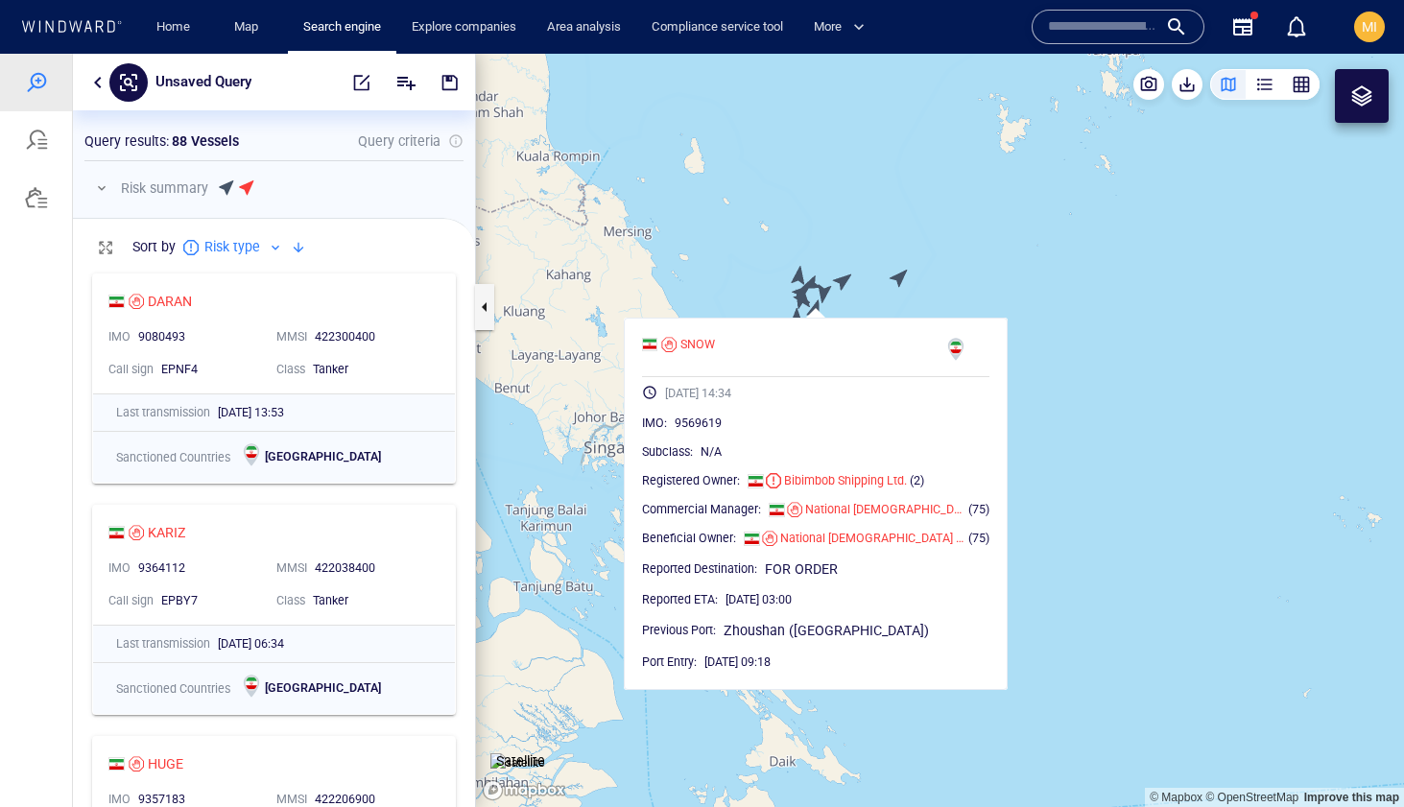
click at [826, 289] on canvas "Map" at bounding box center [940, 431] width 928 height 754
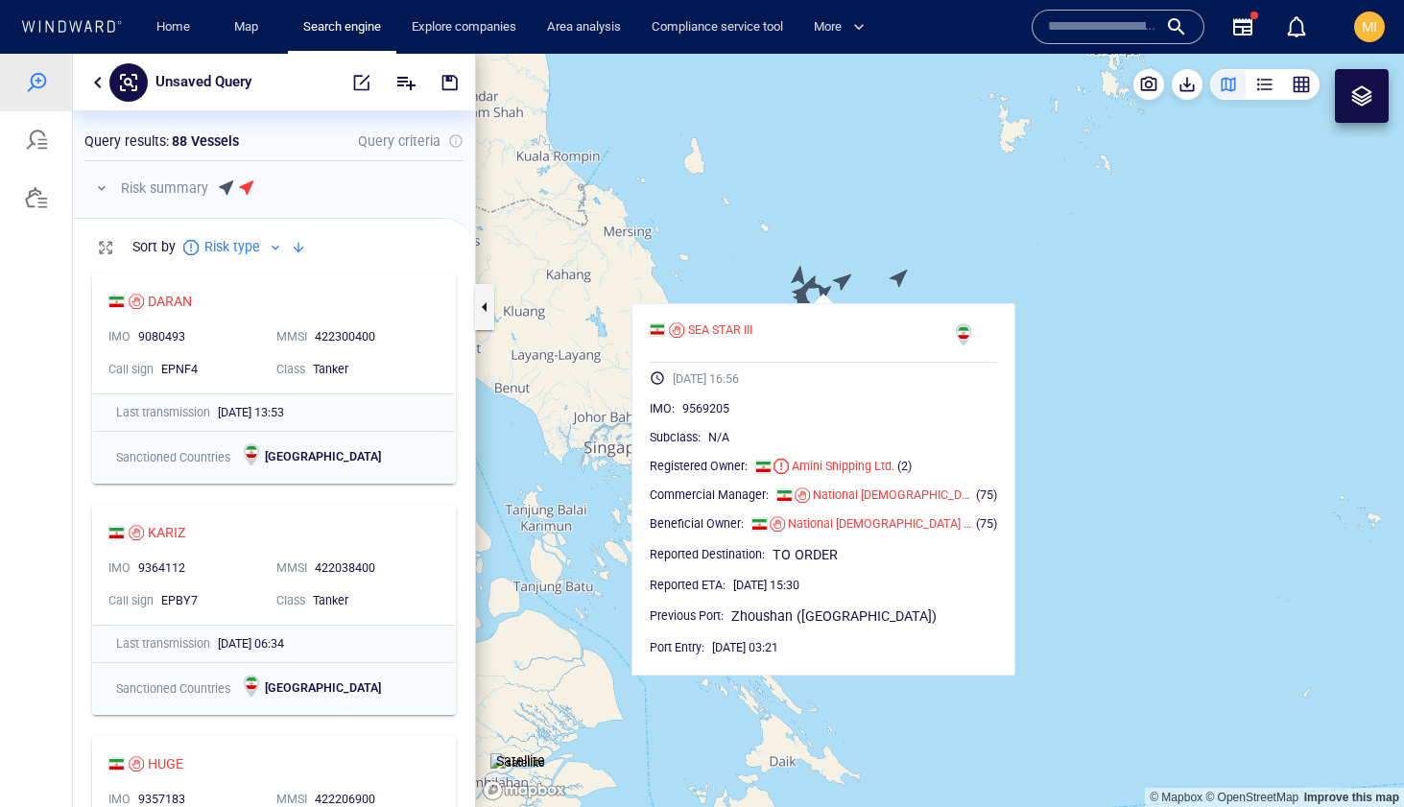
click at [847, 277] on canvas "Map" at bounding box center [940, 431] width 928 height 754
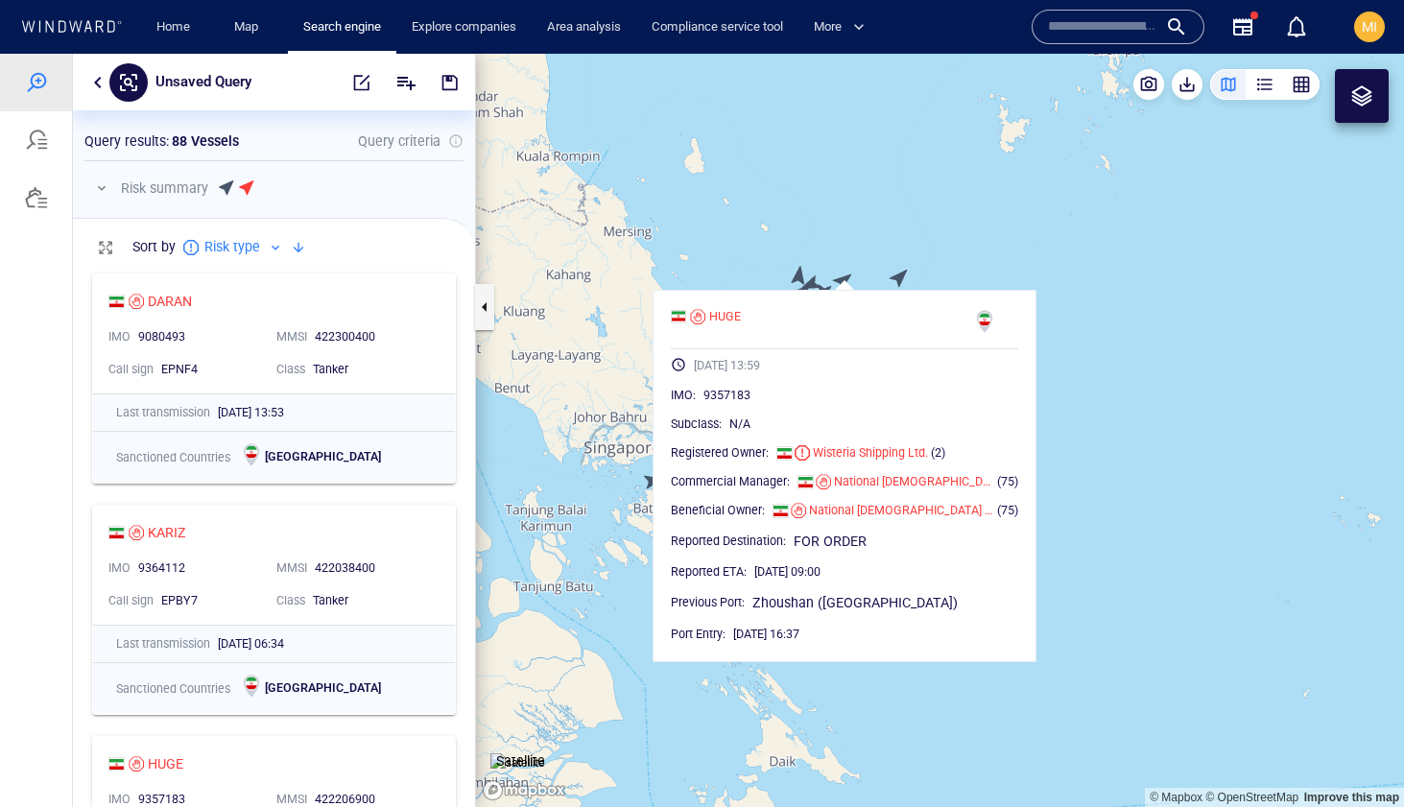
click at [899, 276] on canvas "Map" at bounding box center [940, 431] width 928 height 754
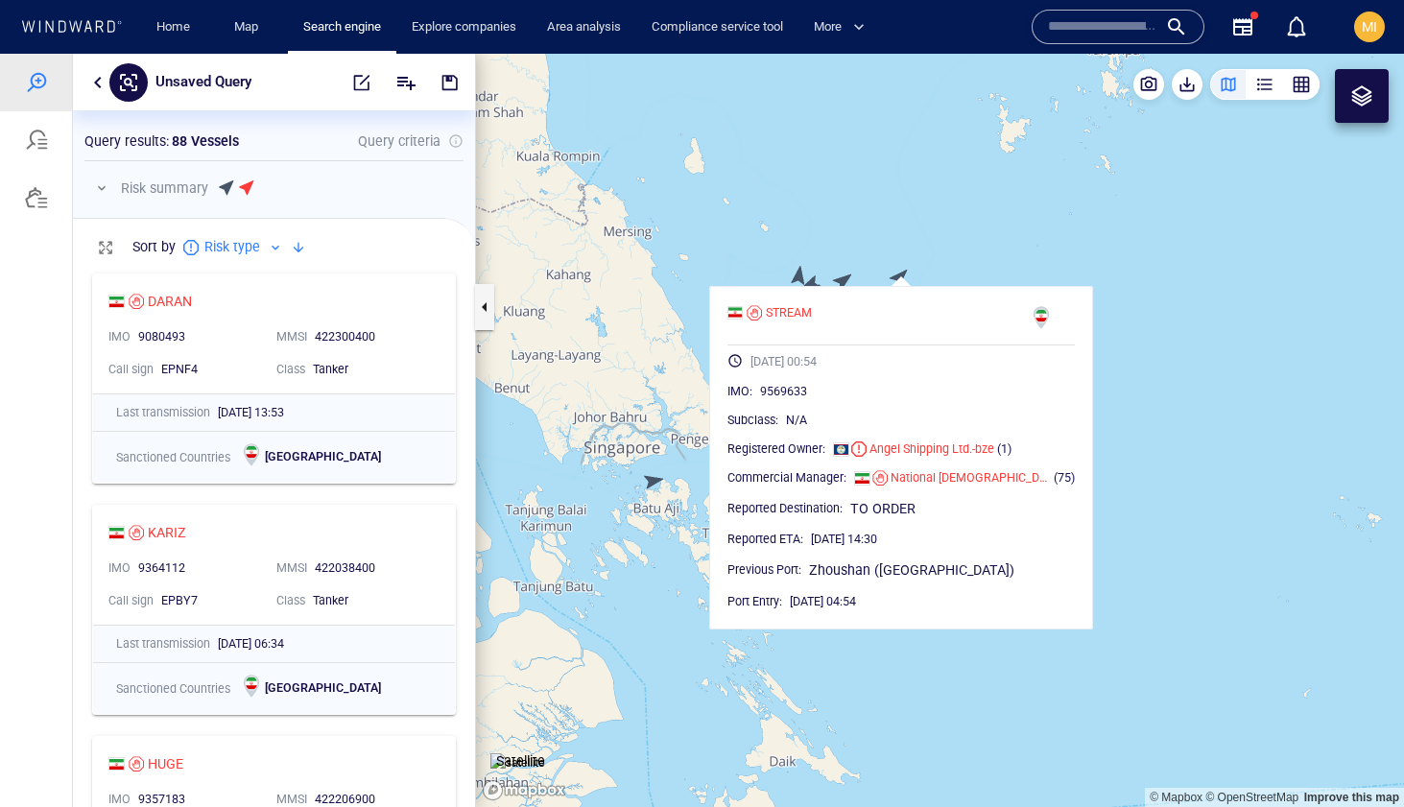
click at [754, 271] on canvas "Map" at bounding box center [940, 431] width 928 height 754
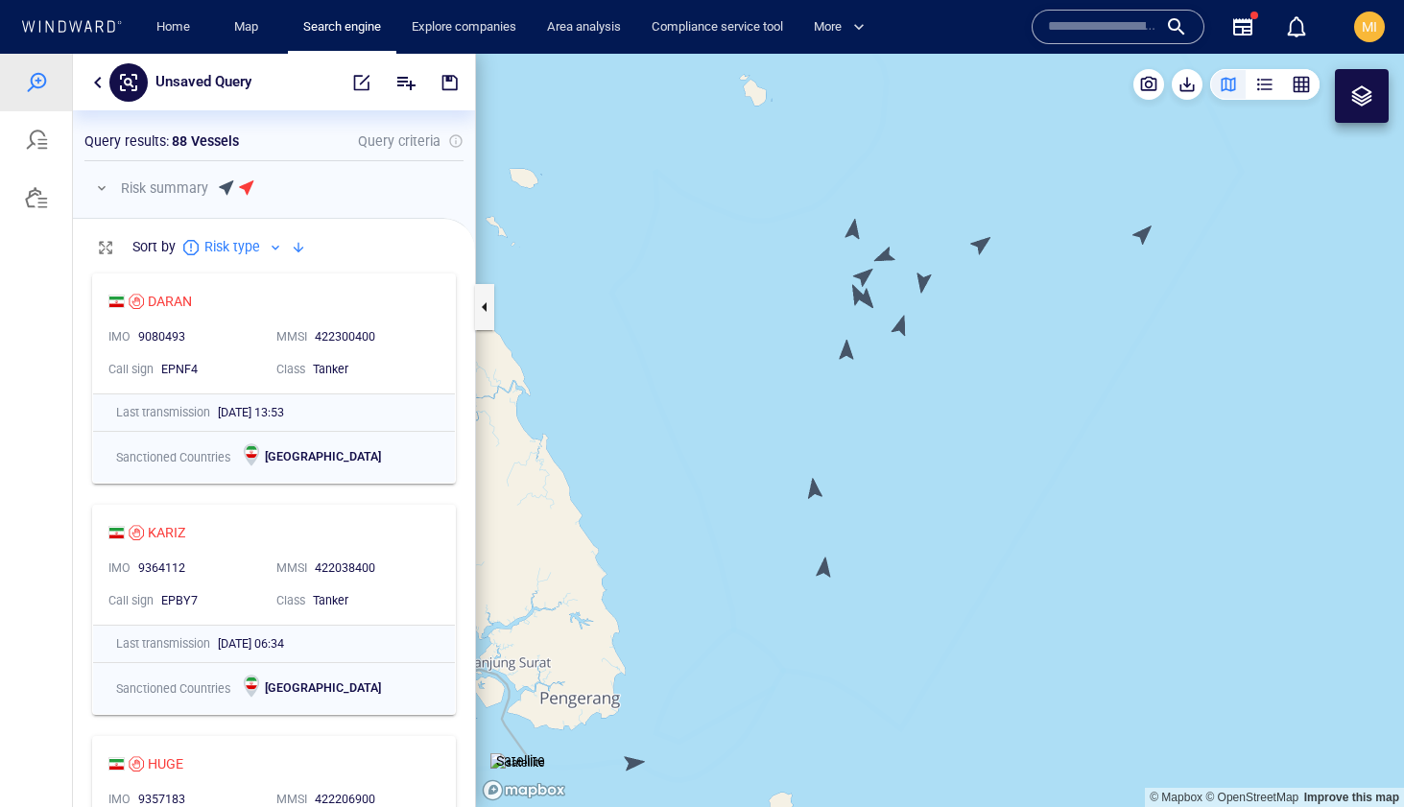
click at [854, 228] on canvas "Map" at bounding box center [940, 431] width 928 height 754
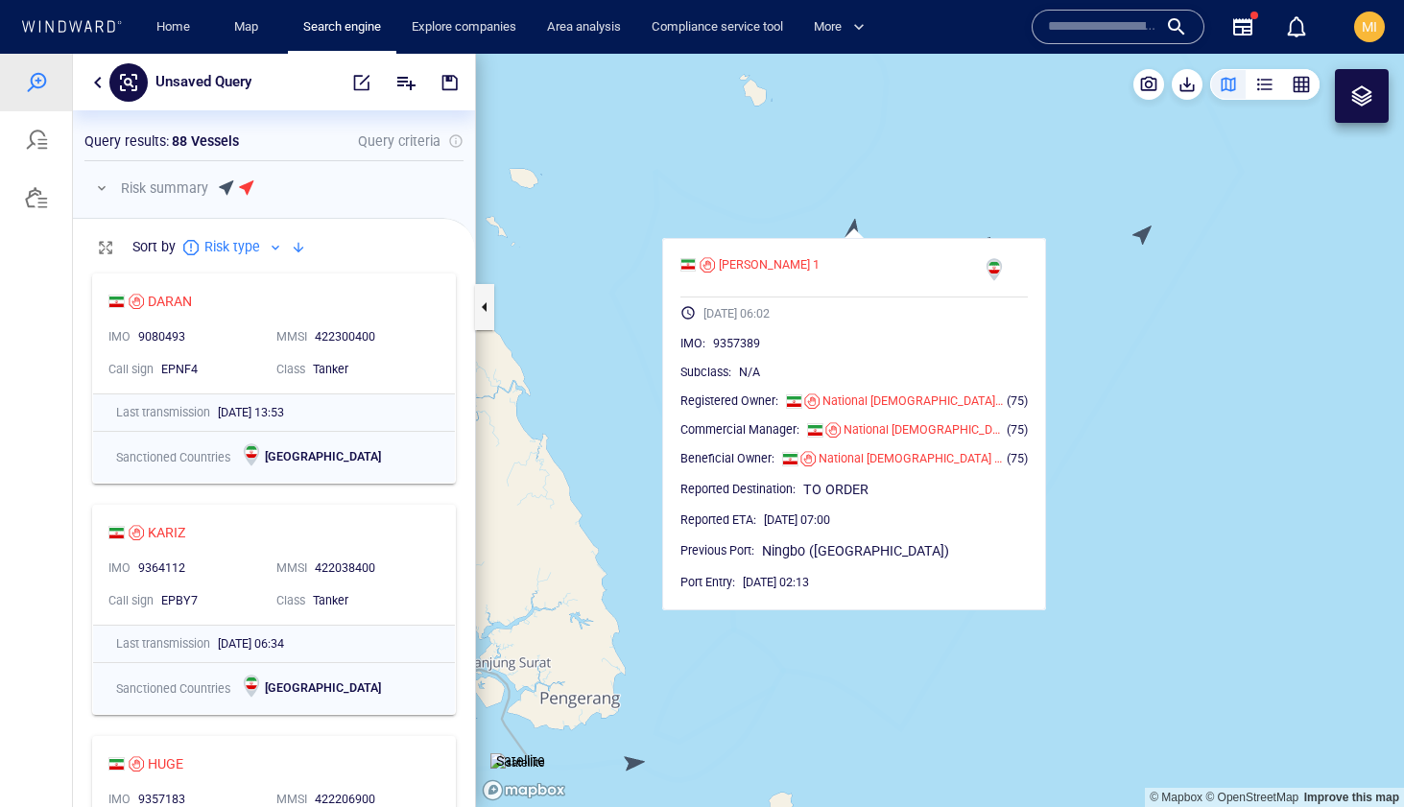
click at [911, 191] on canvas "Map" at bounding box center [940, 431] width 928 height 754
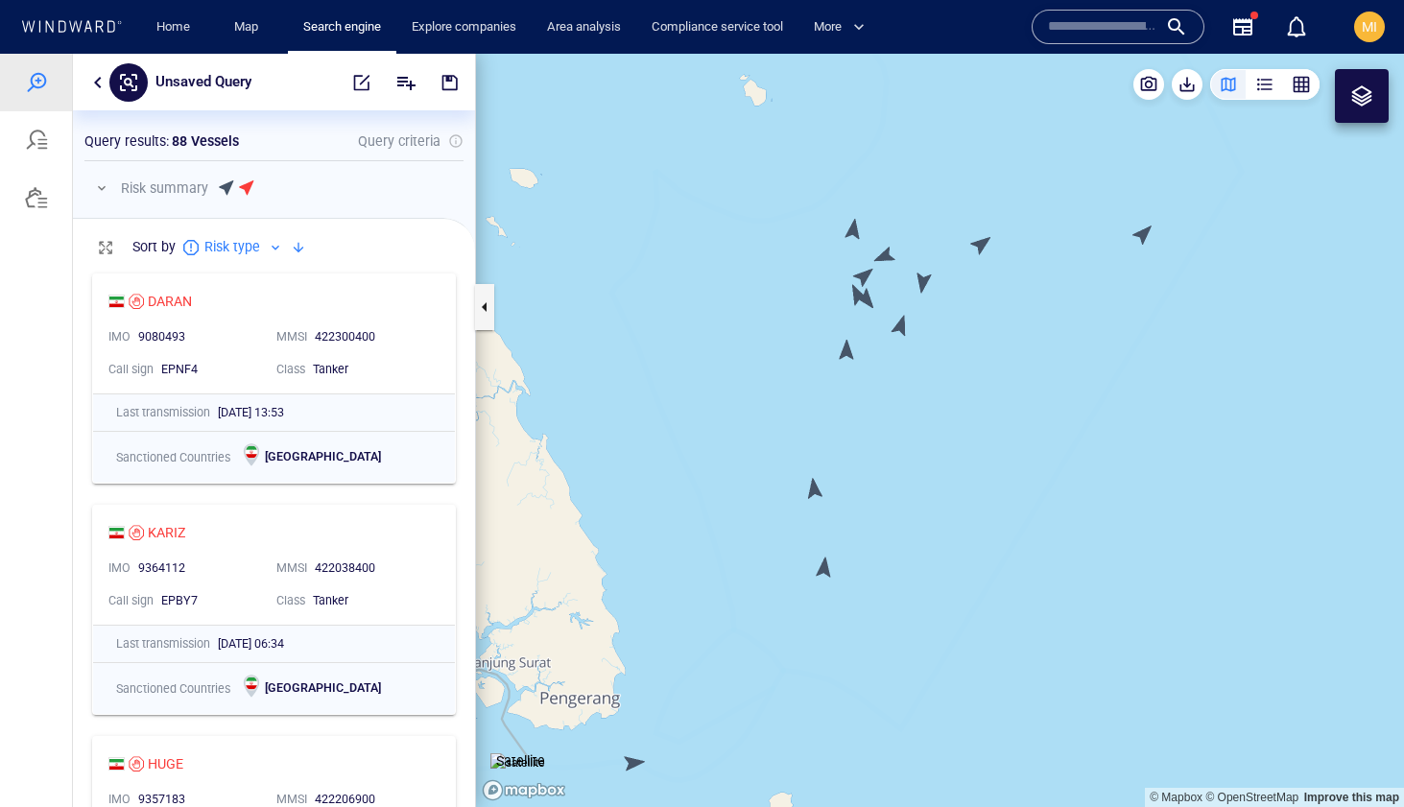
click at [863, 277] on canvas "Map" at bounding box center [940, 431] width 928 height 754
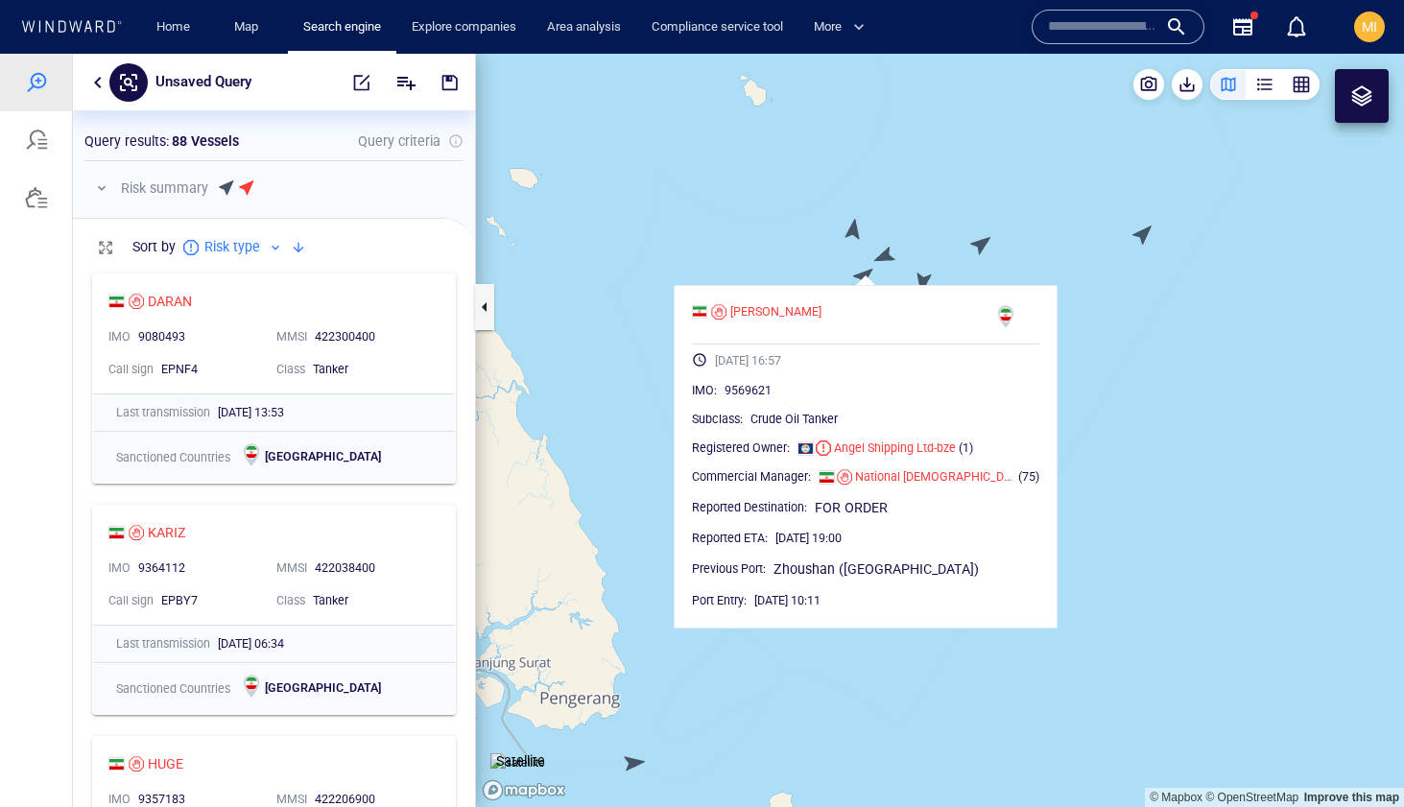
click at [812, 259] on canvas "Map" at bounding box center [940, 431] width 928 height 754
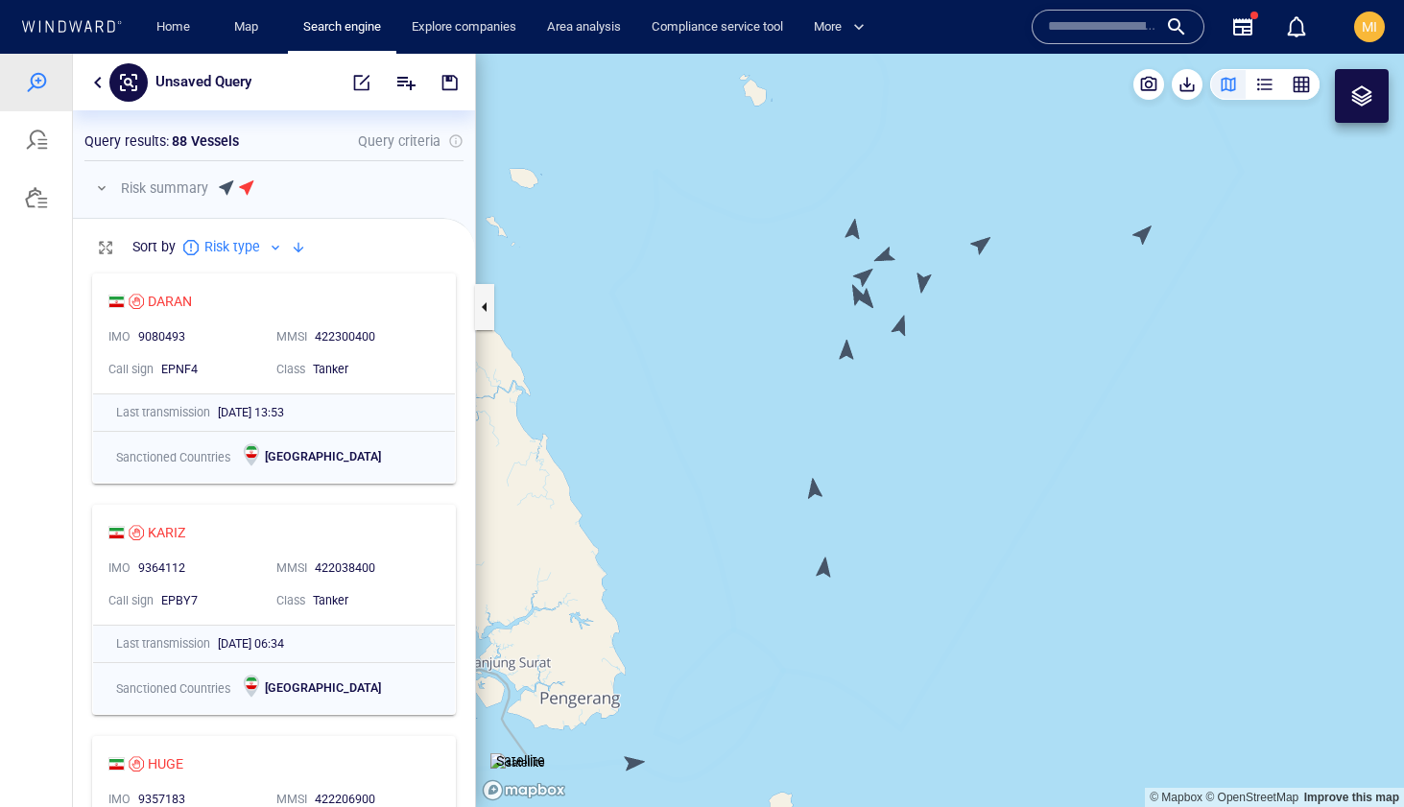
click at [854, 300] on canvas "Map" at bounding box center [940, 431] width 928 height 754
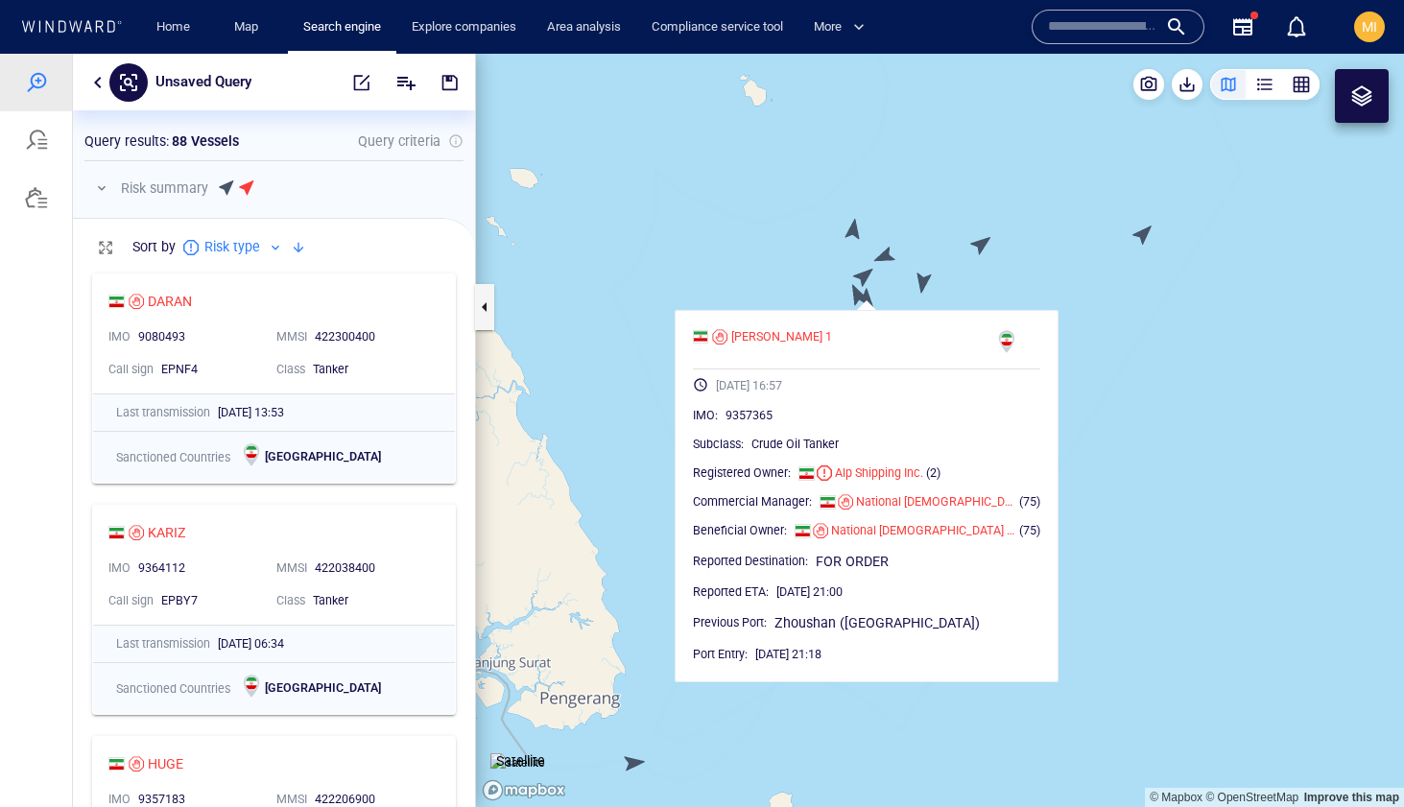
click at [923, 239] on canvas "Map" at bounding box center [940, 431] width 928 height 754
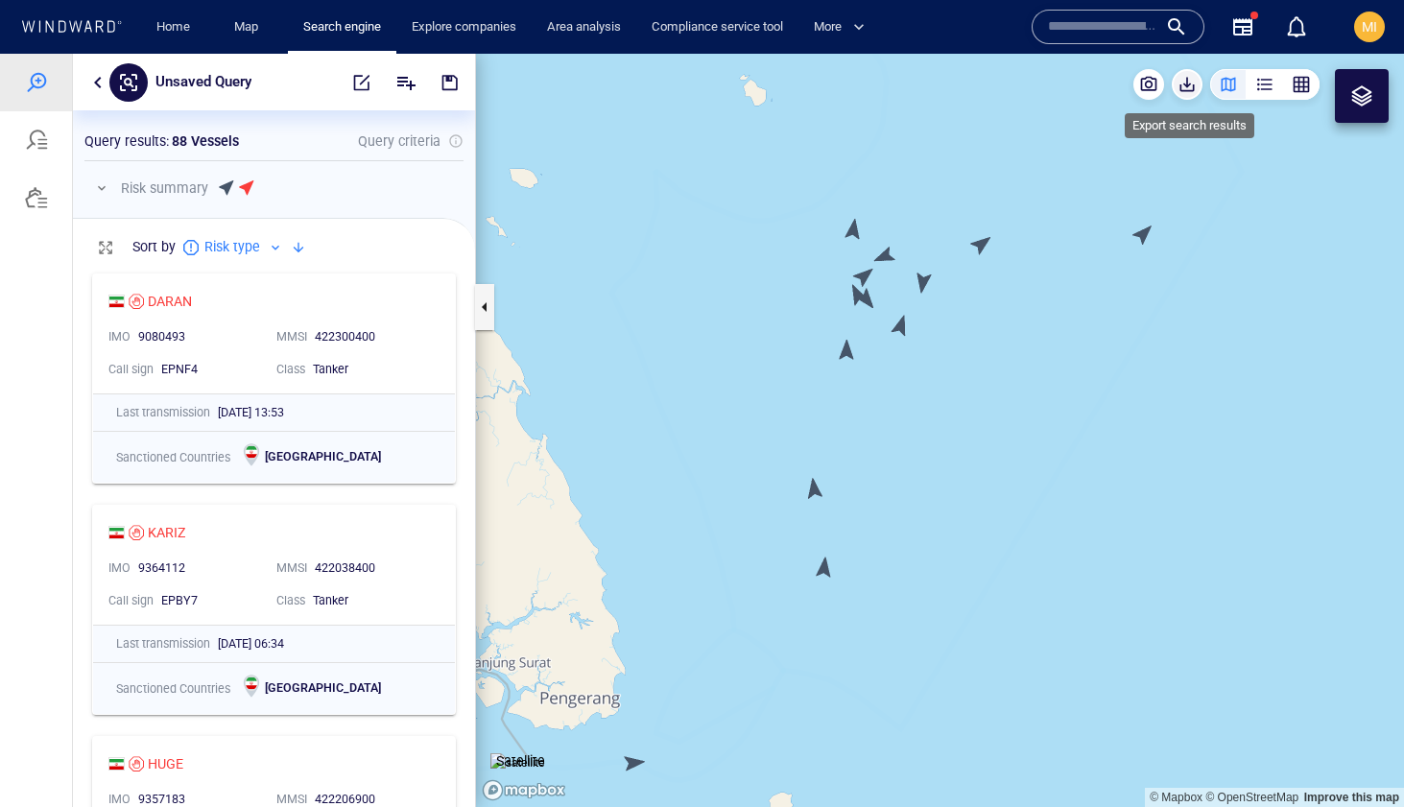
click at [1184, 84] on span "button" at bounding box center [1187, 84] width 19 height 19
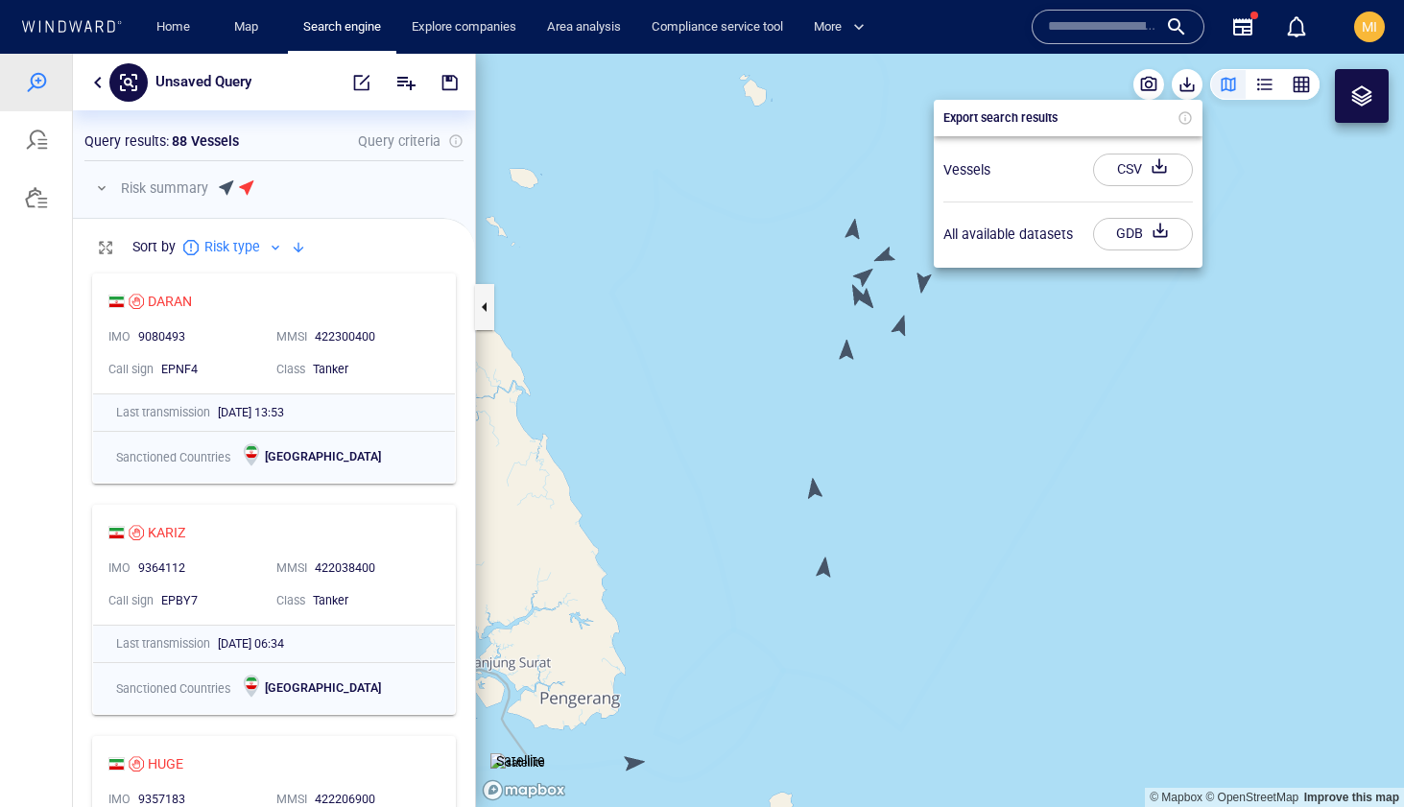
click at [1139, 175] on div "CSV" at bounding box center [1130, 170] width 33 height 32
